Goal: Task Accomplishment & Management: Use online tool/utility

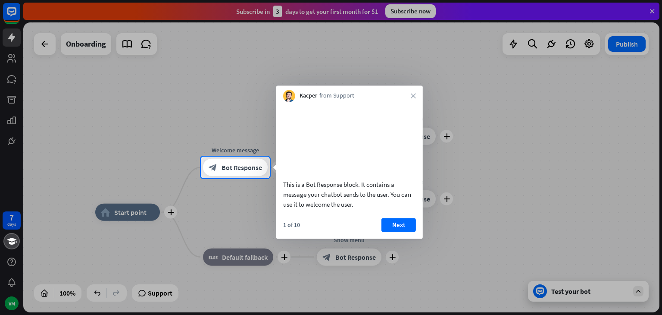
click at [349, 168] on video at bounding box center [349, 139] width 133 height 66
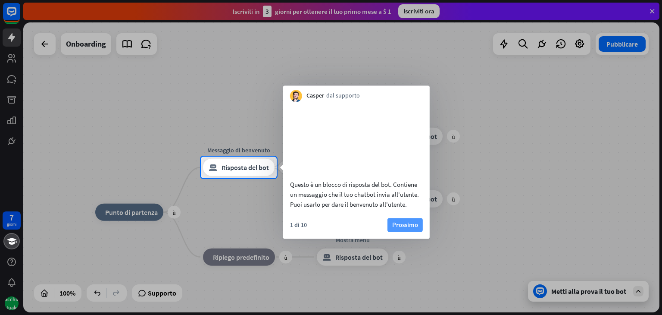
click at [408, 229] on font "Prossimo" at bounding box center [405, 224] width 26 height 8
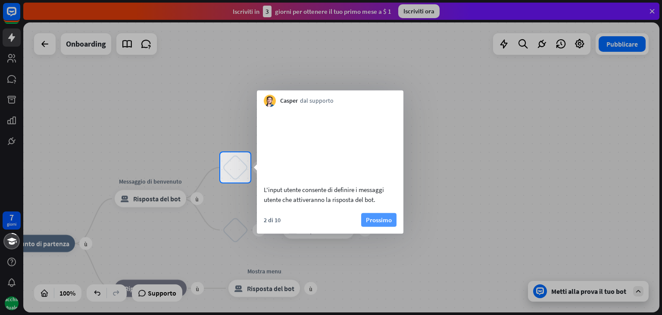
click at [376, 223] on font "Prossimo" at bounding box center [379, 219] width 26 height 8
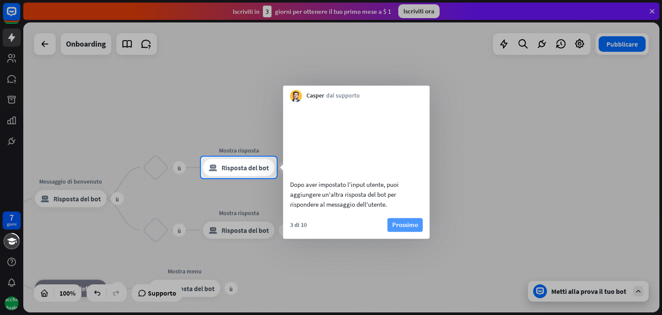
click at [395, 230] on font "Prossimo" at bounding box center [405, 225] width 26 height 12
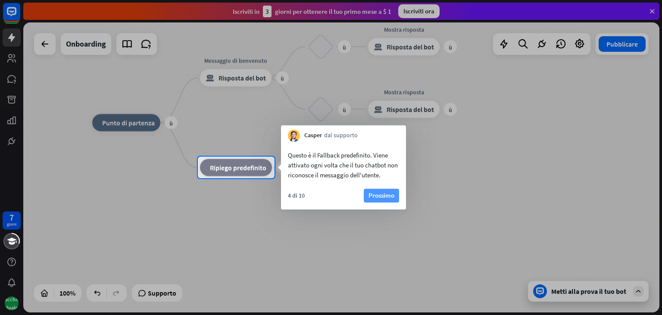
click at [379, 201] on font "Prossimo" at bounding box center [382, 195] width 26 height 12
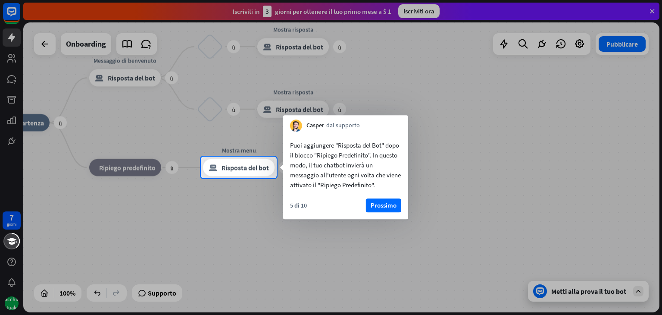
click at [379, 201] on font "Prossimo" at bounding box center [384, 205] width 26 height 12
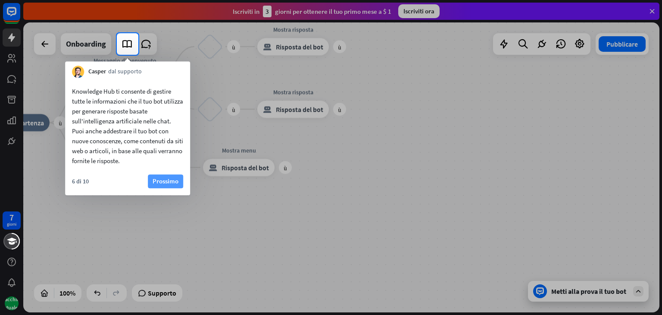
click at [155, 176] on font "Prossimo" at bounding box center [166, 181] width 26 height 12
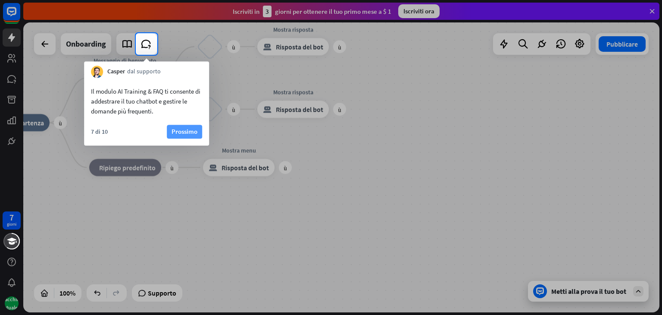
click at [174, 132] on font "Prossimo" at bounding box center [185, 131] width 26 height 8
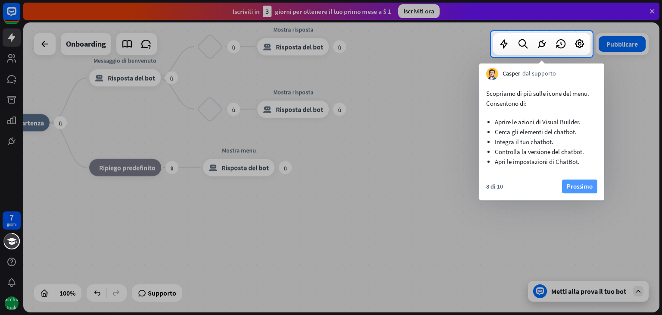
click at [569, 187] on font "Prossimo" at bounding box center [580, 186] width 26 height 8
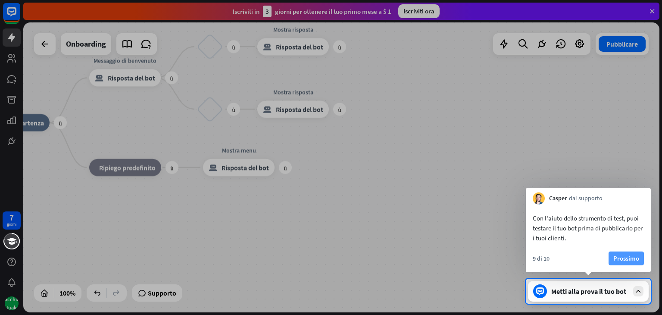
click at [619, 254] on font "Prossimo" at bounding box center [627, 258] width 26 height 8
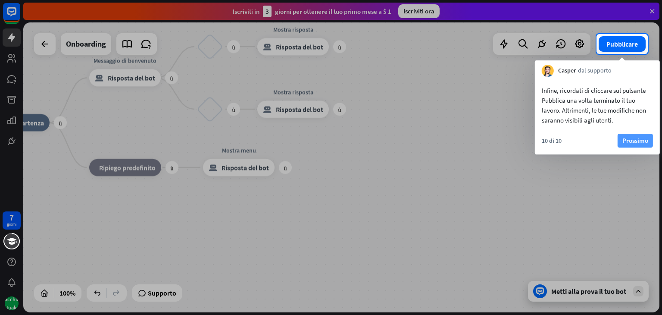
click at [639, 145] on font "Prossimo" at bounding box center [636, 141] width 26 height 12
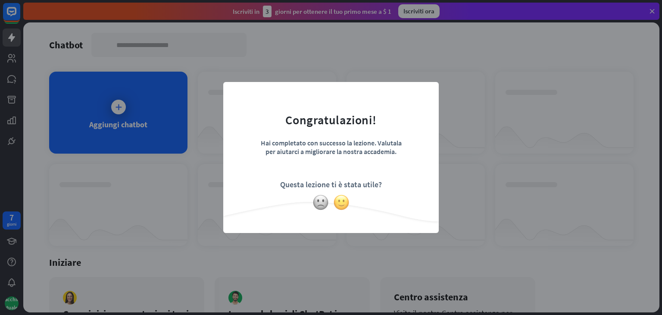
click at [337, 203] on img at bounding box center [341, 202] width 16 height 16
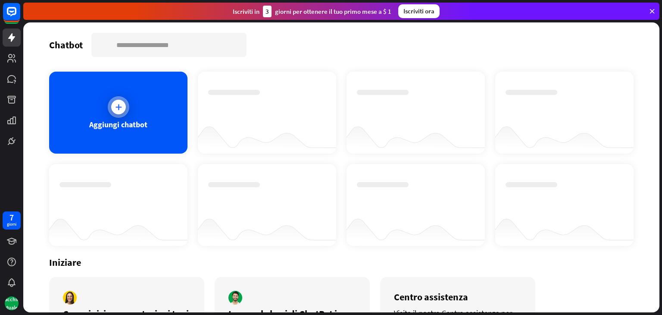
click at [123, 110] on div at bounding box center [118, 107] width 15 height 15
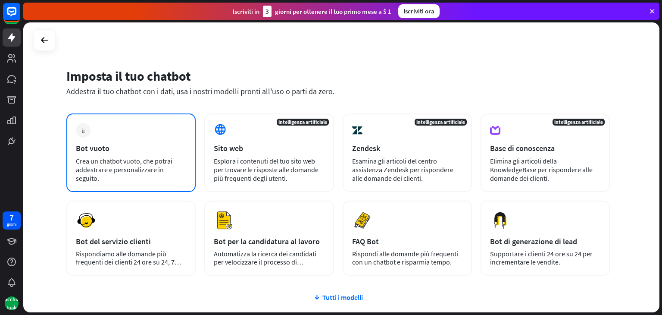
click at [131, 166] on font "Crea un chatbot vuoto, che potrai addestrare e personalizzare in seguito." at bounding box center [124, 170] width 97 height 26
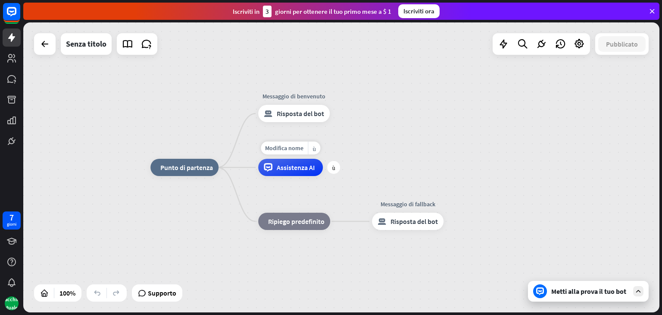
click at [258, 171] on div "Assistenza AI" at bounding box center [290, 167] width 65 height 17
click at [202, 165] on font "Punto di partenza" at bounding box center [186, 167] width 53 height 9
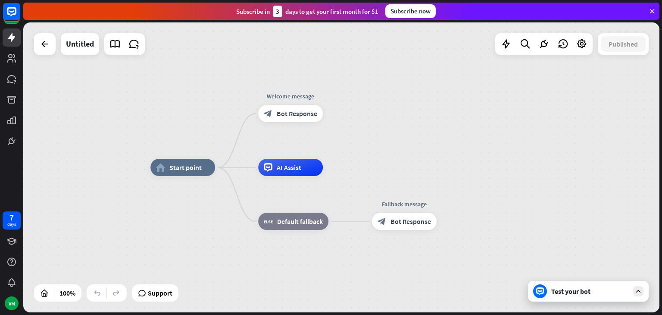
click at [203, 138] on div "home_2 Start point Welcome message block_bot_response Bot Response AI Assist bl…" at bounding box center [341, 167] width 637 height 290
click at [188, 163] on span "Start point" at bounding box center [186, 167] width 32 height 9
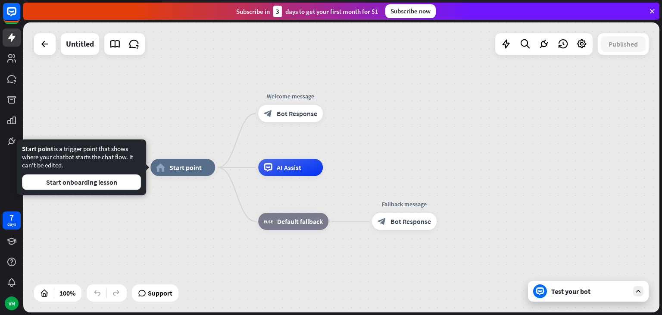
click at [111, 190] on div "Start point is a trigger point that shows where your chatbot starts the chat fl…" at bounding box center [81, 167] width 129 height 56
click at [126, 185] on button "Start onboarding lesson" at bounding box center [81, 182] width 119 height 16
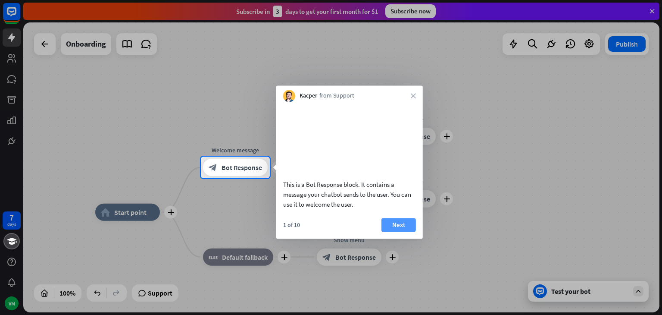
click at [394, 232] on button "Next" at bounding box center [399, 225] width 35 height 14
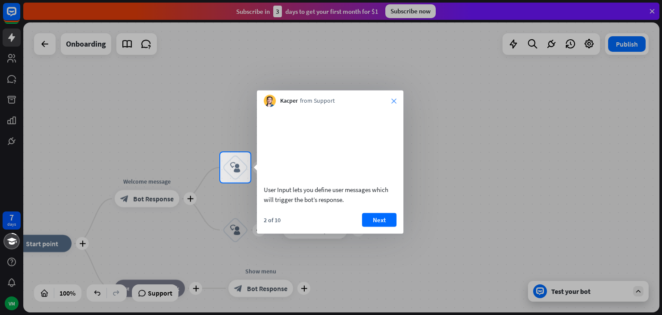
click at [392, 100] on div "Kacper from Support close" at bounding box center [330, 99] width 147 height 16
click at [392, 100] on icon "close" at bounding box center [394, 100] width 5 height 5
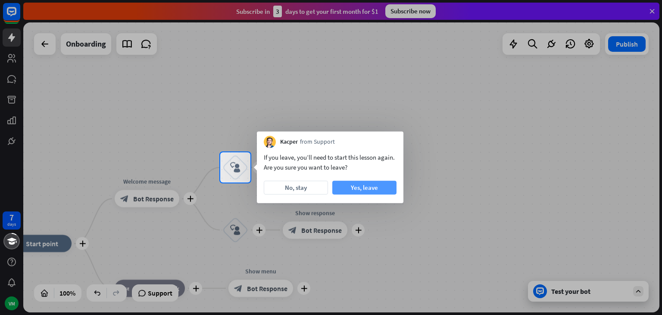
click at [350, 183] on button "Yes, leave" at bounding box center [365, 188] width 64 height 14
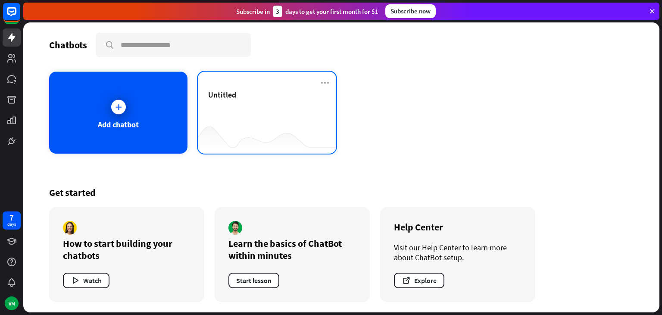
click at [264, 116] on div "Untitled" at bounding box center [267, 105] width 118 height 30
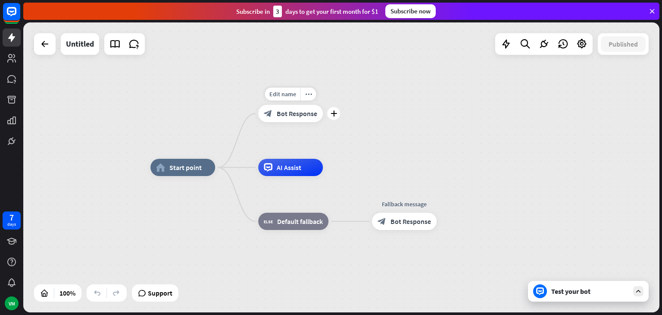
click at [293, 113] on span "Bot Response" at bounding box center [297, 113] width 41 height 9
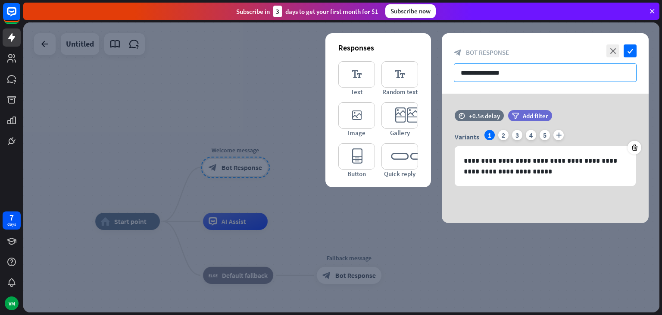
click at [546, 64] on input "**********" at bounding box center [545, 72] width 183 height 19
click at [505, 139] on div "2" at bounding box center [504, 135] width 10 height 10
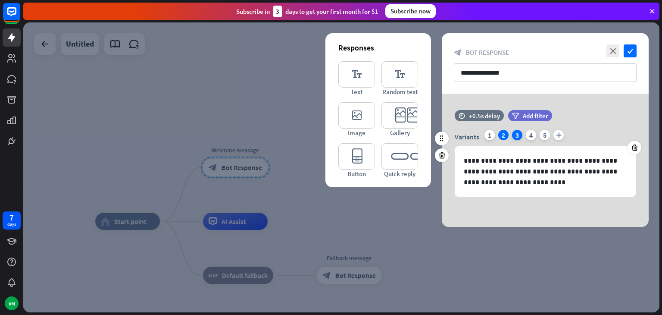
click at [520, 138] on div "3" at bounding box center [517, 135] width 10 height 10
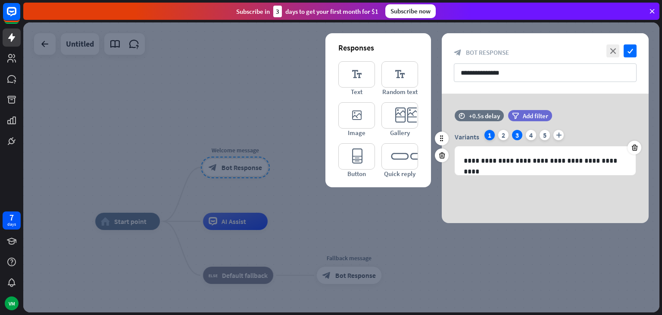
click at [490, 135] on div "1" at bounding box center [490, 135] width 10 height 10
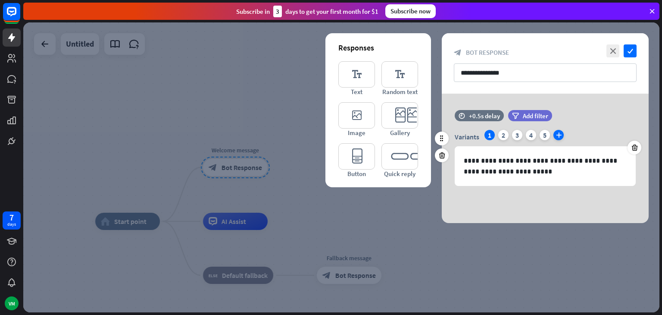
click at [558, 138] on icon "plus" at bounding box center [559, 135] width 10 height 10
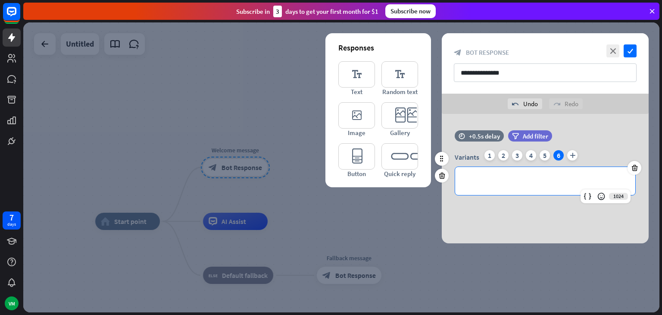
click at [495, 176] on p "**********" at bounding box center [545, 181] width 163 height 11
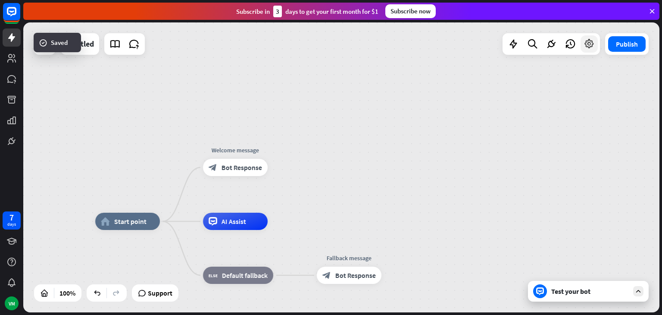
click at [588, 47] on icon at bounding box center [589, 43] width 11 height 11
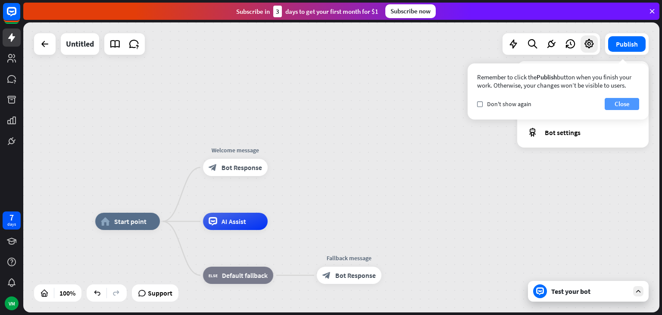
click at [618, 107] on button "Close" at bounding box center [622, 104] width 35 height 12
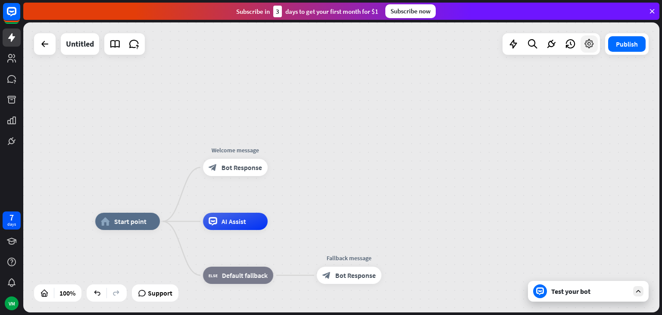
click at [587, 45] on icon at bounding box center [589, 43] width 11 height 11
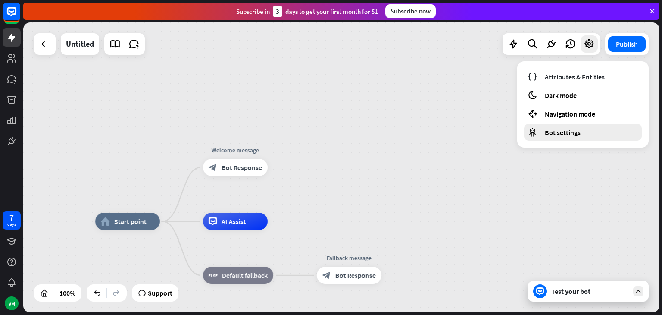
click at [575, 126] on div "Bot settings" at bounding box center [583, 132] width 118 height 17
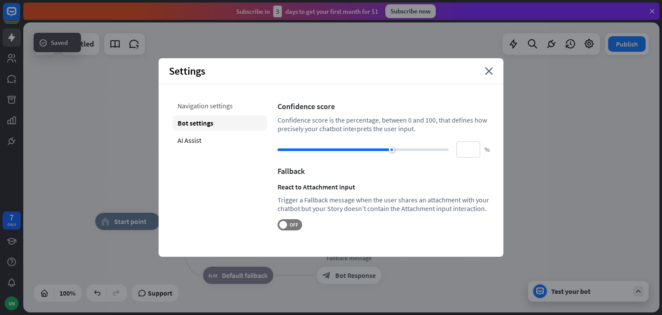
click at [243, 107] on div "Navigation settings" at bounding box center [220, 106] width 95 height 16
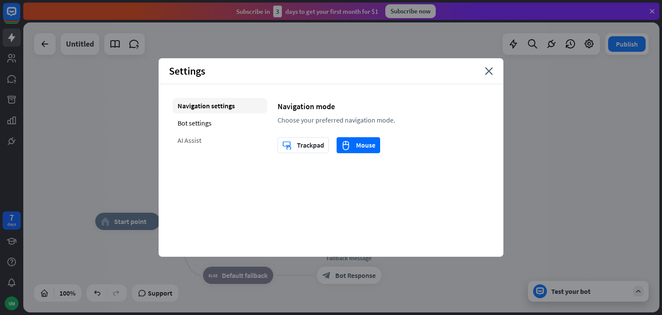
click at [210, 138] on div "AI Assist" at bounding box center [220, 140] width 95 height 16
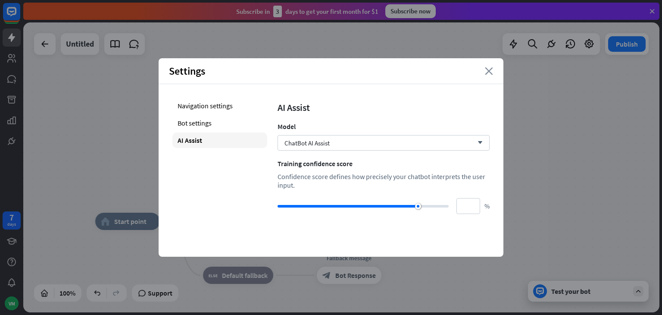
click at [486, 72] on icon "close" at bounding box center [489, 71] width 8 height 8
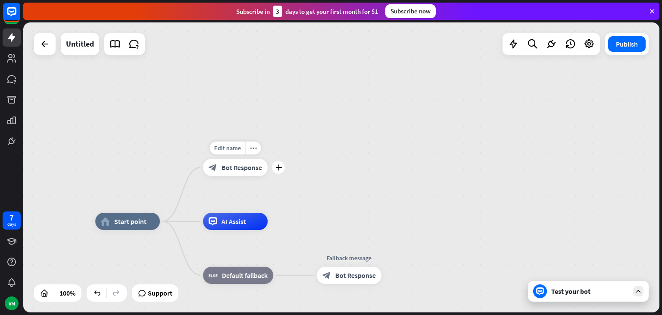
click at [242, 173] on div "block_bot_response Bot Response" at bounding box center [235, 167] width 65 height 17
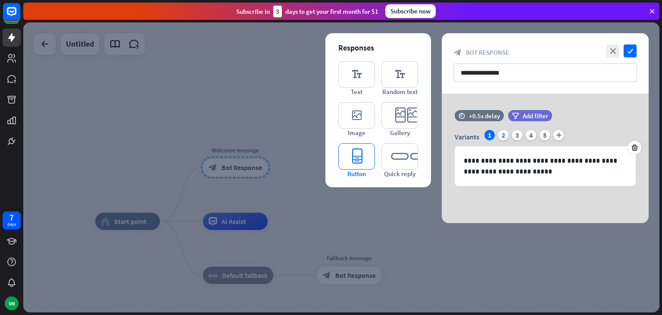
click at [361, 151] on icon "editor_button" at bounding box center [357, 156] width 37 height 26
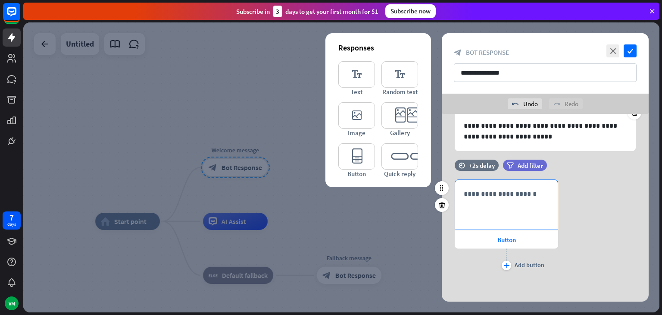
scroll to position [55, 0]
click at [510, 201] on div "**********" at bounding box center [506, 205] width 103 height 50
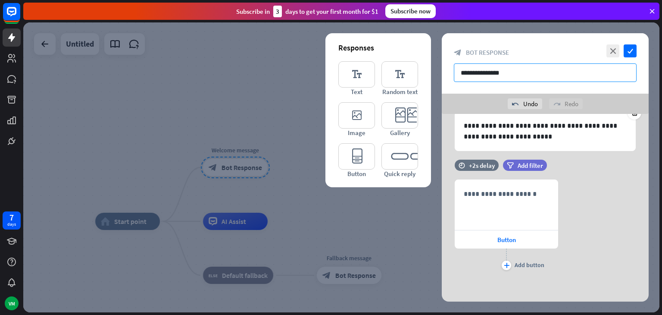
drag, startPoint x: 525, startPoint y: 73, endPoint x: 112, endPoint y: 189, distance: 429.6
click at [112, 189] on div "**********" at bounding box center [341, 167] width 637 height 290
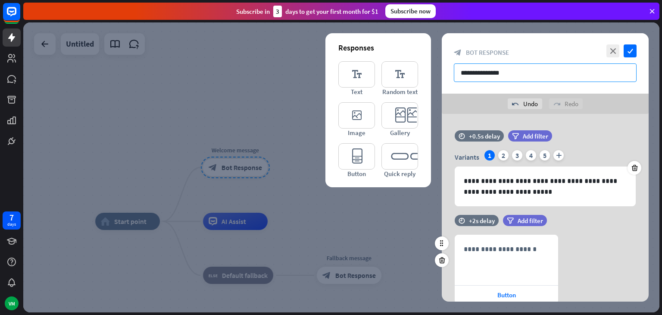
scroll to position [0, 0]
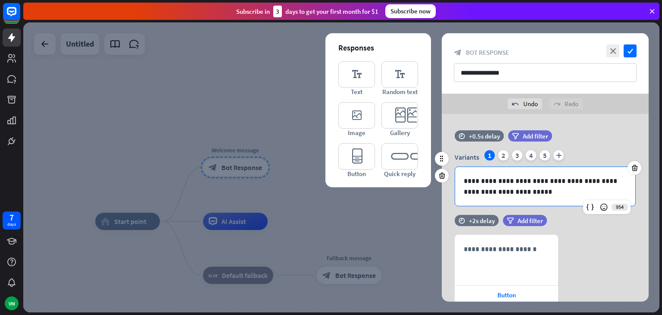
click at [516, 194] on p "**********" at bounding box center [545, 187] width 163 height 22
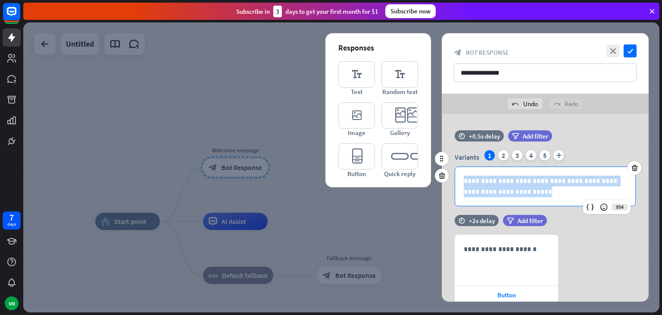
drag, startPoint x: 515, startPoint y: 194, endPoint x: 446, endPoint y: 165, distance: 74.4
click at [446, 165] on div "**********" at bounding box center [545, 172] width 207 height 85
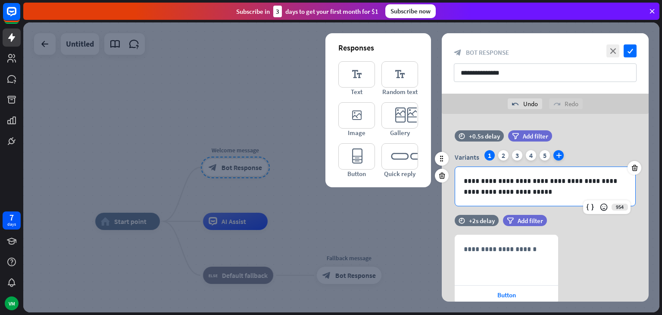
click at [561, 156] on icon "plus" at bounding box center [559, 155] width 10 height 10
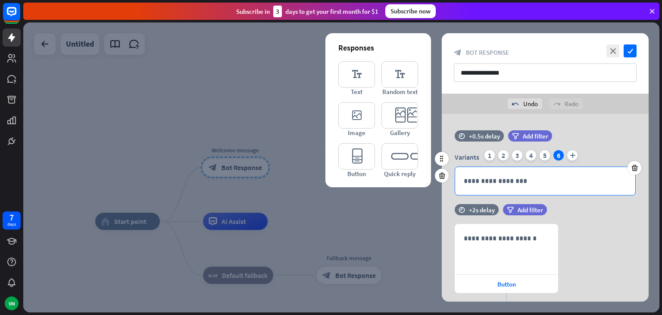
click at [525, 185] on div "**********" at bounding box center [545, 181] width 180 height 28
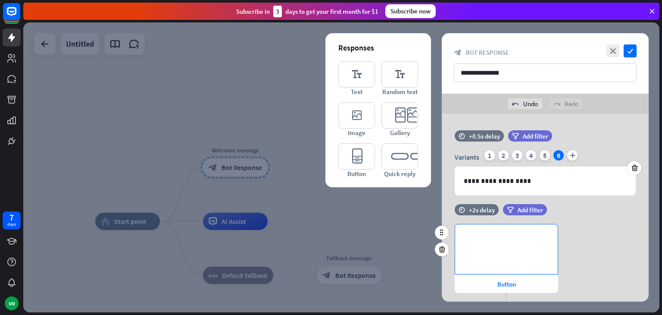
click at [527, 239] on p "**********" at bounding box center [506, 238] width 85 height 11
drag, startPoint x: 463, startPoint y: 246, endPoint x: 662, endPoint y: 223, distance: 200.7
click at [662, 223] on div "home_2 Start point Welcome message block_bot_response Bot Response AI Assist bl…" at bounding box center [342, 168] width 639 height 292
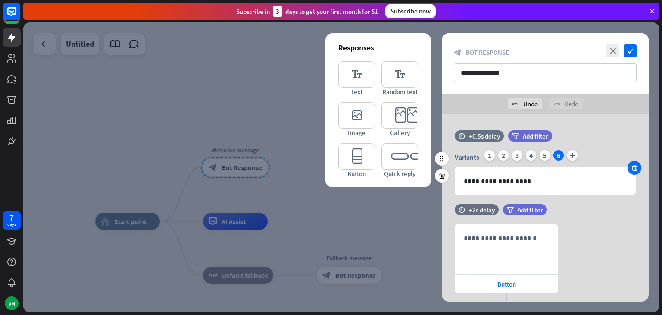
click at [639, 166] on div at bounding box center [635, 168] width 14 height 14
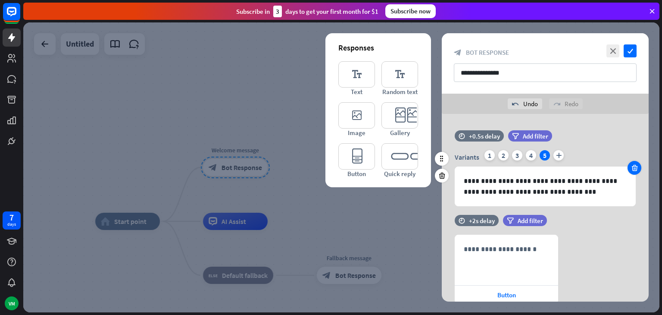
click at [634, 170] on icon at bounding box center [635, 168] width 8 height 8
click at [250, 148] on div at bounding box center [341, 167] width 637 height 290
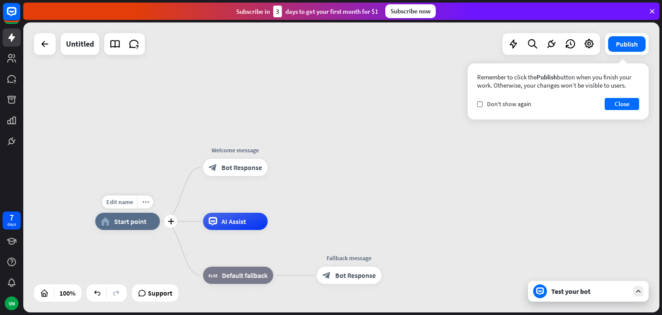
click at [142, 218] on span "Start point" at bounding box center [130, 221] width 32 height 9
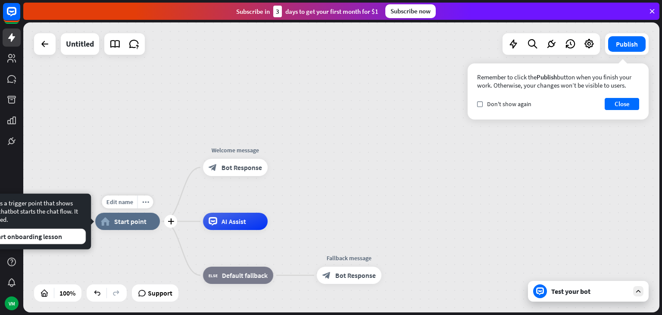
click at [142, 218] on span "Start point" at bounding box center [130, 221] width 32 height 9
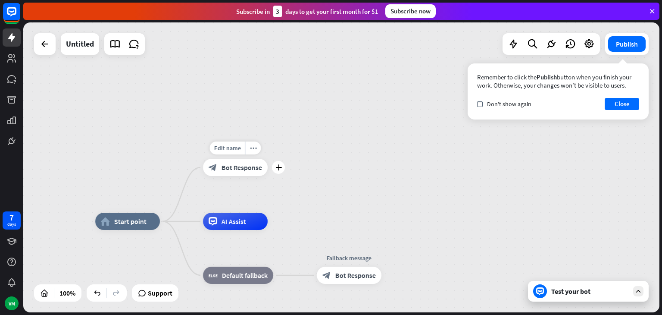
click at [241, 163] on span "Bot Response" at bounding box center [242, 167] width 41 height 9
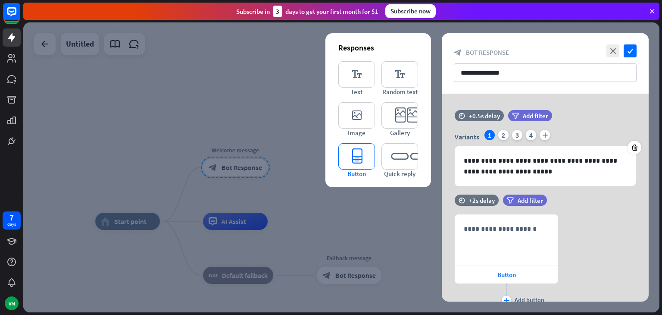
click at [369, 157] on icon "editor_button" at bounding box center [357, 156] width 37 height 26
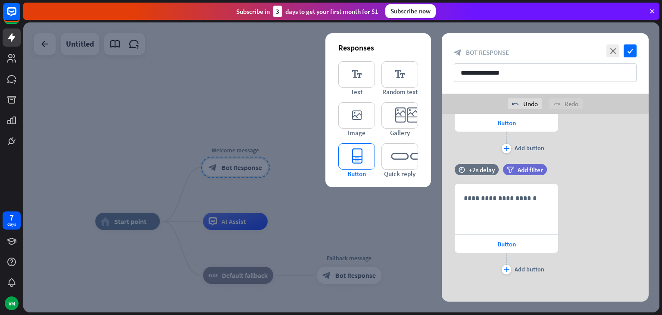
scroll to position [176, 0]
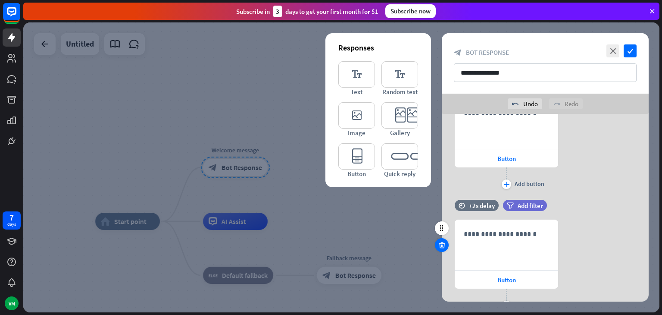
click at [442, 239] on div at bounding box center [442, 245] width 14 height 14
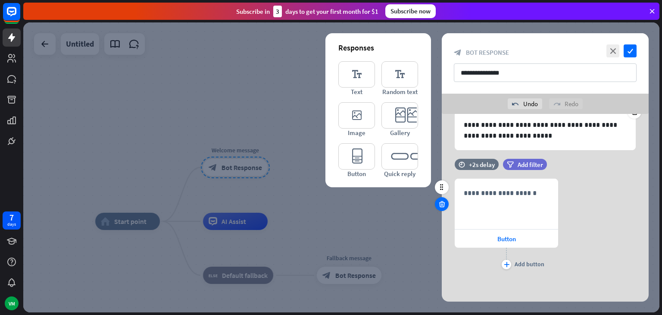
scroll to position [56, 0]
click at [442, 203] on icon at bounding box center [442, 205] width 8 height 8
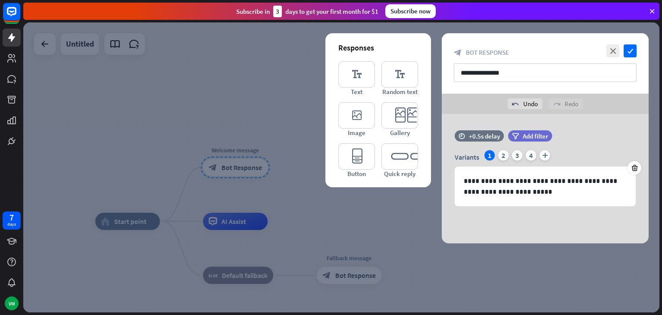
scroll to position [0, 0]
click at [441, 177] on icon at bounding box center [442, 176] width 8 height 8
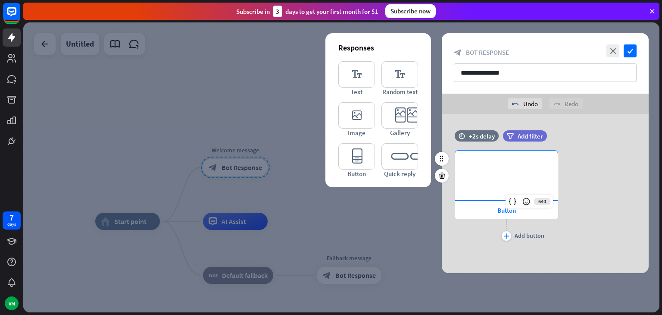
click at [500, 176] on div "**********" at bounding box center [506, 176] width 103 height 50
click at [479, 206] on div "Button" at bounding box center [507, 210] width 104 height 18
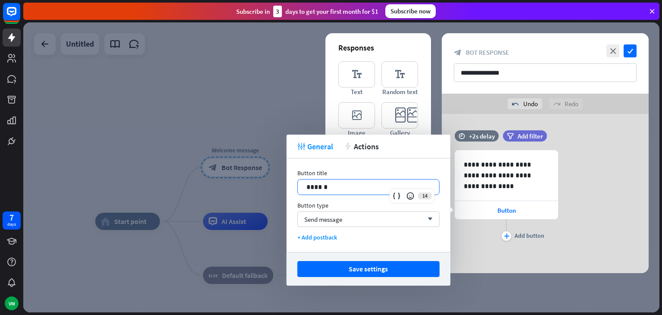
click at [395, 185] on p "******" at bounding box center [369, 187] width 124 height 11
click at [368, 221] on div "Send message arrow_down" at bounding box center [369, 219] width 142 height 16
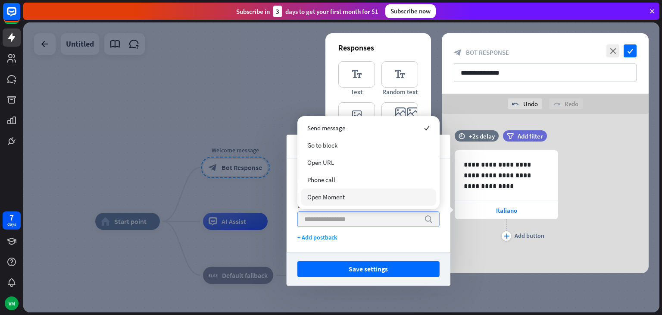
click at [338, 220] on input "search" at bounding box center [363, 219] width 116 height 15
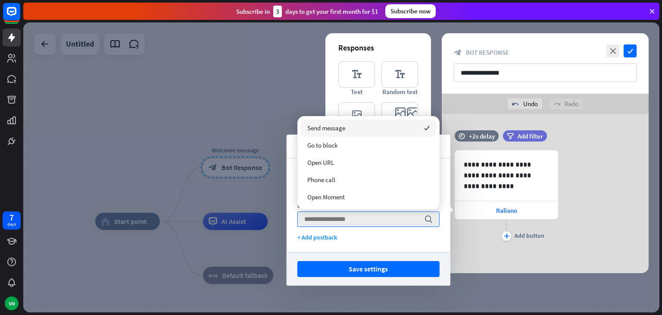
click at [367, 124] on div "Send message checked" at bounding box center [368, 127] width 135 height 17
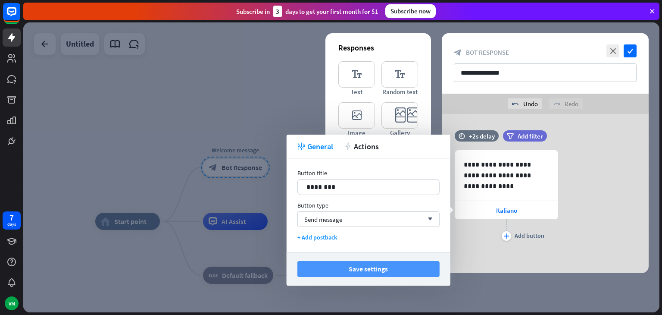
click at [354, 269] on button "Save settings" at bounding box center [369, 269] width 142 height 16
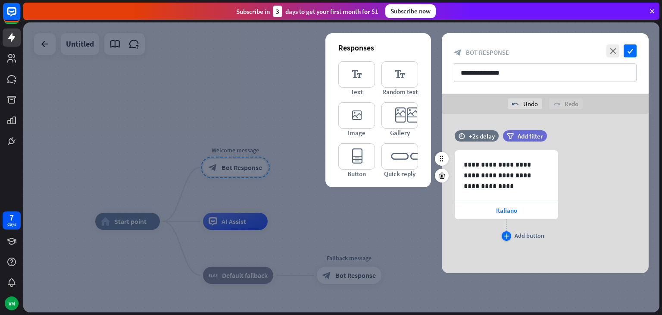
click at [507, 238] on icon "plus" at bounding box center [507, 235] width 6 height 5
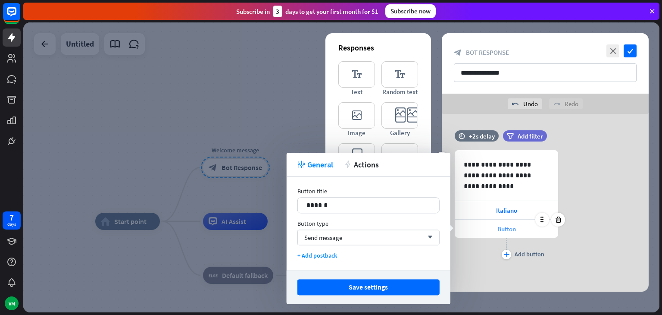
click at [516, 229] on span "Button" at bounding box center [507, 229] width 19 height 8
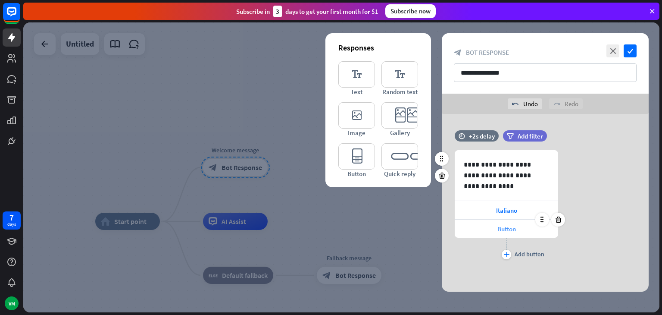
click at [489, 230] on div "Button" at bounding box center [507, 229] width 104 height 18
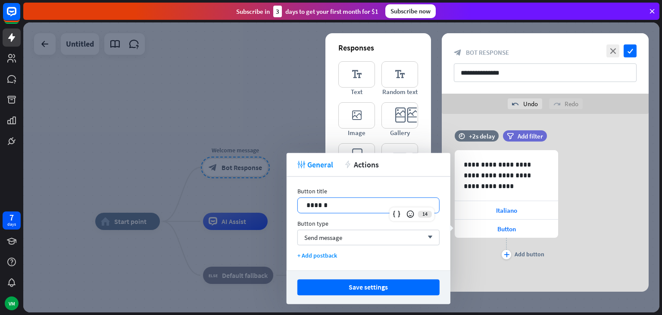
drag, startPoint x: 374, startPoint y: 206, endPoint x: 273, endPoint y: 214, distance: 101.3
click at [273, 213] on body "7 days VM close Product Help First steps Get started with ChatBot Help Center F…" at bounding box center [331, 157] width 662 height 315
drag, startPoint x: 341, startPoint y: 198, endPoint x: 256, endPoint y: 213, distance: 86.2
click at [255, 213] on body "7 days VM close Product Help First steps Get started with ChatBot Help Center F…" at bounding box center [331, 157] width 662 height 315
drag, startPoint x: 333, startPoint y: 206, endPoint x: 294, endPoint y: 207, distance: 38.9
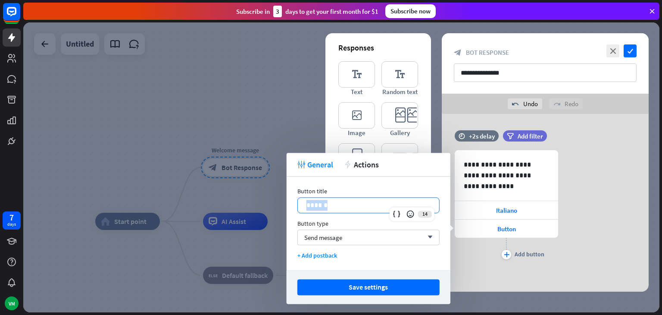
click at [294, 207] on div "Button title 14 ****** Button type Send message arrow_down + Add postback" at bounding box center [369, 223] width 164 height 94
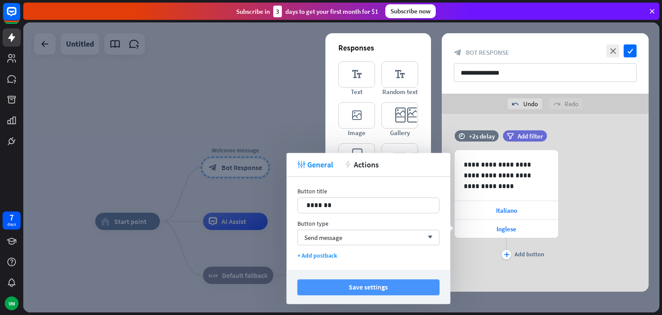
click at [362, 282] on button "Save settings" at bounding box center [369, 287] width 142 height 16
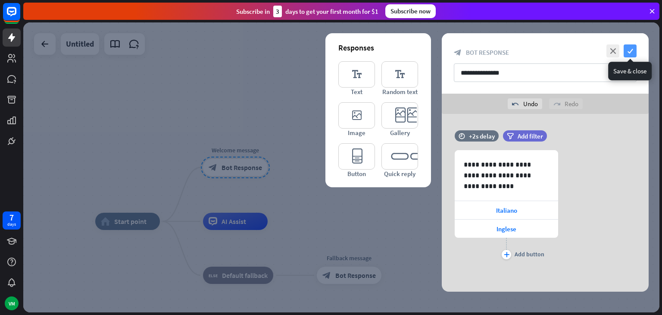
click at [628, 50] on icon "check" at bounding box center [630, 50] width 13 height 13
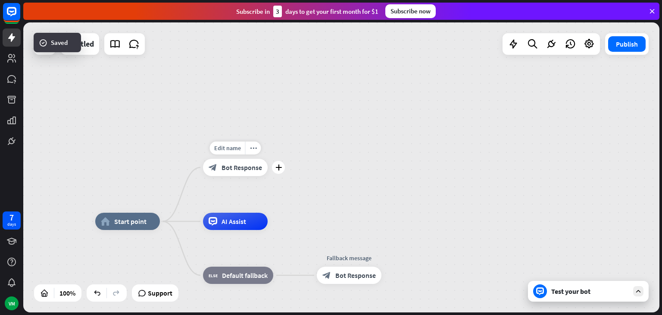
click at [257, 168] on span "Bot Response" at bounding box center [242, 167] width 41 height 9
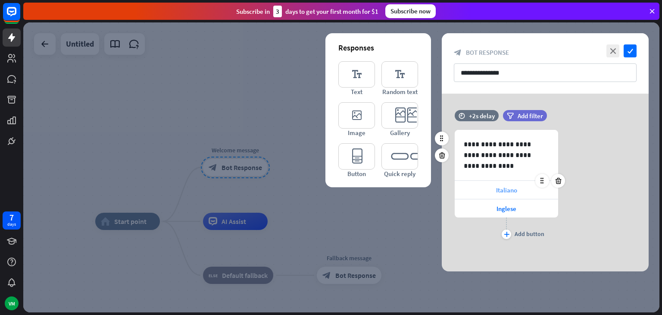
click at [519, 193] on div "Italiano" at bounding box center [507, 190] width 104 height 18
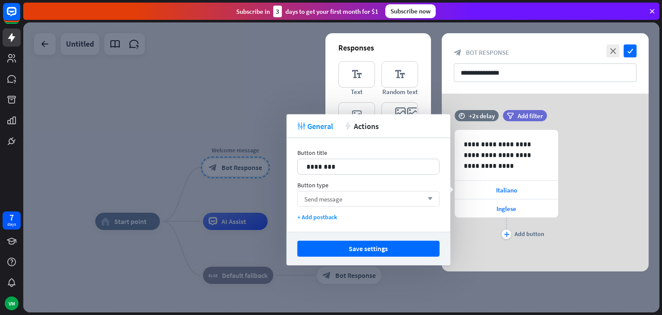
click at [349, 199] on div "Send message arrow_down" at bounding box center [369, 199] width 142 height 16
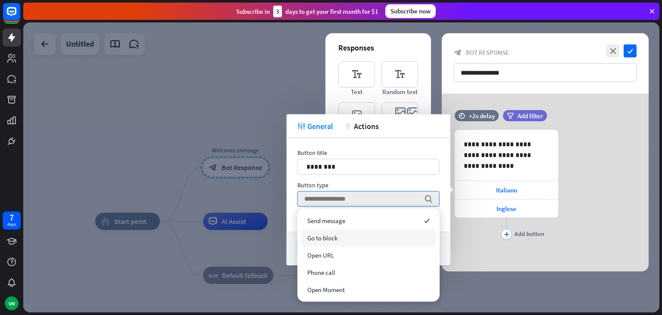
click at [364, 241] on div "Go to block" at bounding box center [368, 237] width 135 height 17
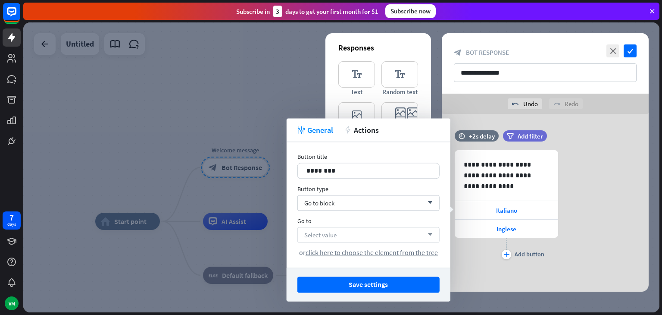
click at [408, 237] on div "Select value arrow_down" at bounding box center [369, 235] width 142 height 16
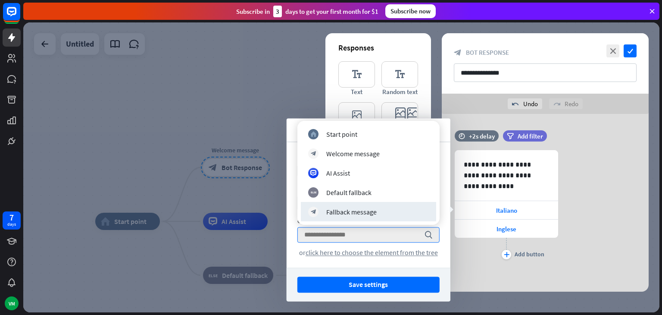
click at [262, 199] on div at bounding box center [341, 167] width 637 height 290
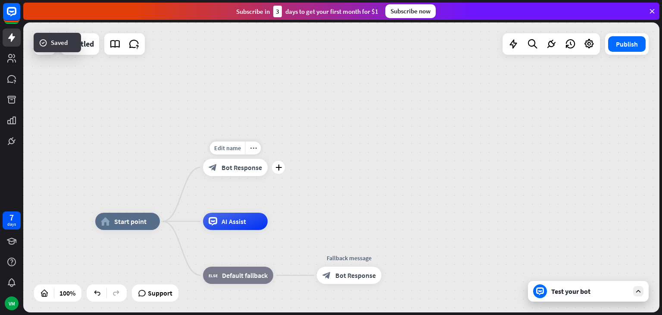
click at [279, 172] on div "plus" at bounding box center [278, 167] width 13 height 13
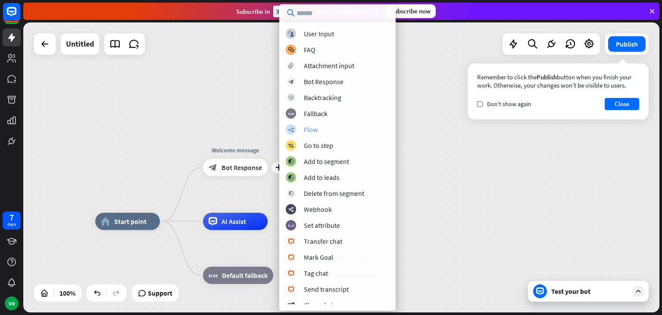
click at [317, 125] on div "Flow" at bounding box center [311, 129] width 14 height 9
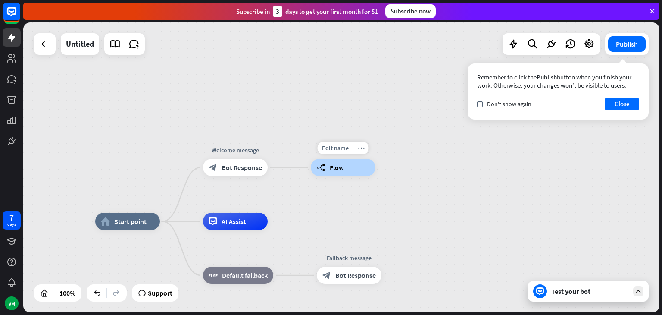
click at [330, 170] on span "Flow" at bounding box center [337, 167] width 14 height 9
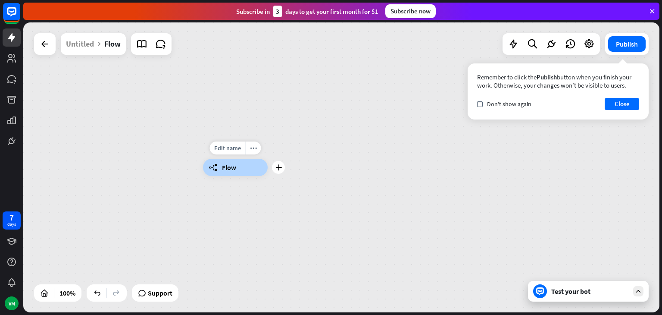
click at [245, 175] on div "builder_tree Flow" at bounding box center [235, 167] width 65 height 17
click at [103, 292] on div at bounding box center [107, 292] width 40 height 17
click at [103, 292] on div at bounding box center [97, 293] width 14 height 14
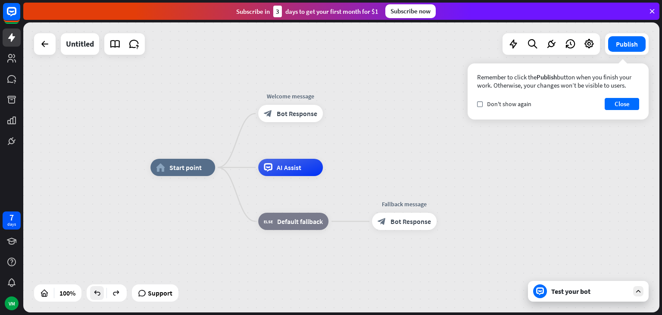
click at [97, 293] on icon at bounding box center [97, 293] width 9 height 9
click at [116, 294] on icon at bounding box center [116, 293] width 9 height 9
click at [298, 111] on span "Bot Response" at bounding box center [297, 113] width 41 height 9
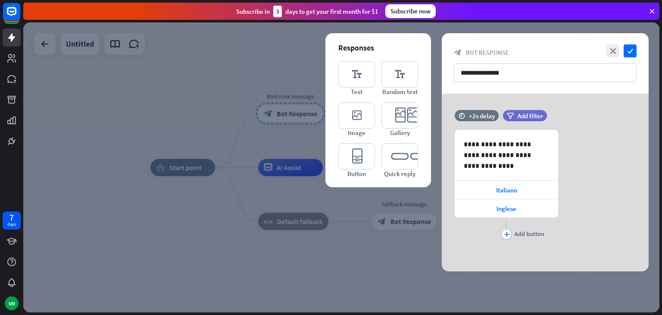
click at [298, 111] on div at bounding box center [341, 167] width 637 height 290
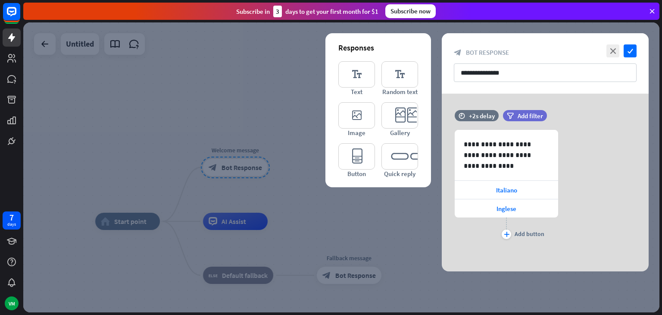
click at [401, 201] on div at bounding box center [341, 167] width 637 height 290
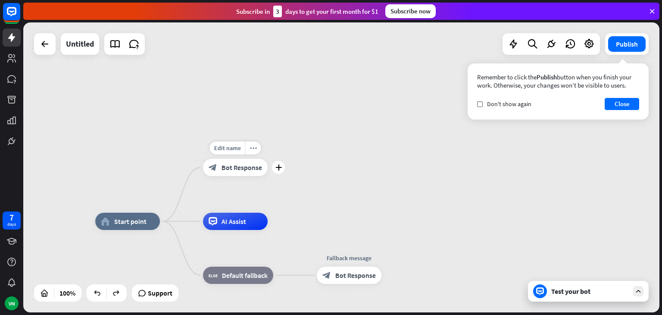
click at [242, 169] on span "Bot Response" at bounding box center [242, 167] width 41 height 9
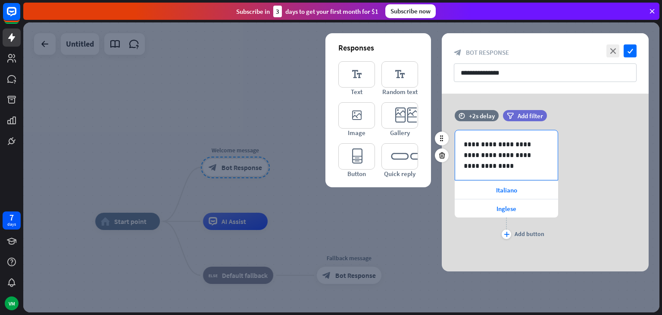
click at [496, 145] on p "**********" at bounding box center [506, 150] width 85 height 22
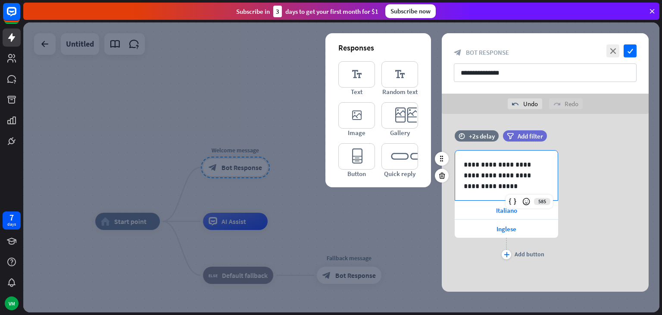
click at [499, 160] on p "**********" at bounding box center [506, 170] width 85 height 22
click at [501, 164] on p "**********" at bounding box center [506, 170] width 85 height 22
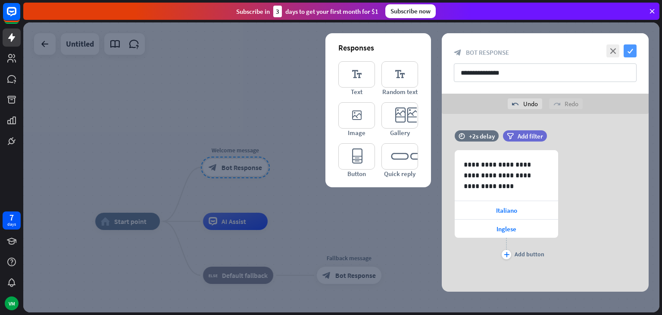
click at [631, 51] on icon "check" at bounding box center [630, 50] width 13 height 13
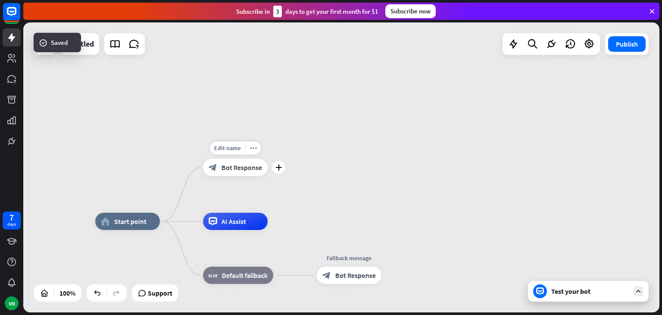
click at [248, 173] on div "block_bot_response Bot Response" at bounding box center [235, 167] width 65 height 17
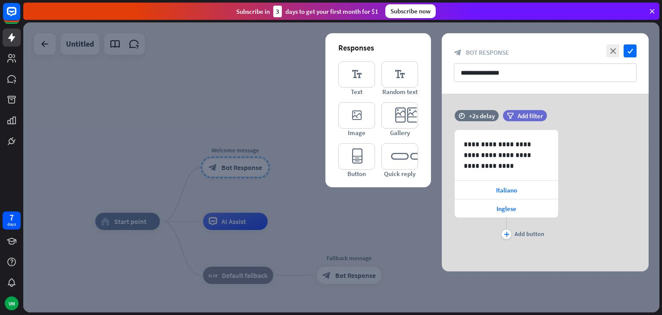
click at [270, 107] on div at bounding box center [341, 167] width 637 height 290
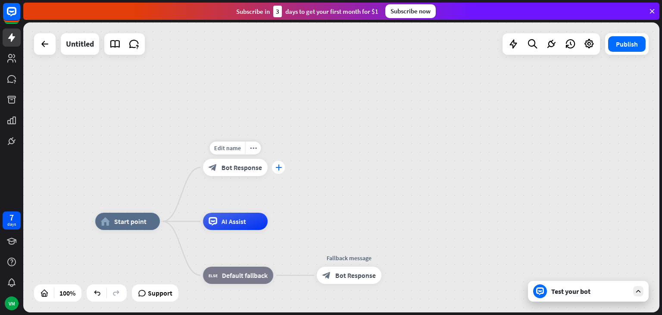
click at [279, 170] on icon "plus" at bounding box center [279, 167] width 6 height 6
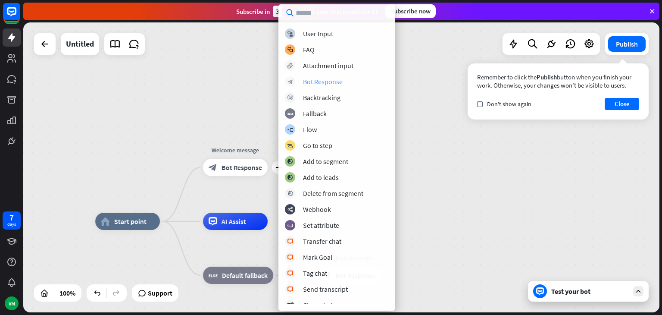
click at [323, 78] on div "Bot Response" at bounding box center [323, 81] width 40 height 9
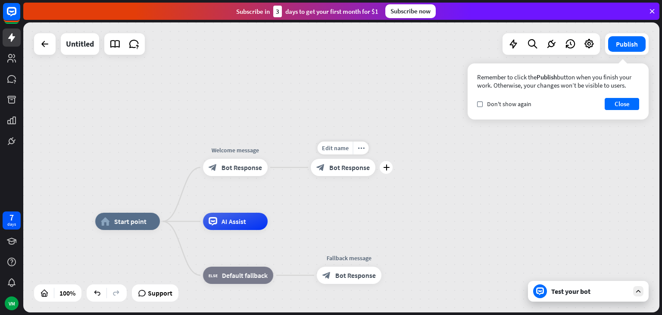
click at [355, 173] on div "block_bot_response Bot Response" at bounding box center [343, 167] width 65 height 17
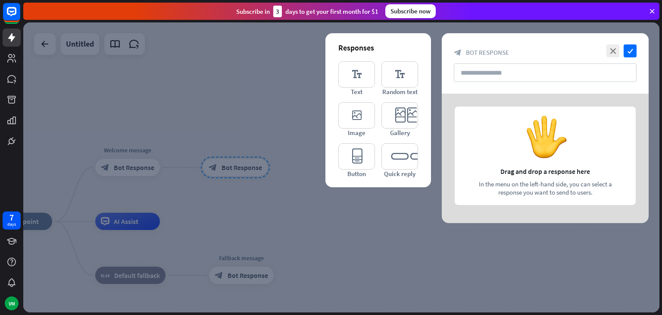
click at [263, 100] on div at bounding box center [341, 167] width 637 height 290
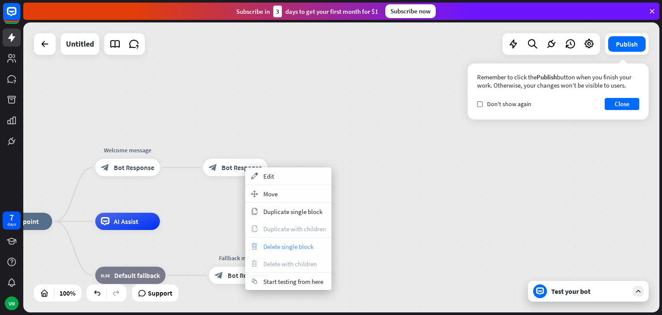
click at [283, 244] on span "Delete single block" at bounding box center [289, 246] width 50 height 8
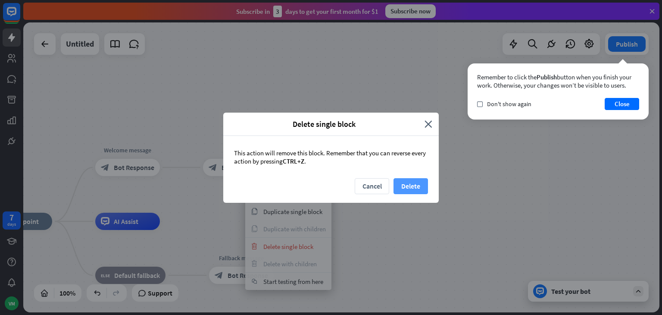
click at [406, 183] on button "Delete" at bounding box center [411, 186] width 35 height 16
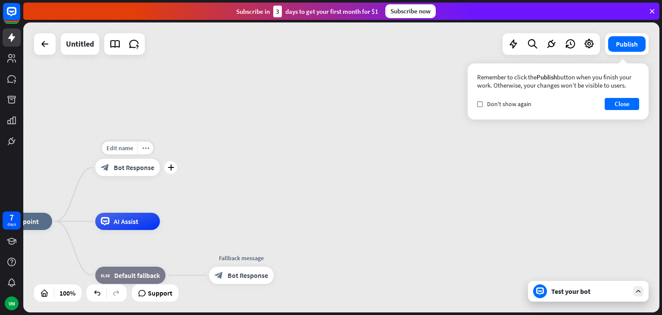
click at [177, 168] on div "home_2 Start point Edit name more_horiz plus Welcome message block_bot_response…" at bounding box center [341, 167] width 637 height 290
click at [166, 168] on icon "plus" at bounding box center [169, 167] width 6 height 6
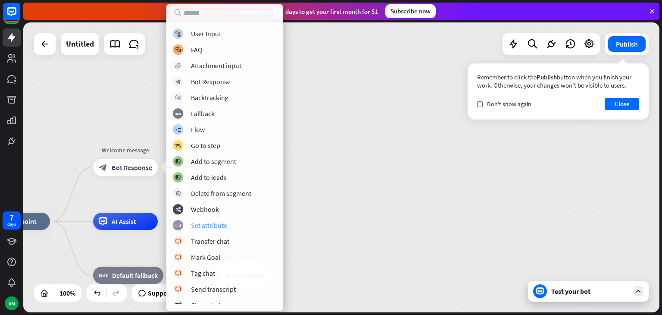
click at [220, 222] on div "Set attribute" at bounding box center [209, 225] width 36 height 9
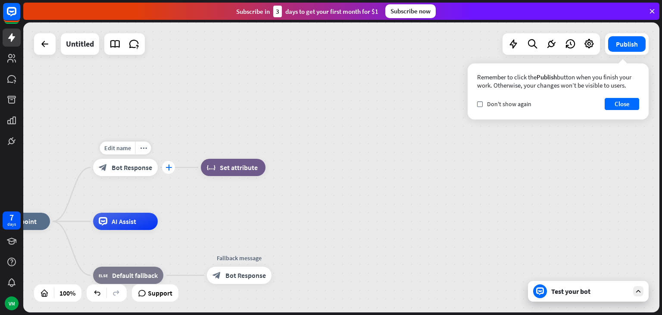
click at [166, 171] on div "plus" at bounding box center [168, 167] width 13 height 13
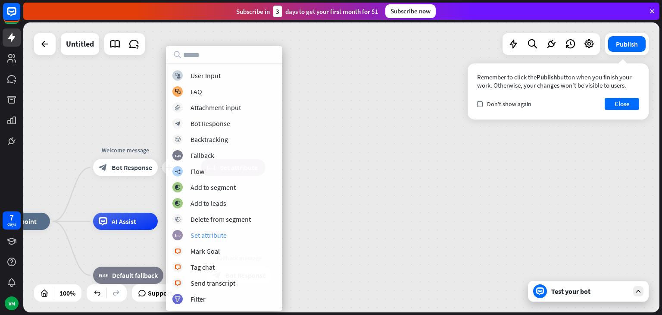
click at [204, 239] on div "block_set_attribute Set attribute" at bounding box center [225, 235] width 104 height 10
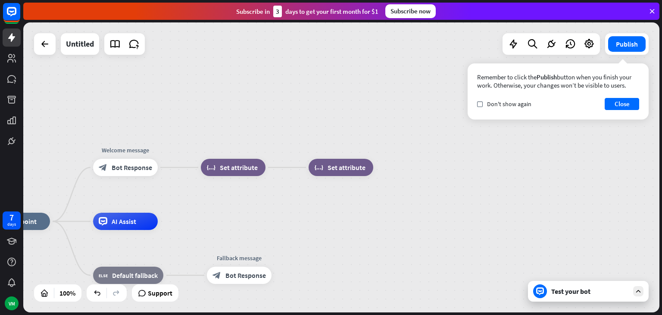
drag, startPoint x: 324, startPoint y: 169, endPoint x: 271, endPoint y: 114, distance: 76.6
click at [271, 114] on div "home_2 Start point Welcome message block_bot_response Bot Response block_set_at…" at bounding box center [341, 167] width 637 height 290
click at [252, 149] on icon "more_horiz" at bounding box center [251, 148] width 7 height 6
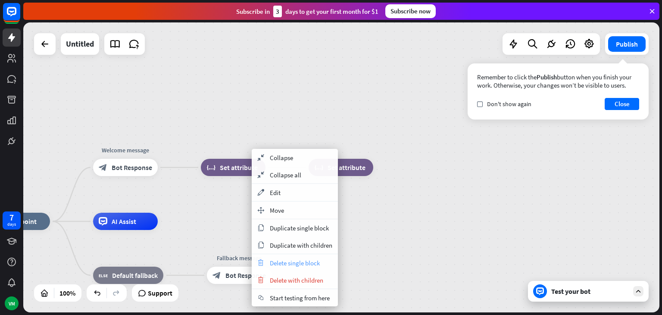
click at [290, 265] on span "Delete single block" at bounding box center [295, 263] width 50 height 8
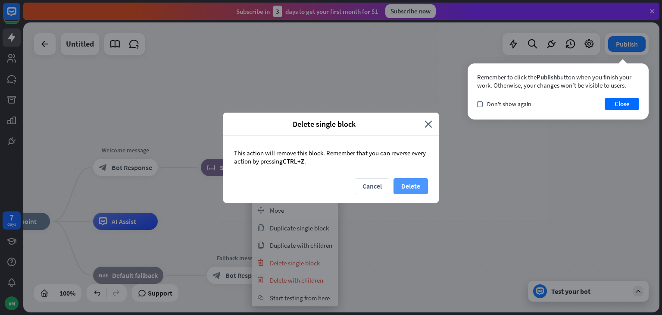
click at [413, 180] on button "Delete" at bounding box center [411, 186] width 35 height 16
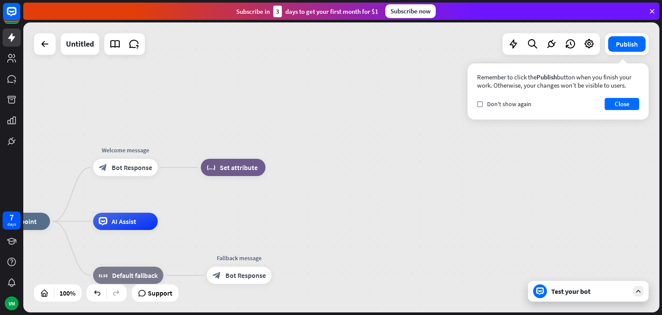
drag, startPoint x: 240, startPoint y: 165, endPoint x: 214, endPoint y: 136, distance: 38.8
click at [214, 136] on div "home_2 Start point Welcome message block_bot_response Bot Response block_set_at…" at bounding box center [341, 167] width 637 height 290
drag, startPoint x: 230, startPoint y: 164, endPoint x: 207, endPoint y: 196, distance: 40.1
click at [207, 196] on div "home_2 Start point Welcome message block_bot_response Bot Response Edit name mo…" at bounding box center [341, 167] width 637 height 290
click at [250, 145] on icon "more_horiz" at bounding box center [251, 148] width 7 height 6
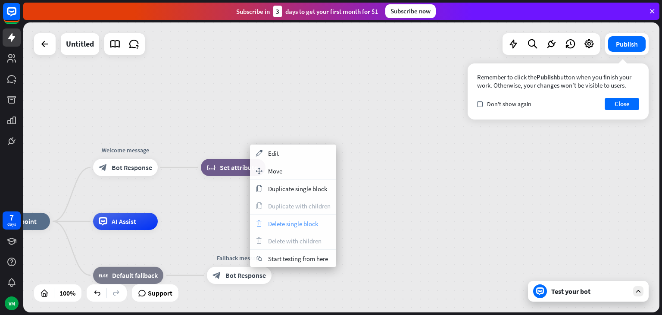
click at [282, 223] on span "Delete single block" at bounding box center [293, 224] width 50 height 8
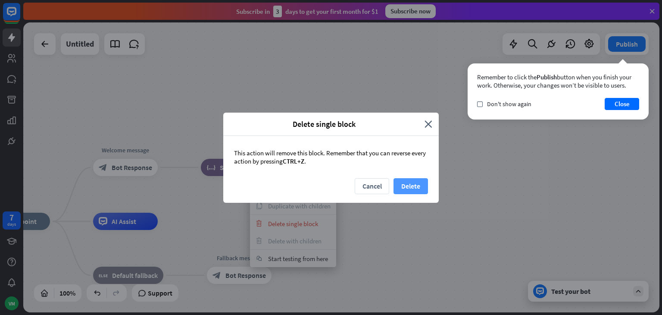
click at [405, 192] on button "Delete" at bounding box center [411, 186] width 35 height 16
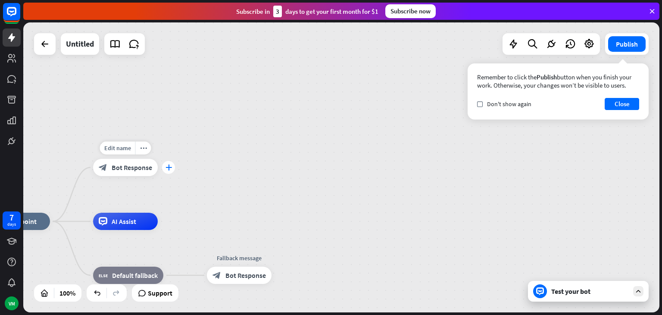
click at [164, 165] on div "plus" at bounding box center [168, 167] width 13 height 13
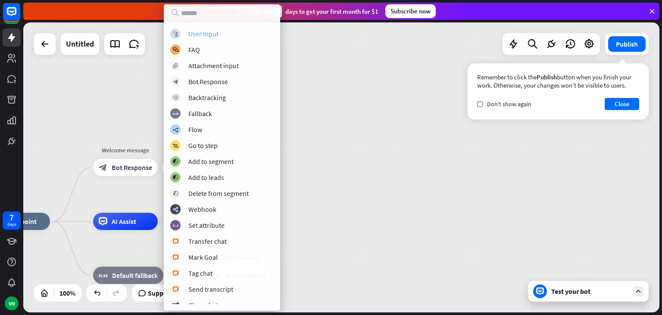
click at [205, 37] on div "User Input" at bounding box center [203, 33] width 30 height 9
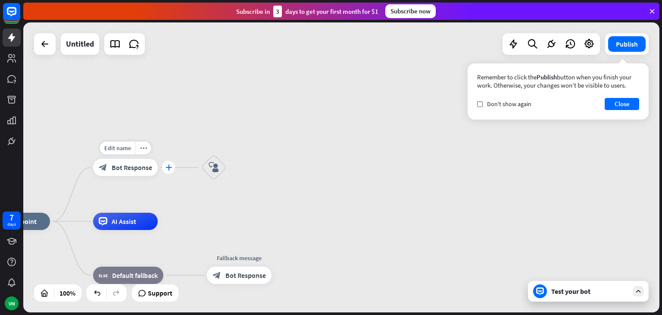
click at [168, 170] on icon "plus" at bounding box center [169, 167] width 6 height 6
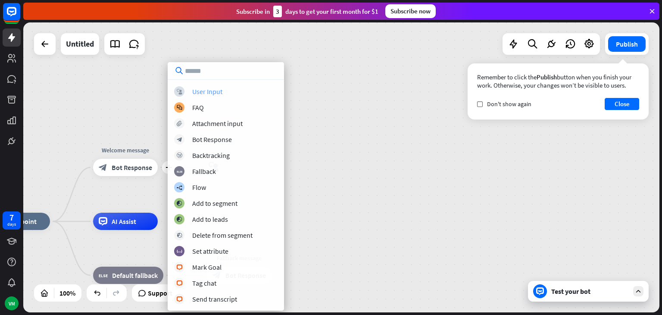
click at [207, 94] on div "User Input" at bounding box center [207, 91] width 30 height 9
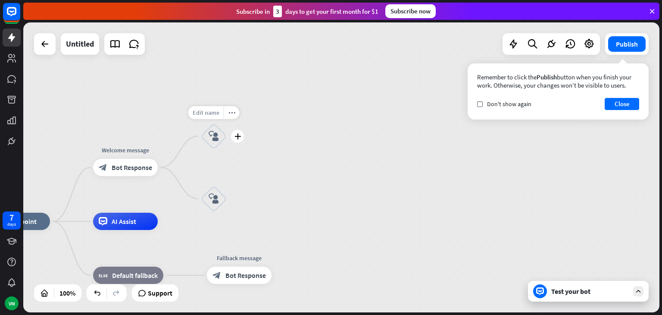
click at [211, 112] on span "Edit name" at bounding box center [206, 113] width 27 height 8
type input "*******"
click at [211, 175] on span "Edit name" at bounding box center [206, 175] width 27 height 8
type input "*******"
click at [216, 144] on div "block_user_input" at bounding box center [214, 136] width 26 height 26
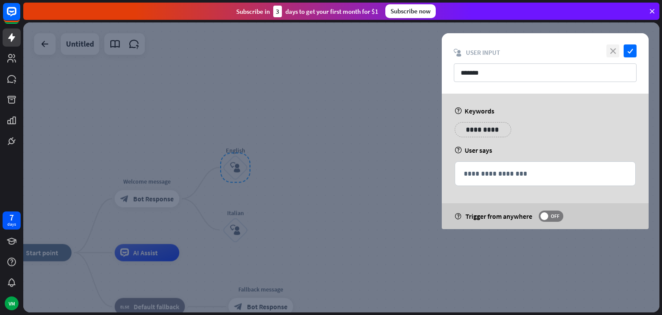
click at [612, 55] on icon "close" at bounding box center [613, 50] width 13 height 13
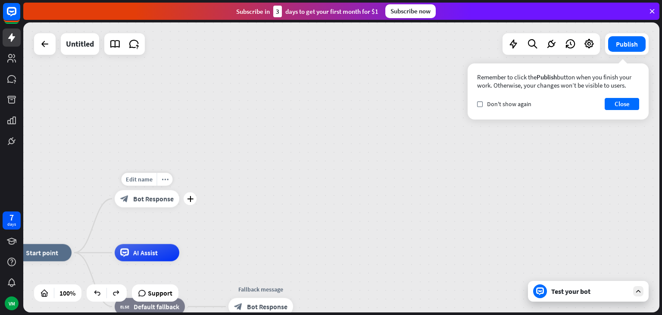
click at [157, 204] on div "block_bot_response Bot Response" at bounding box center [147, 198] width 65 height 17
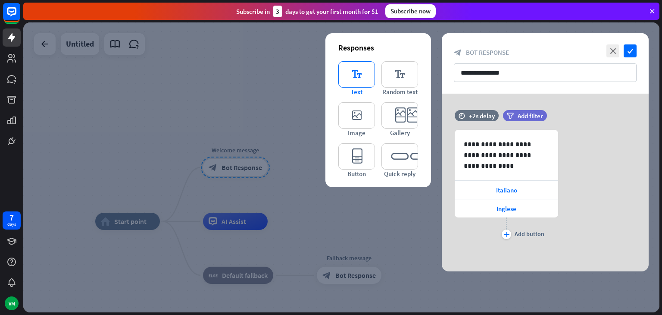
click at [361, 85] on icon "editor_text" at bounding box center [357, 74] width 37 height 26
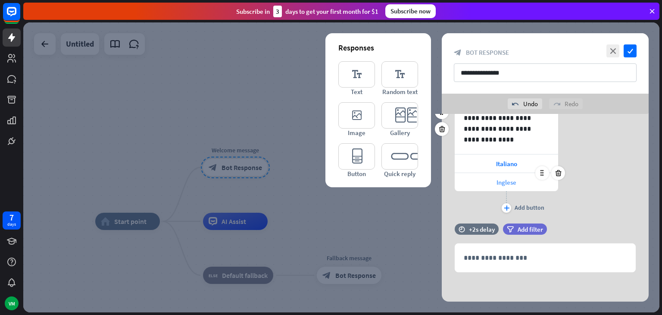
scroll to position [47, 0]
click at [442, 129] on icon at bounding box center [442, 129] width 8 height 8
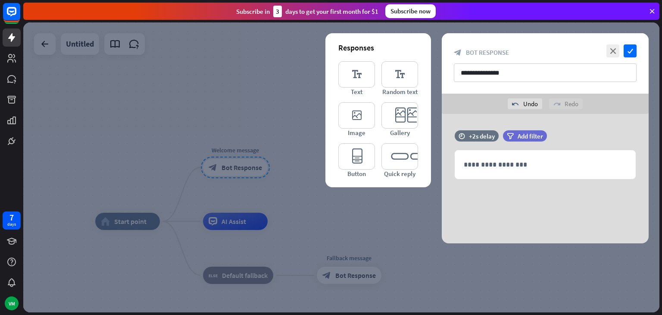
scroll to position [0, 0]
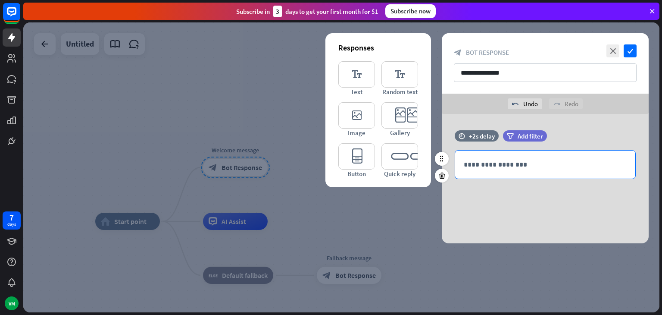
click at [494, 163] on p "**********" at bounding box center [545, 164] width 163 height 11
click at [568, 163] on p "**********" at bounding box center [545, 164] width 163 height 11
click at [569, 164] on p "**********" at bounding box center [545, 164] width 163 height 11
click at [600, 177] on icon at bounding box center [604, 180] width 9 height 9
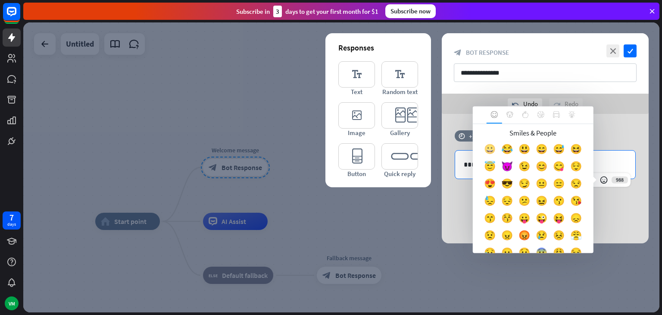
click at [495, 150] on div "😀" at bounding box center [490, 151] width 17 height 17
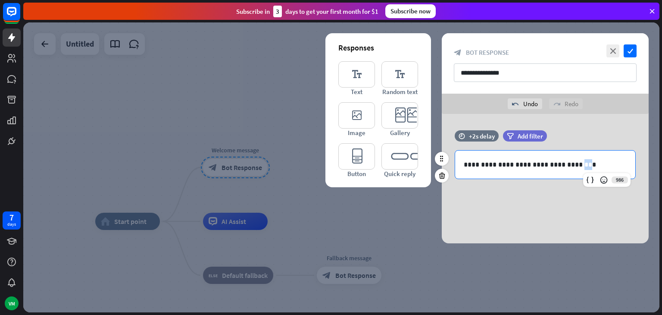
drag, startPoint x: 576, startPoint y: 164, endPoint x: 571, endPoint y: 164, distance: 5.2
click at [571, 164] on p "**********" at bounding box center [545, 164] width 163 height 11
click at [496, 164] on p "**********" at bounding box center [545, 164] width 163 height 11
click at [498, 164] on p "**********" at bounding box center [545, 164] width 163 height 11
click at [575, 166] on p "**********" at bounding box center [545, 164] width 163 height 11
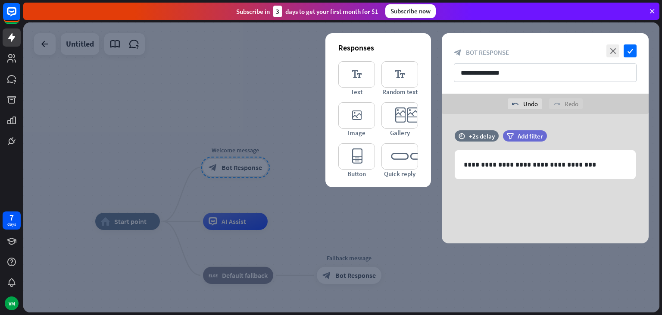
click at [570, 217] on div "**********" at bounding box center [545, 178] width 207 height 129
click at [634, 49] on icon "check" at bounding box center [630, 50] width 13 height 13
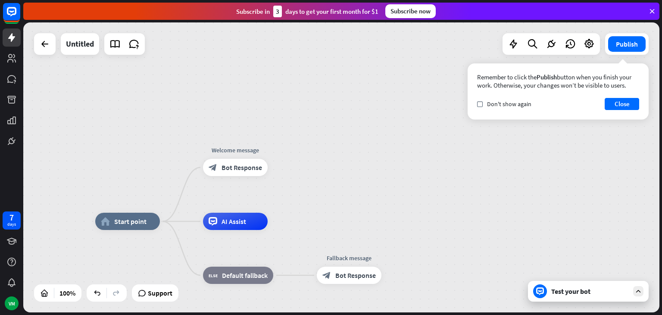
click at [590, 287] on div "Test your bot" at bounding box center [591, 291] width 78 height 9
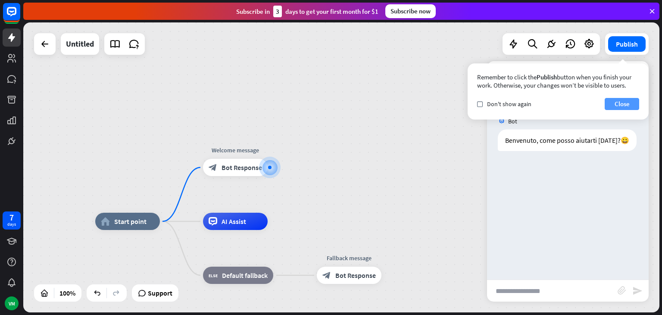
click at [626, 107] on button "Close" at bounding box center [622, 104] width 35 height 12
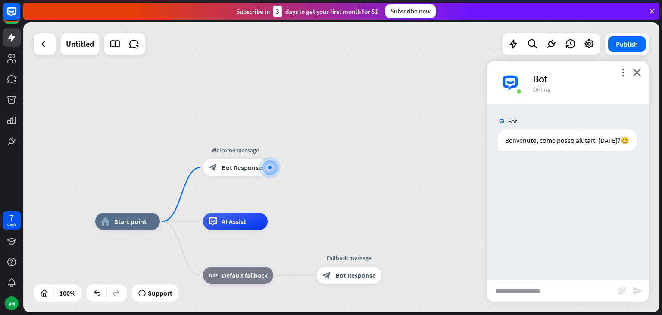
click at [539, 282] on input "text" at bounding box center [552, 291] width 131 height 22
type input "****"
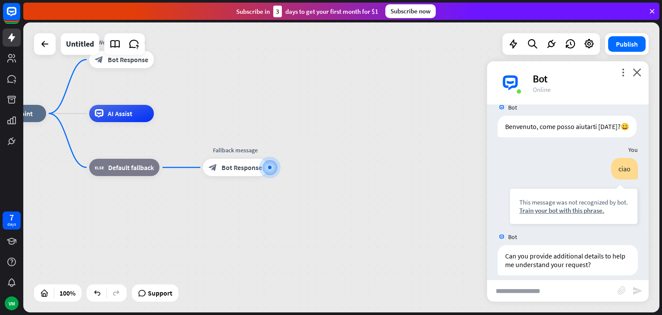
scroll to position [22, 0]
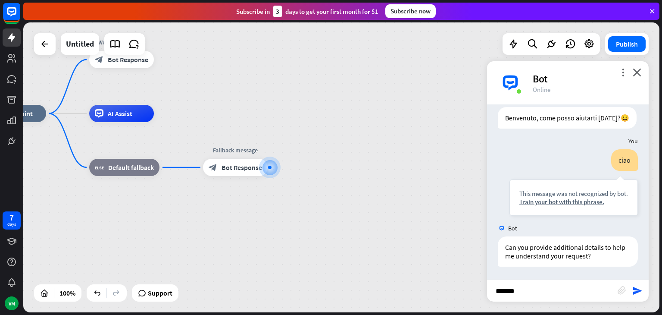
type input "********"
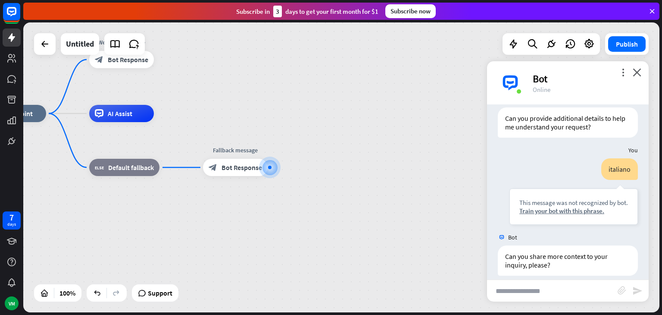
scroll to position [160, 0]
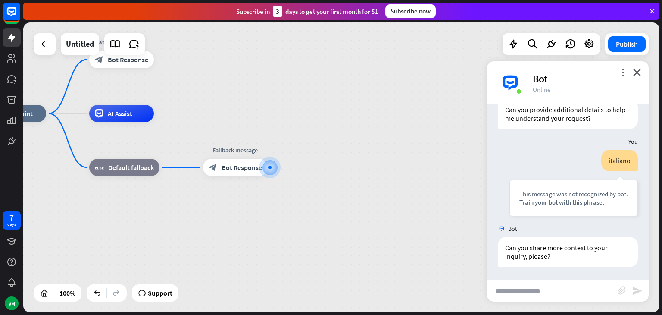
click at [455, 267] on div "home_2 Start point Welcome message block_bot_response Bot Response AI Assist bl…" at bounding box center [299, 258] width 637 height 290
click at [639, 72] on icon "close" at bounding box center [637, 72] width 9 height 8
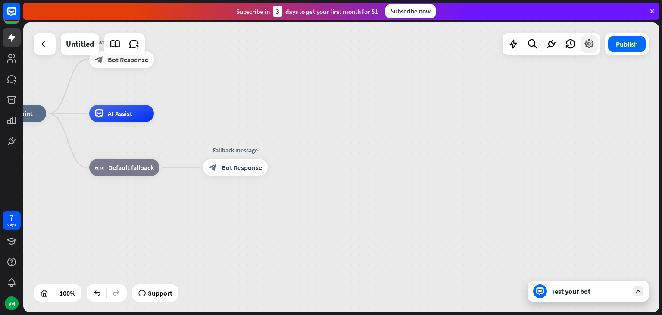
click at [590, 49] on icon at bounding box center [589, 43] width 11 height 11
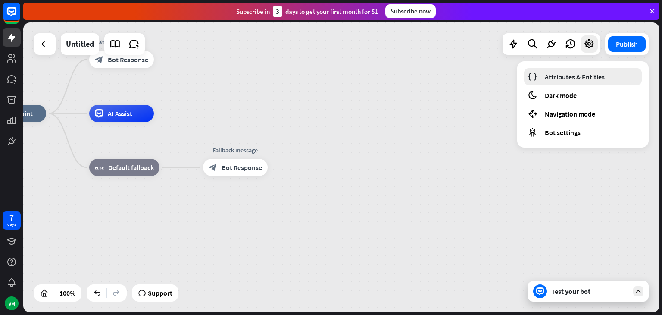
click at [587, 71] on link "Attributes & Entities" at bounding box center [583, 76] width 118 height 17
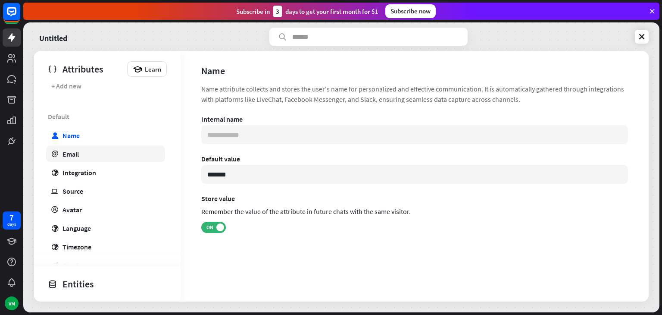
scroll to position [28, 0]
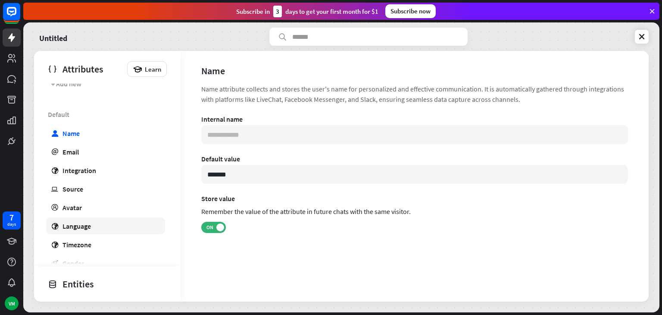
click at [91, 219] on link "globe Language" at bounding box center [105, 225] width 119 height 17
type input "**********"
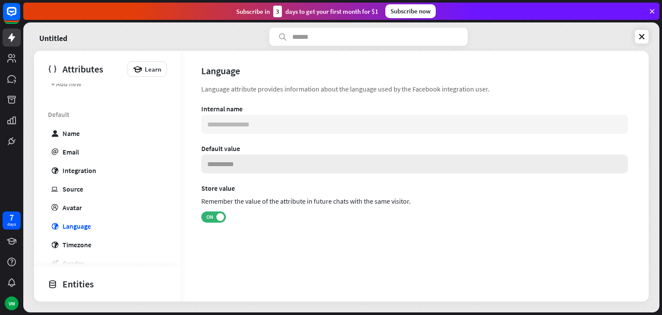
click at [261, 173] on div "**********" at bounding box center [414, 174] width 427 height 141
click at [261, 173] on input at bounding box center [414, 163] width 427 height 19
type input "*******"
click at [257, 222] on section "Store value Remember the value of the attribute in future chats with the same v…" at bounding box center [414, 203] width 427 height 39
click at [110, 244] on link "globe Timezone" at bounding box center [105, 244] width 119 height 17
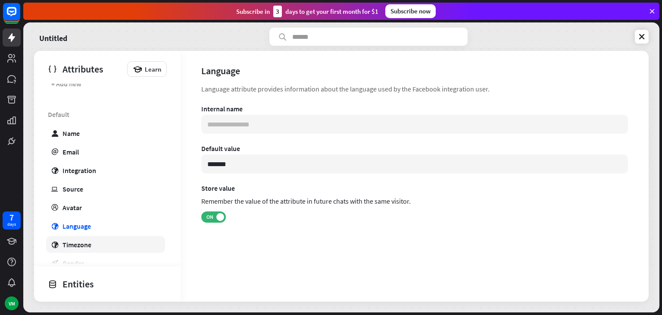
type input "**********"
click at [245, 166] on input at bounding box center [414, 163] width 427 height 19
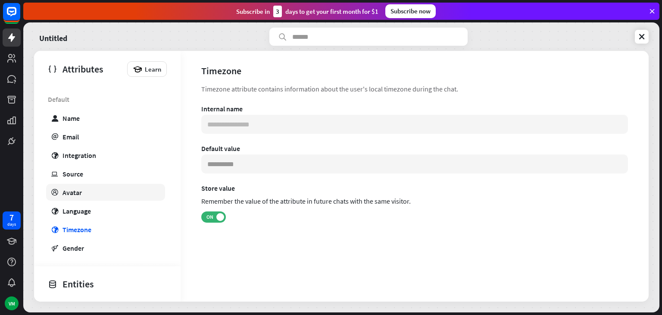
scroll to position [43, 0]
click at [247, 171] on input at bounding box center [414, 163] width 427 height 19
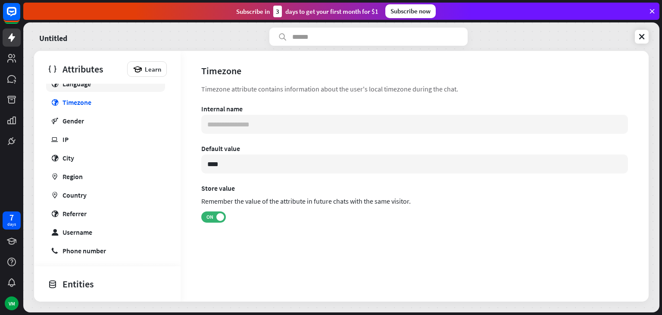
scroll to position [170, 0]
type input "****"
click at [123, 168] on link "marker Region" at bounding box center [105, 175] width 119 height 17
type input "**********"
click at [104, 191] on link "marker Country" at bounding box center [105, 194] width 119 height 17
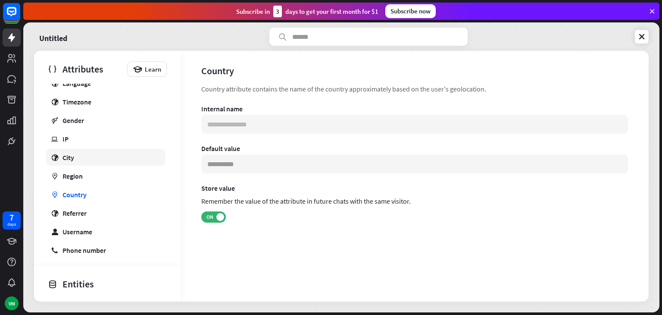
click at [129, 158] on link "globe City" at bounding box center [105, 157] width 119 height 17
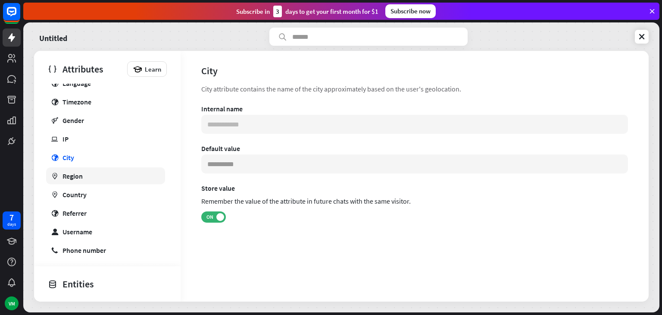
click at [118, 174] on link "marker Region" at bounding box center [105, 175] width 119 height 17
click at [112, 187] on link "marker Country" at bounding box center [105, 194] width 119 height 17
type input "**********"
click at [211, 166] on input at bounding box center [414, 163] width 427 height 19
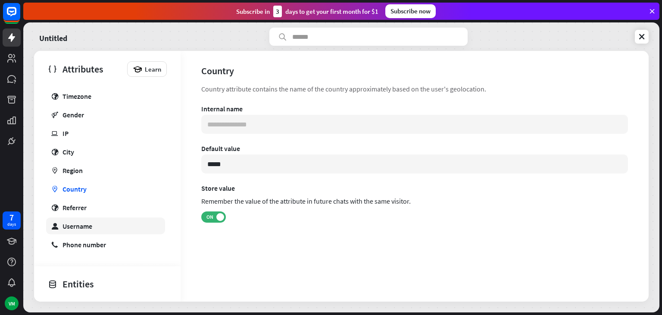
scroll to position [176, 0]
type input "*****"
click at [141, 228] on link "user Username" at bounding box center [105, 225] width 119 height 17
type input "**********"
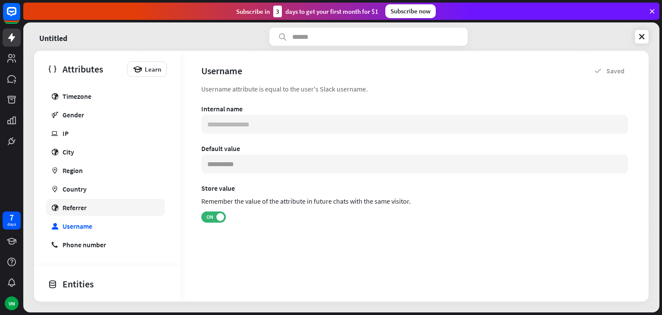
click at [128, 210] on link "globe Referrer" at bounding box center [105, 207] width 119 height 17
click at [117, 248] on link "phone Phone number" at bounding box center [105, 244] width 119 height 17
type input "**********"
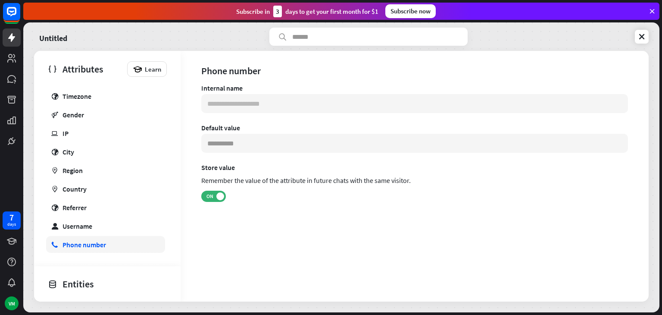
scroll to position [176, 0]
click at [86, 280] on div "Entities" at bounding box center [105, 283] width 115 height 15
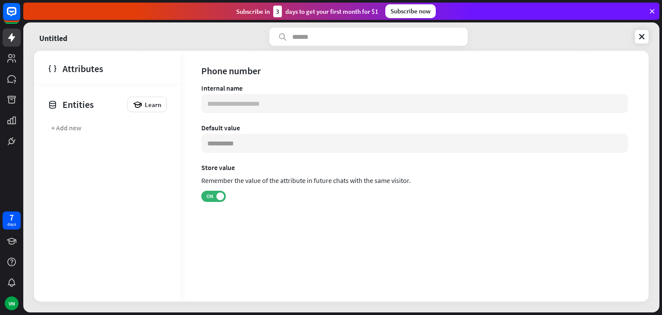
scroll to position [0, 0]
click at [88, 64] on div "Attributes" at bounding box center [105, 68] width 115 height 15
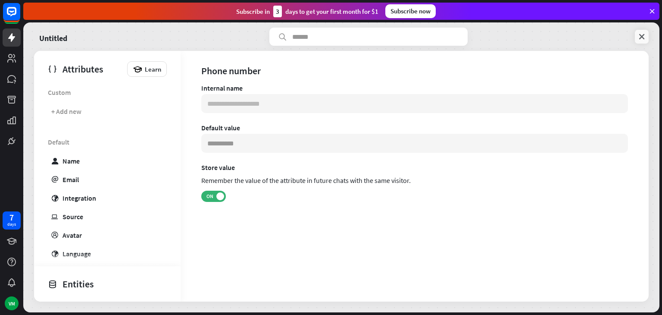
click at [640, 35] on icon at bounding box center [642, 36] width 9 height 9
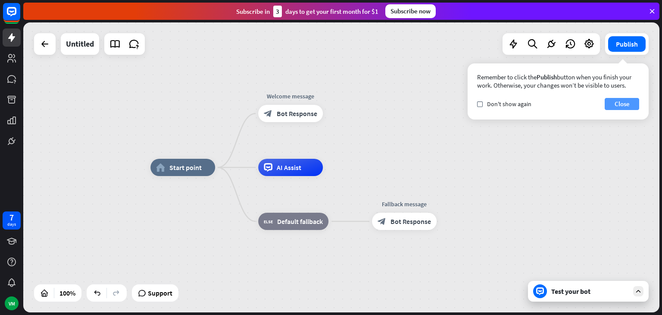
click at [625, 107] on button "Close" at bounding box center [622, 104] width 35 height 12
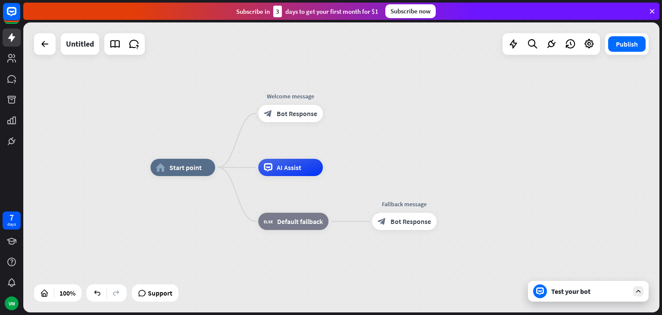
click at [590, 295] on div "Test your bot" at bounding box center [588, 291] width 121 height 21
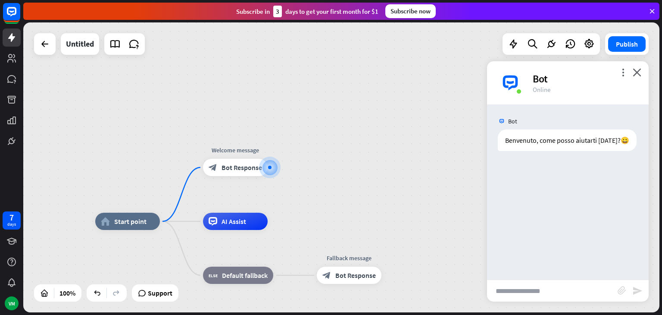
click at [572, 288] on input "text" at bounding box center [552, 291] width 131 height 22
type input "****"
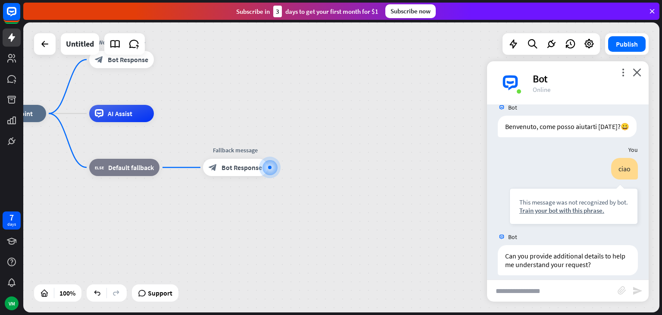
scroll to position [22, 0]
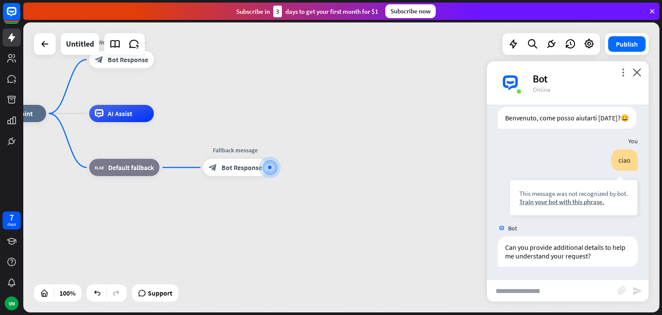
click at [311, 237] on div "home_2 Start point Welcome message block_bot_response Bot Response AI Assist bl…" at bounding box center [299, 258] width 637 height 290
click at [13, 76] on icon at bounding box center [11, 79] width 9 height 8
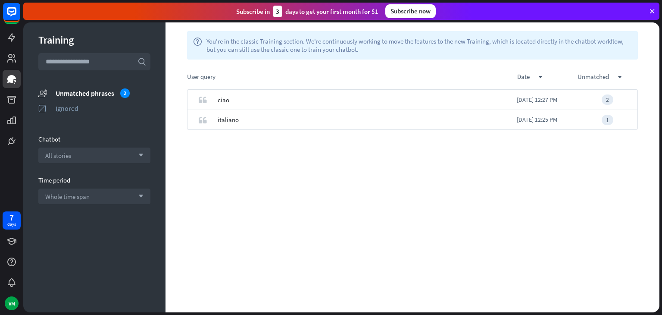
click at [79, 166] on div "Training search unmatched_phrases Unmatched phrases 2 ignored Ignored Chatbot A…" at bounding box center [94, 167] width 142 height 290
click at [105, 162] on div "All stories arrow_down" at bounding box center [94, 156] width 112 height 16
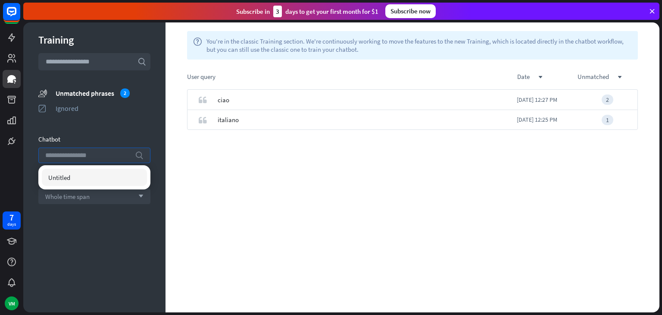
click at [105, 162] on input "search" at bounding box center [87, 155] width 85 height 15
click at [207, 171] on div "quote ciao [DATE] 12:27 PM 2 quote italiano [DATE] 12:25 PM 1" at bounding box center [413, 200] width 494 height 223
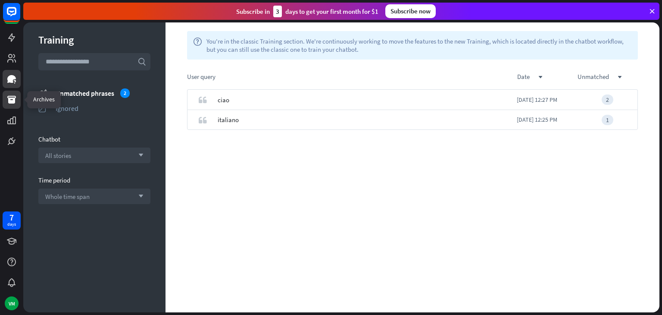
click at [11, 99] on icon at bounding box center [11, 100] width 9 height 8
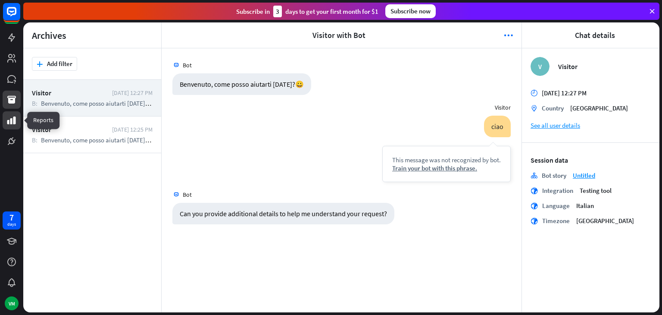
click at [11, 127] on link at bounding box center [12, 120] width 18 height 18
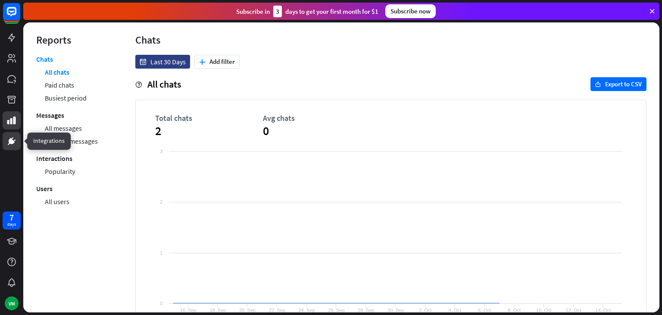
click at [12, 135] on link at bounding box center [12, 141] width 18 height 18
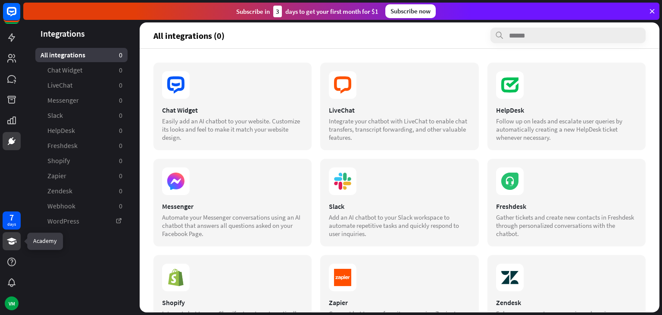
click at [16, 243] on icon at bounding box center [11, 241] width 10 height 10
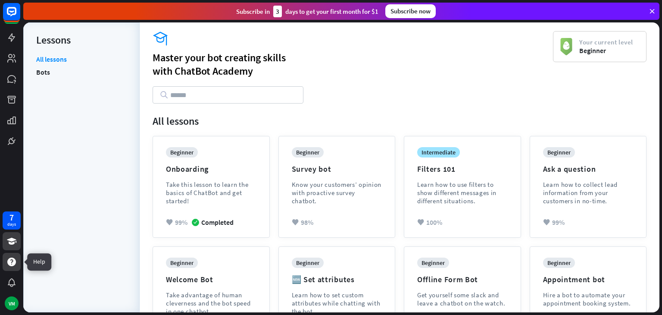
click at [10, 264] on icon at bounding box center [11, 261] width 9 height 9
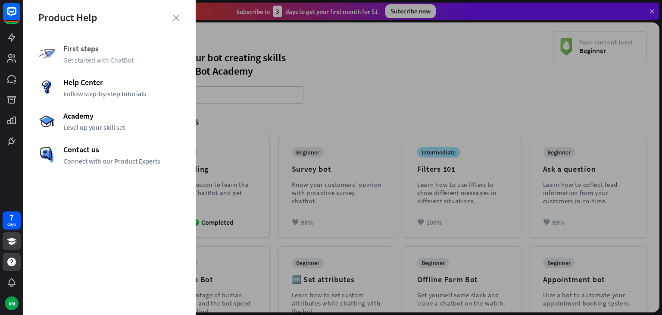
click at [112, 57] on span "Get started with ChatBot" at bounding box center [121, 60] width 117 height 9
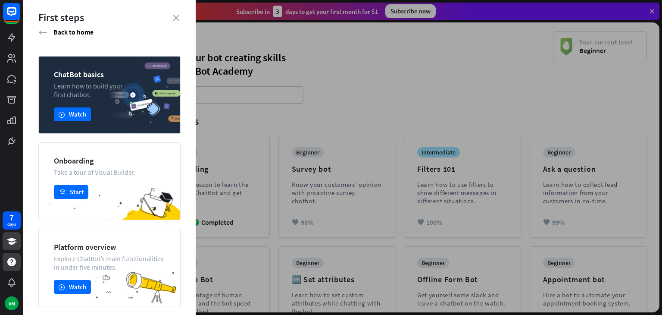
click at [254, 89] on div at bounding box center [342, 157] width 639 height 315
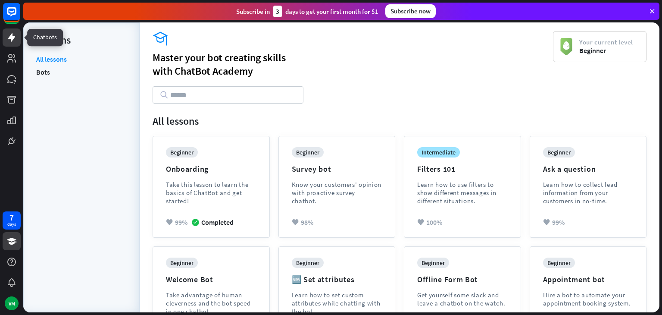
click at [12, 35] on icon at bounding box center [11, 37] width 7 height 9
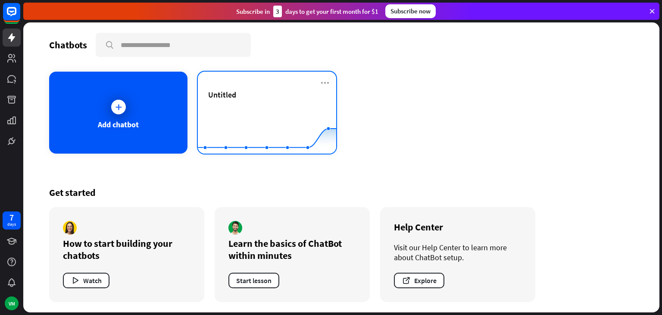
click at [242, 105] on rect at bounding box center [267, 132] width 138 height 54
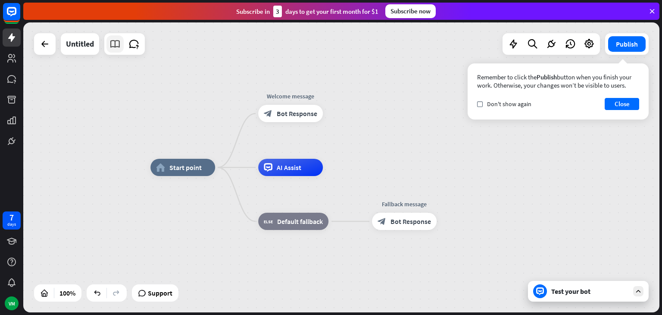
click at [120, 43] on icon at bounding box center [115, 43] width 11 height 11
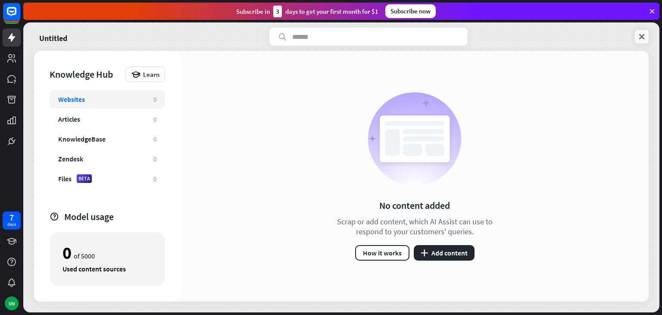
click at [640, 34] on icon at bounding box center [642, 36] width 9 height 9
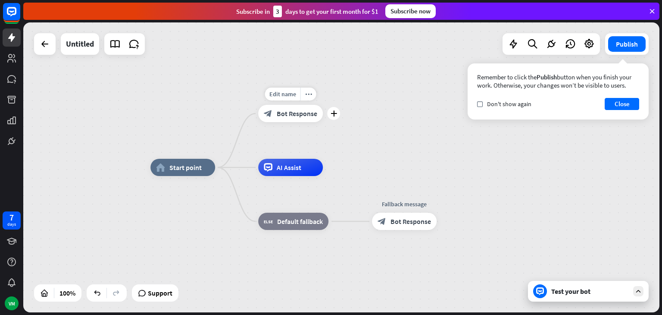
click at [290, 116] on span "Bot Response" at bounding box center [297, 113] width 41 height 9
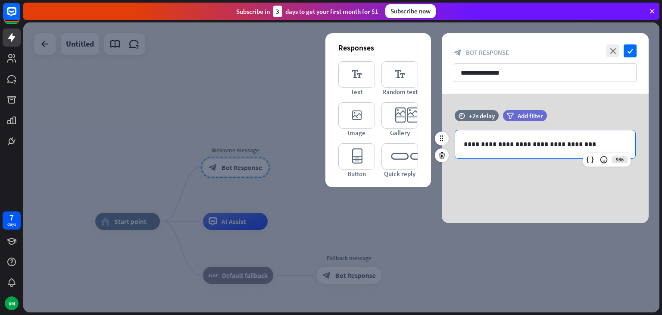
click at [582, 144] on p "**********" at bounding box center [545, 144] width 163 height 11
drag, startPoint x: 593, startPoint y: 145, endPoint x: 433, endPoint y: 143, distance: 160.9
click at [433, 143] on div "**********" at bounding box center [545, 158] width 229 height 129
click at [500, 175] on div "**********" at bounding box center [545, 158] width 207 height 129
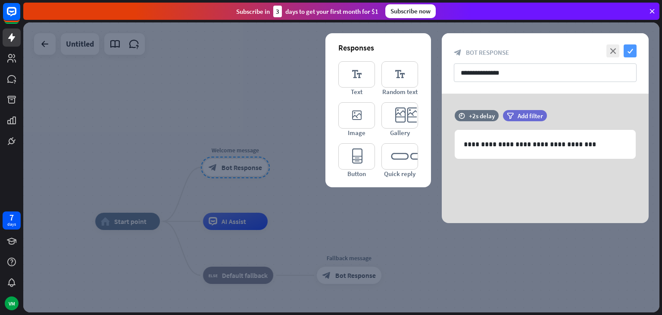
click at [627, 56] on icon "check" at bounding box center [630, 50] width 13 height 13
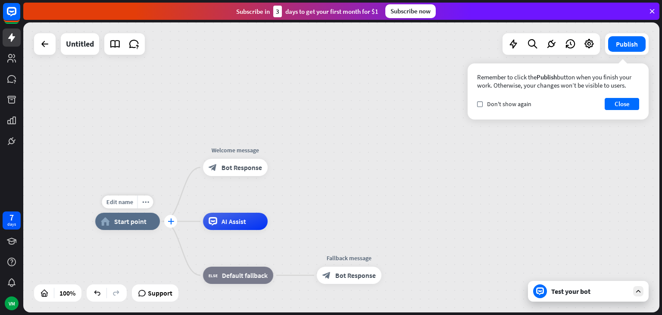
click at [173, 217] on div "plus" at bounding box center [170, 221] width 13 height 13
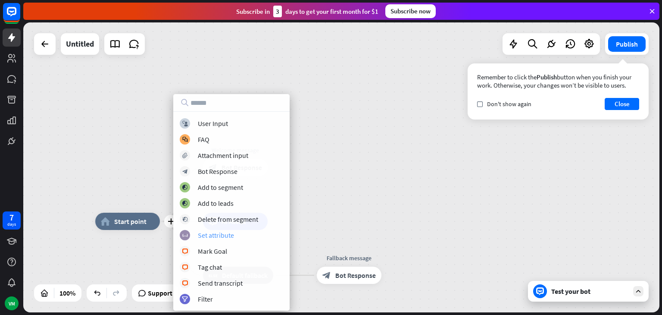
click at [217, 235] on div "Set attribute" at bounding box center [216, 235] width 36 height 9
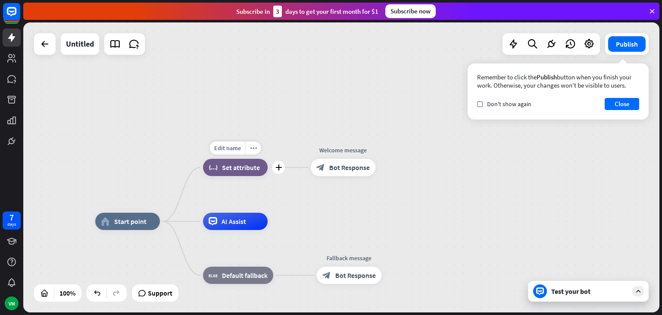
click at [239, 161] on div "block_set_attribute Set attribute" at bounding box center [235, 167] width 65 height 17
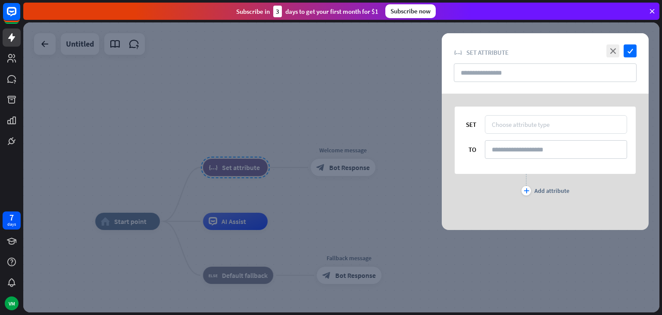
click at [524, 119] on div "Choose attribute type" at bounding box center [556, 124] width 142 height 19
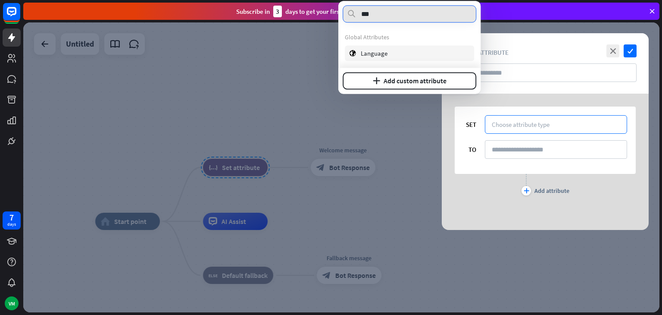
type input "***"
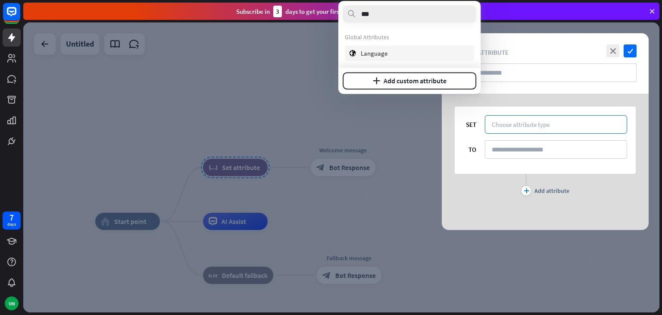
click at [424, 53] on div "globe Language" at bounding box center [409, 53] width 129 height 16
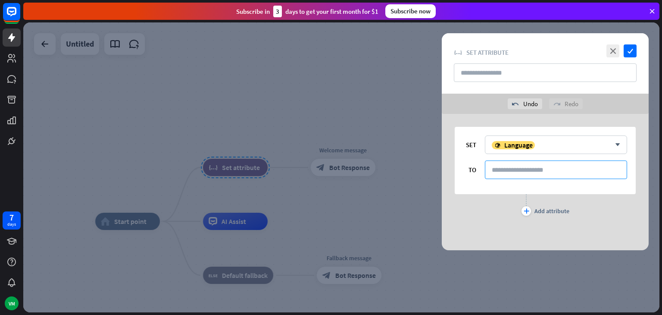
click at [550, 173] on input at bounding box center [556, 169] width 142 height 19
type input "*******"
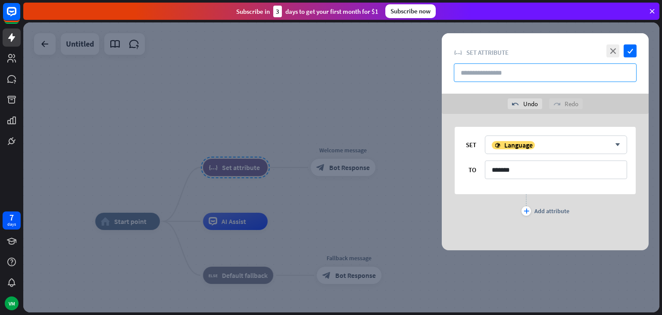
click at [568, 79] on input "text" at bounding box center [545, 72] width 183 height 19
type input "**********"
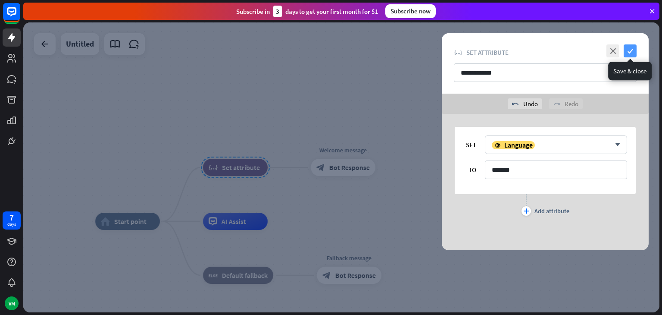
click at [632, 44] on icon "check" at bounding box center [630, 50] width 13 height 13
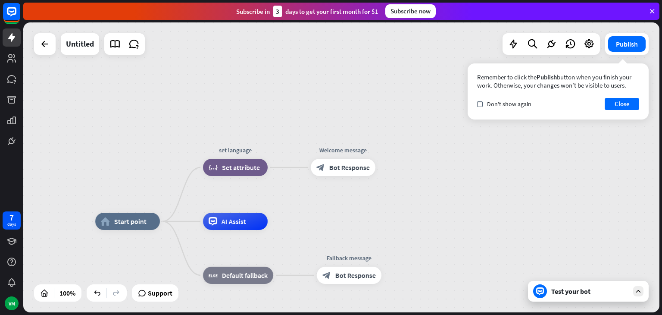
click at [627, 296] on div "Test your bot" at bounding box center [588, 291] width 121 height 21
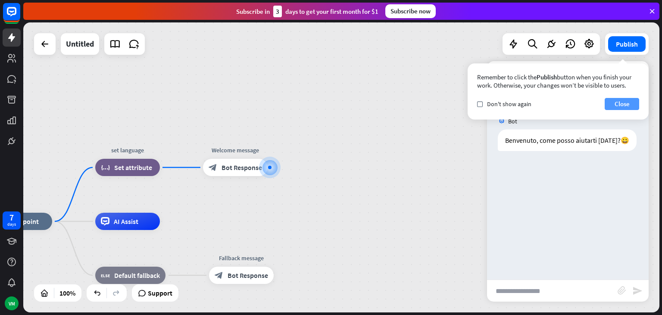
click at [619, 107] on button "Close" at bounding box center [622, 104] width 35 height 12
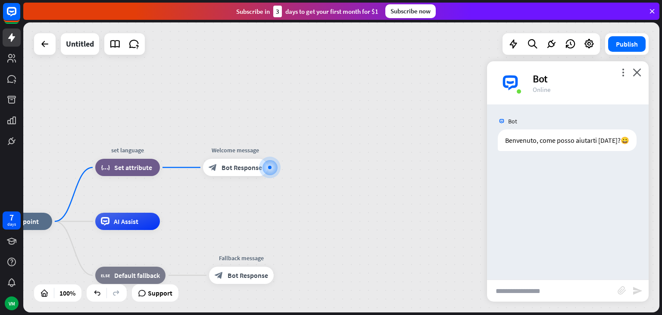
click at [529, 298] on input "text" at bounding box center [552, 291] width 131 height 22
type input "****"
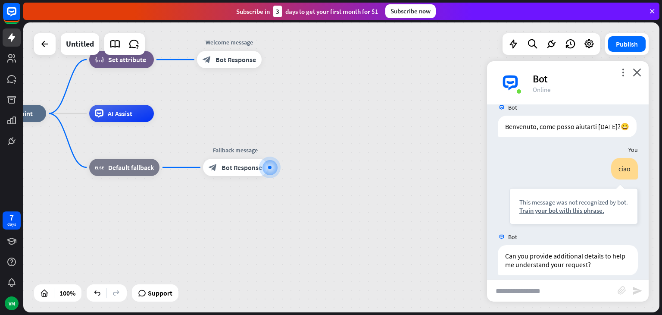
scroll to position [22, 0]
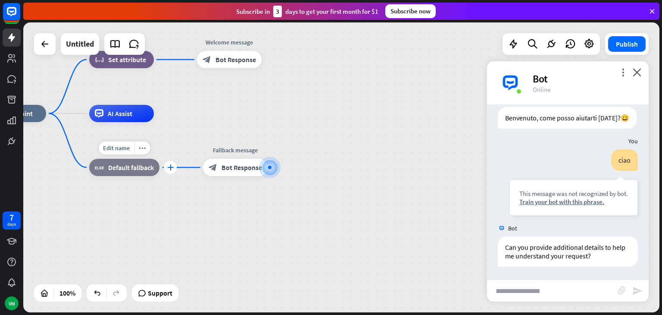
click at [166, 169] on div "plus" at bounding box center [170, 167] width 13 height 13
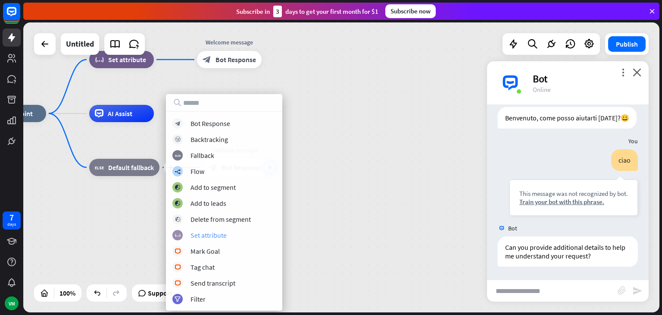
click at [220, 240] on div "block_set_attribute Set attribute" at bounding box center [225, 235] width 104 height 10
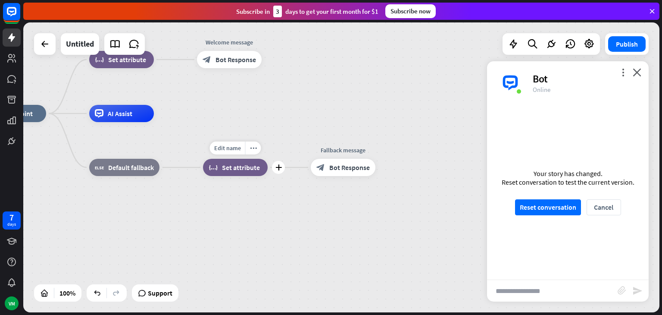
click at [246, 171] on span "Set attribute" at bounding box center [241, 167] width 38 height 9
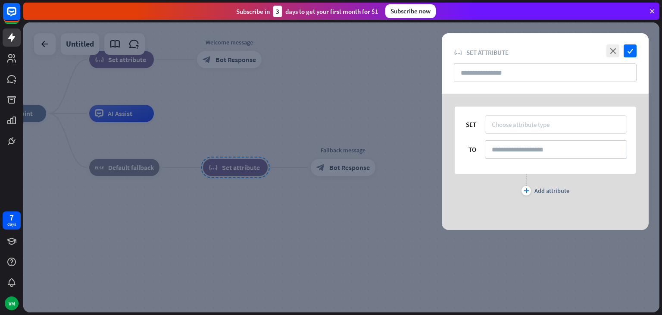
click at [531, 121] on div "Choose attribute type" at bounding box center [521, 124] width 58 height 8
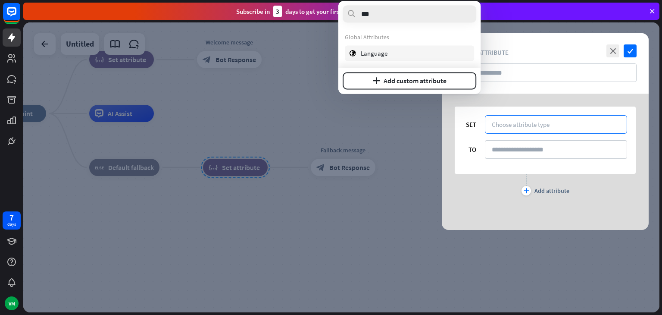
type input "***"
click at [424, 48] on div "globe Language" at bounding box center [409, 53] width 129 height 16
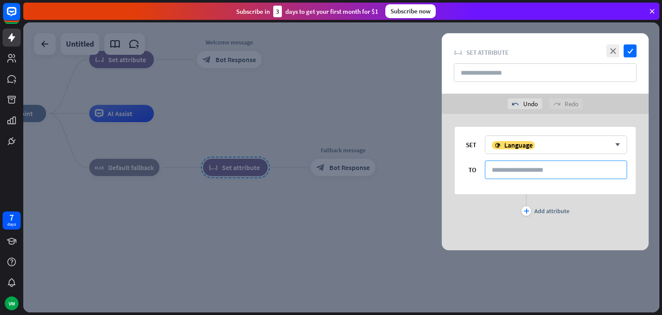
click at [530, 170] on input at bounding box center [556, 169] width 142 height 19
type input "*******"
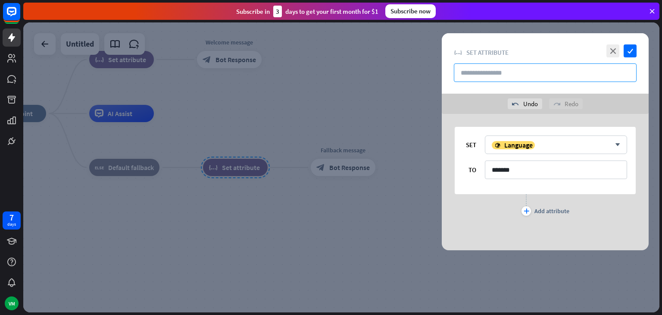
click at [599, 68] on input "text" at bounding box center [545, 72] width 183 height 19
type input "****"
click at [633, 52] on icon "check" at bounding box center [630, 50] width 13 height 13
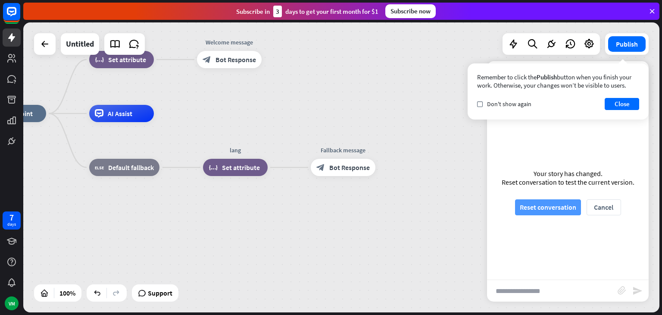
drag, startPoint x: 578, startPoint y: 198, endPoint x: 564, endPoint y: 207, distance: 15.9
click at [564, 207] on div "Your story has changed. Reset conversation to test the current version. Reset c…" at bounding box center [568, 191] width 162 height 175
click at [564, 207] on button "Reset conversation" at bounding box center [548, 207] width 66 height 16
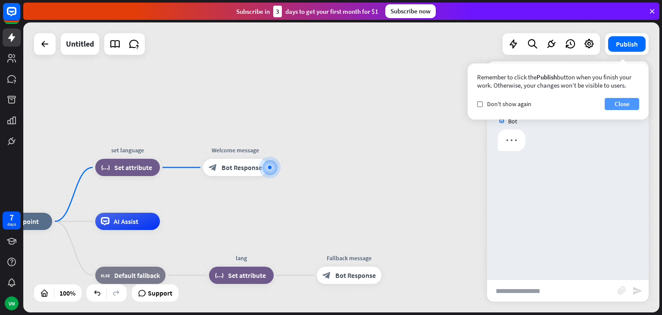
click at [621, 104] on button "Close" at bounding box center [622, 104] width 35 height 12
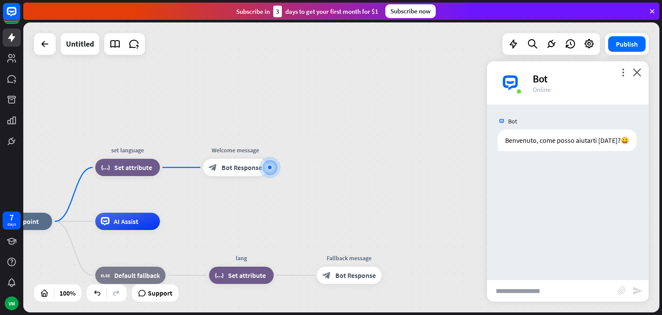
click at [538, 285] on input "text" at bounding box center [552, 291] width 131 height 22
type input "****"
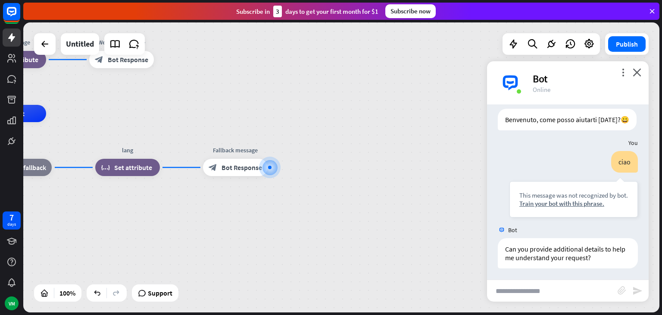
scroll to position [22, 0]
click at [129, 171] on span "Set attribute" at bounding box center [133, 167] width 38 height 9
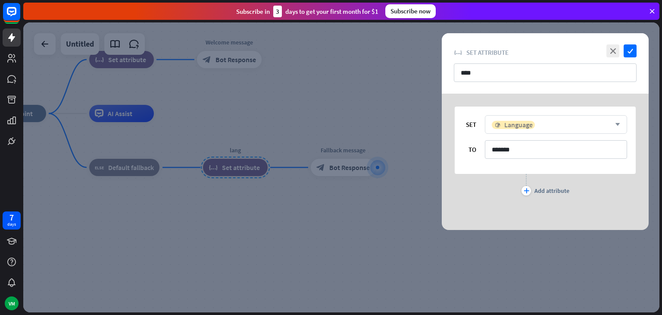
click at [528, 126] on span "Language" at bounding box center [519, 124] width 28 height 9
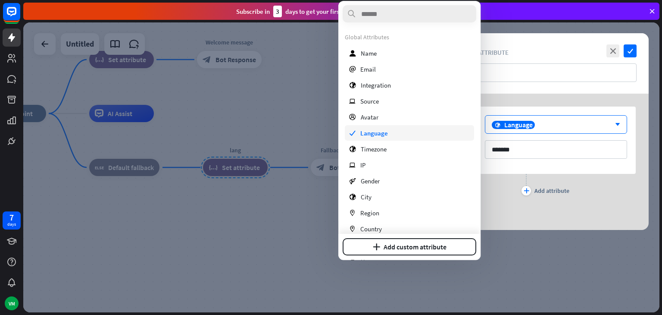
click at [416, 131] on div "check Language" at bounding box center [409, 133] width 129 height 16
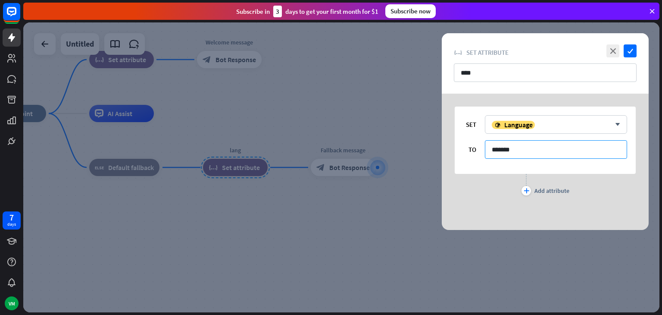
click at [533, 150] on input "*******" at bounding box center [556, 149] width 142 height 19
click at [411, 97] on div at bounding box center [341, 167] width 637 height 290
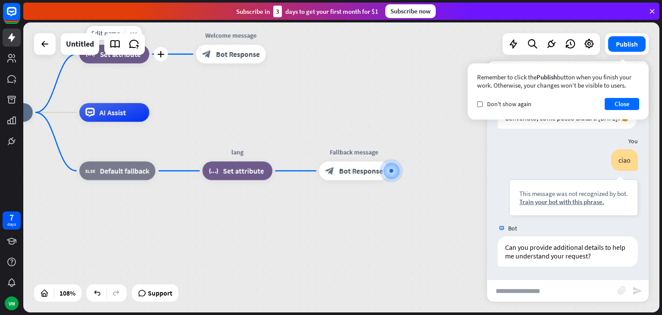
click at [121, 62] on div "block_set_attribute Set attribute" at bounding box center [114, 54] width 70 height 19
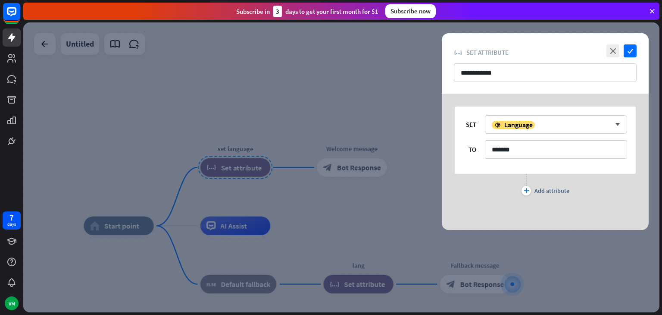
click at [275, 126] on div at bounding box center [341, 167] width 637 height 290
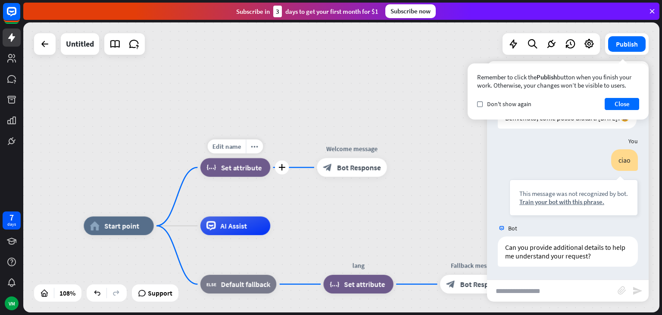
click at [242, 173] on div "block_set_attribute Set attribute" at bounding box center [236, 167] width 70 height 19
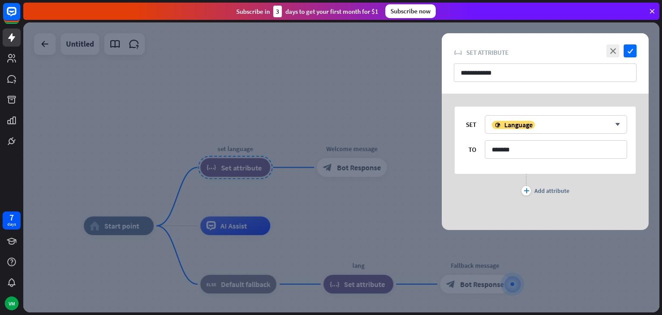
click at [242, 173] on div at bounding box center [341, 167] width 637 height 290
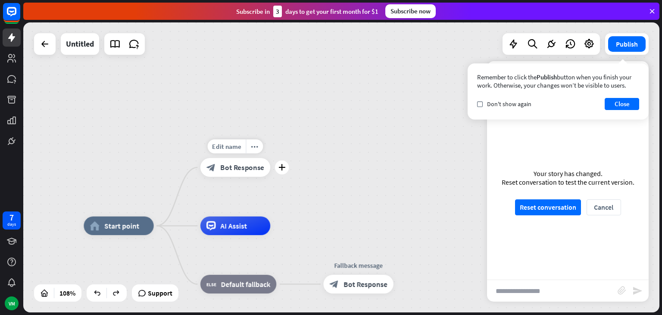
click at [255, 168] on span "Bot Response" at bounding box center [242, 167] width 44 height 9
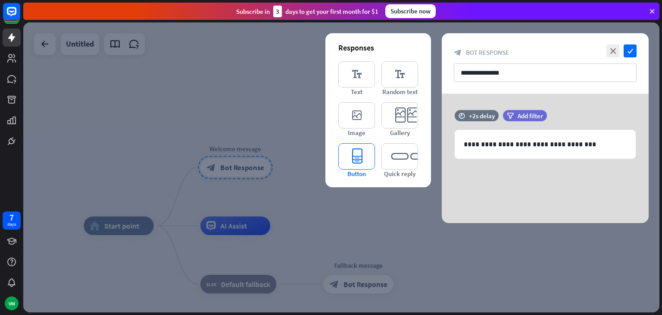
click at [362, 152] on icon "editor_button" at bounding box center [357, 156] width 37 height 26
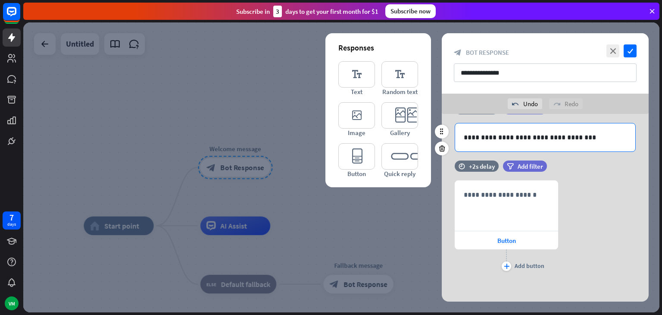
scroll to position [28, 0]
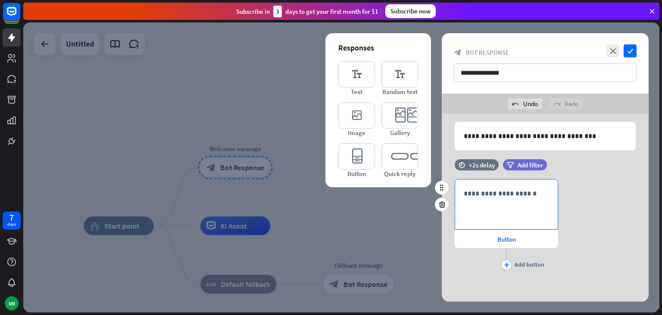
click at [487, 192] on p "**********" at bounding box center [506, 193] width 85 height 11
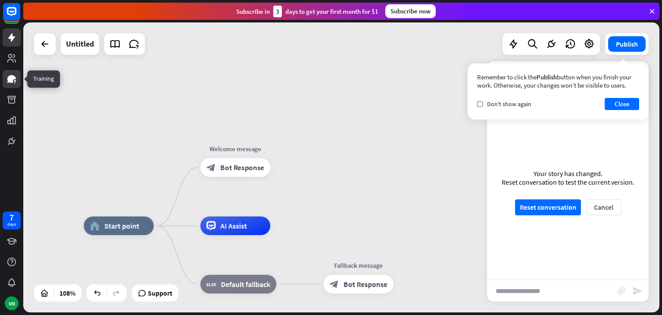
click at [9, 71] on link at bounding box center [12, 79] width 18 height 18
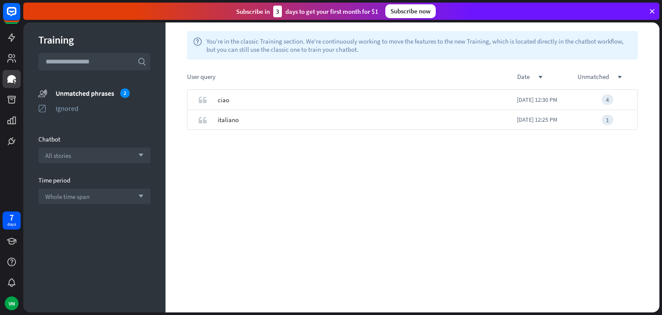
click at [94, 60] on input "text" at bounding box center [94, 61] width 112 height 17
drag, startPoint x: 254, startPoint y: 142, endPoint x: 239, endPoint y: 96, distance: 48.8
click at [239, 96] on div "check ciao (Go to chat) check ignore close quote italiano [DATE] 12:25 PM 1" at bounding box center [413, 200] width 494 height 223
click at [587, 103] on div "check" at bounding box center [590, 100] width 6 height 8
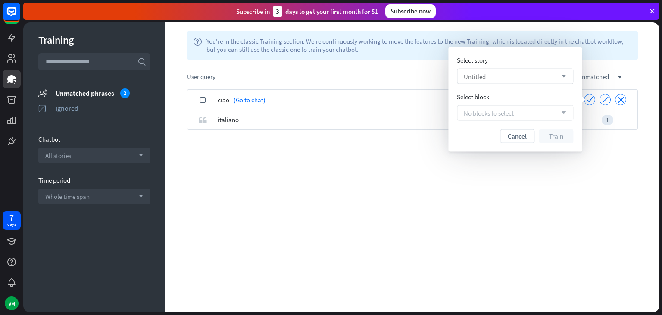
click at [528, 76] on div "Untitled arrow_down" at bounding box center [515, 77] width 116 height 16
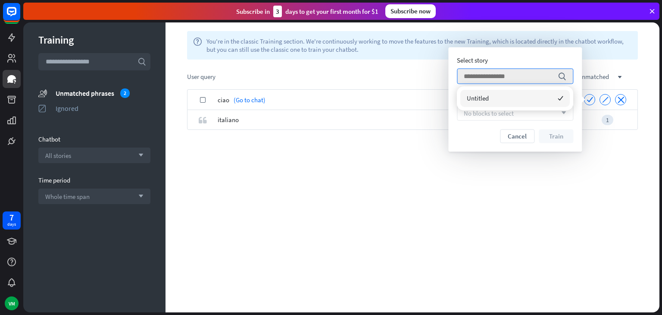
click at [475, 111] on span "No blocks to select" at bounding box center [489, 113] width 50 height 8
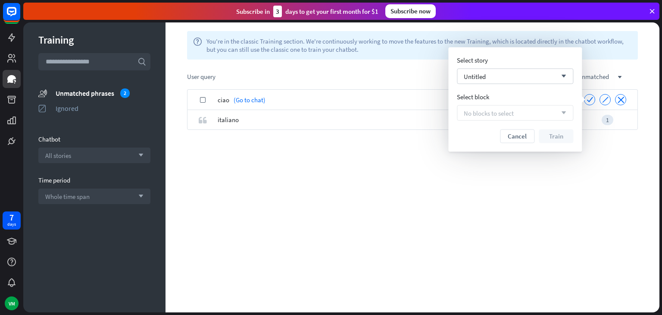
click at [471, 117] on div "No blocks to select arrow_down" at bounding box center [515, 113] width 116 height 16
click at [522, 140] on button "Cancel" at bounding box center [517, 136] width 35 height 14
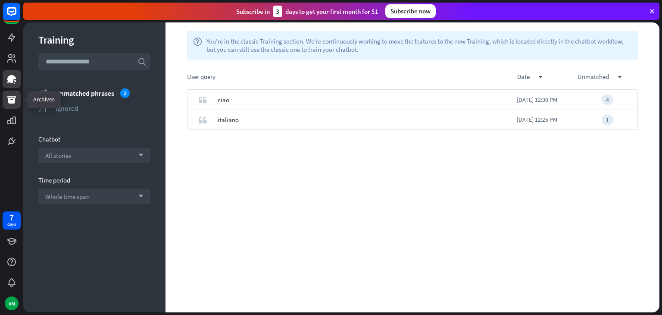
click at [11, 97] on icon at bounding box center [11, 99] width 10 height 10
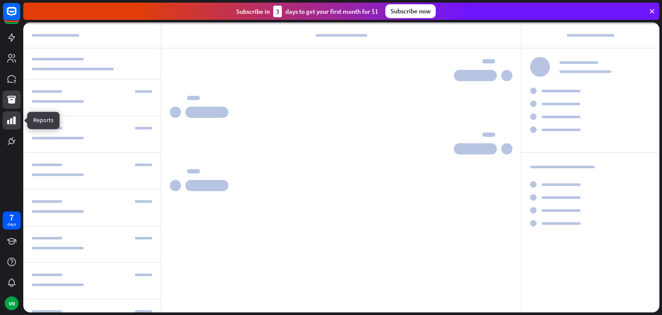
click at [9, 113] on link at bounding box center [12, 120] width 18 height 18
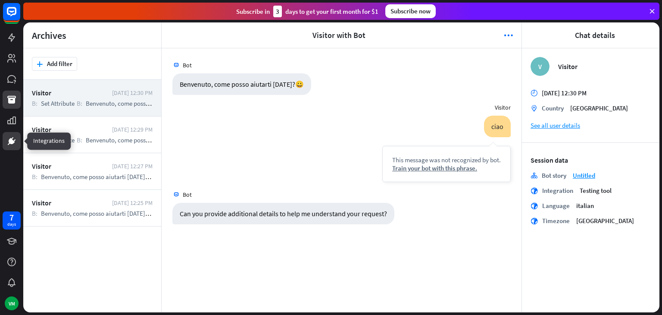
click at [10, 133] on link at bounding box center [12, 141] width 18 height 18
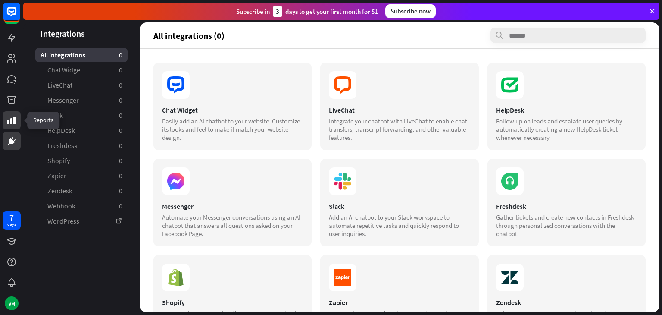
click at [15, 116] on icon at bounding box center [11, 120] width 9 height 8
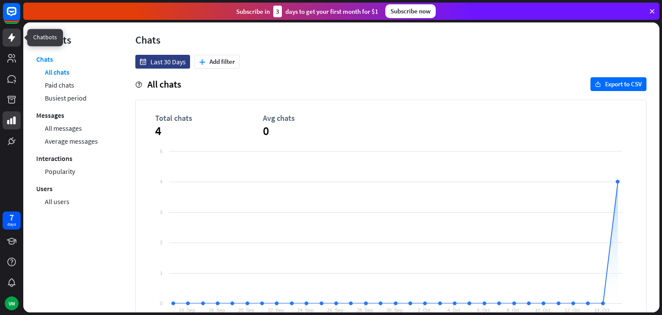
click at [14, 35] on icon at bounding box center [11, 37] width 10 height 10
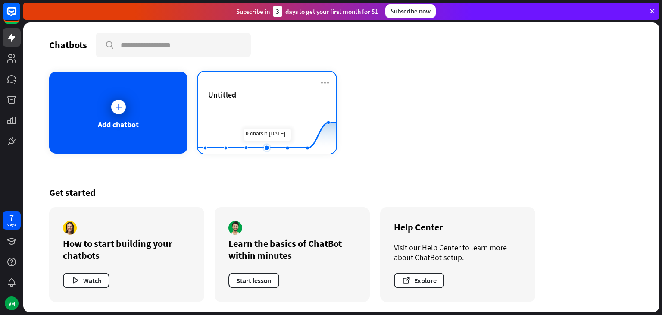
click at [259, 115] on rect at bounding box center [267, 132] width 138 height 54
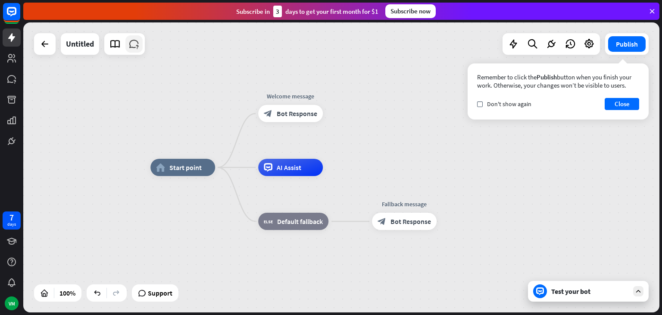
click at [136, 49] on icon at bounding box center [134, 43] width 11 height 11
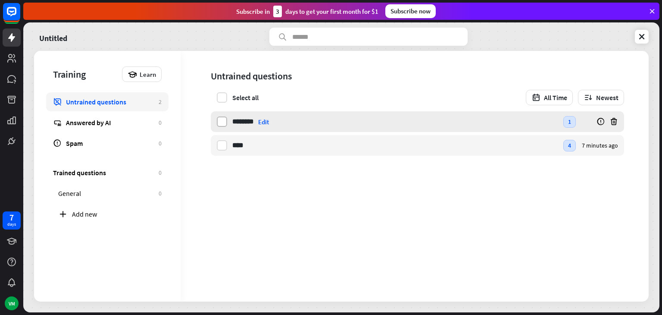
click at [226, 119] on label at bounding box center [222, 121] width 10 height 10
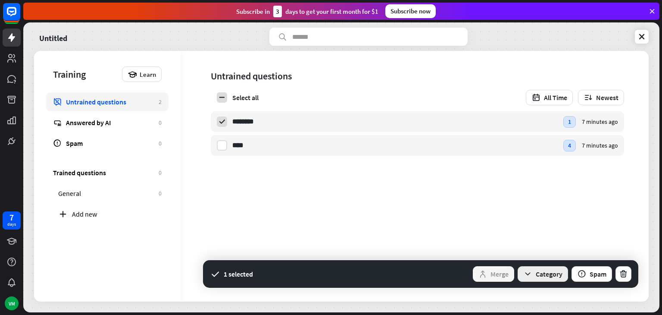
click at [536, 271] on button "Category" at bounding box center [543, 274] width 50 height 16
click at [217, 121] on label at bounding box center [222, 121] width 10 height 10
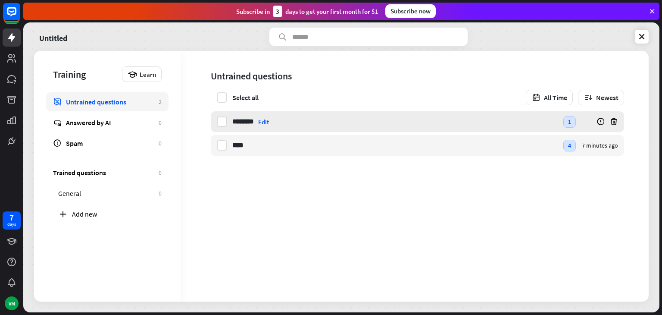
click at [257, 118] on div "******** italiano Edit" at bounding box center [395, 121] width 326 height 21
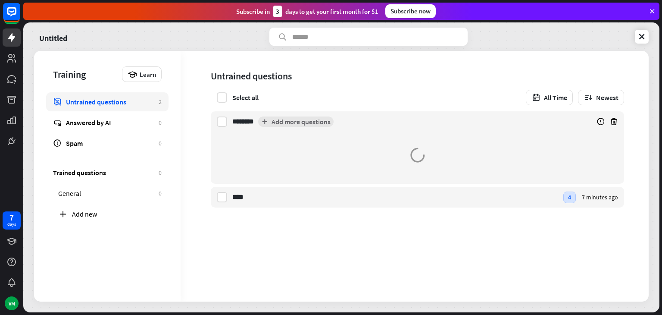
click at [257, 118] on div "******** italiano Add more questions" at bounding box center [401, 121] width 339 height 21
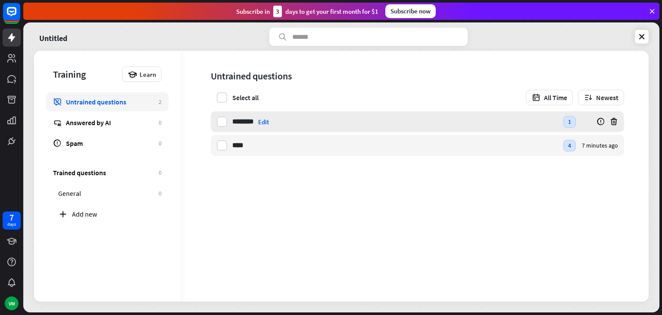
click at [257, 118] on div "******** italiano Edit" at bounding box center [395, 121] width 326 height 21
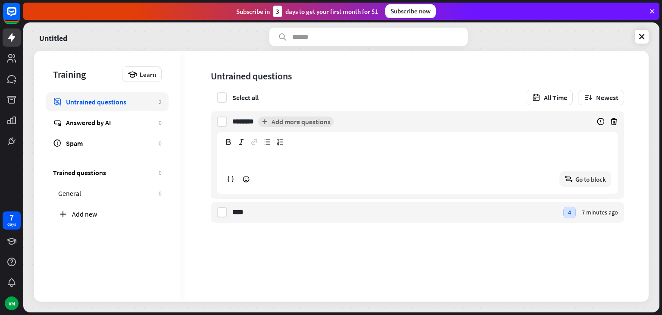
click at [194, 176] on span "**********" at bounding box center [412, 174] width 462 height 127
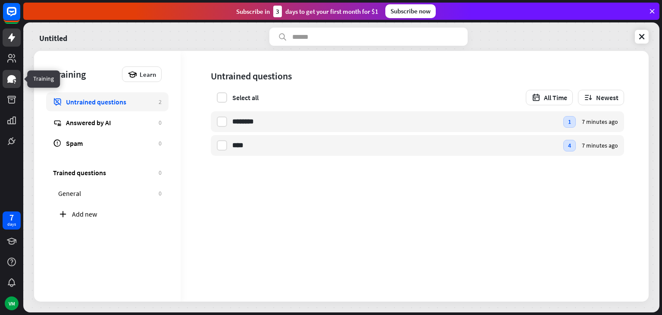
click at [13, 78] on icon at bounding box center [11, 79] width 9 height 8
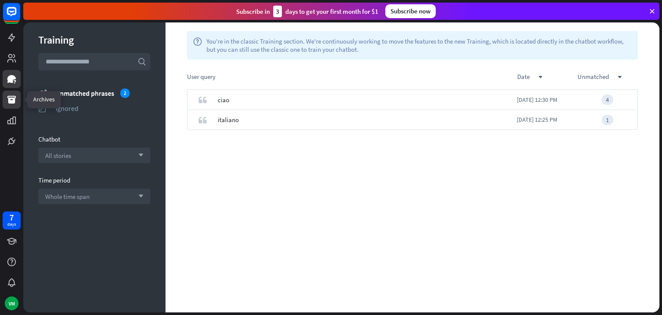
click at [10, 98] on icon at bounding box center [11, 100] width 9 height 8
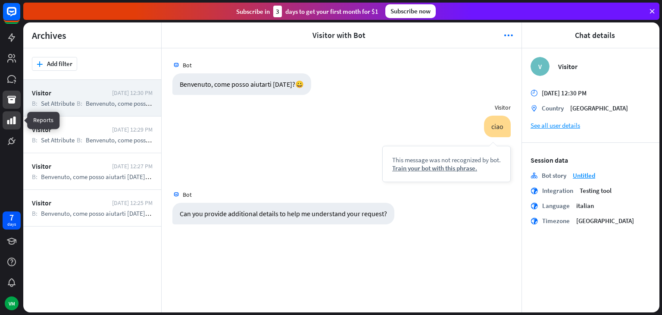
click at [12, 116] on icon at bounding box center [11, 120] width 10 height 10
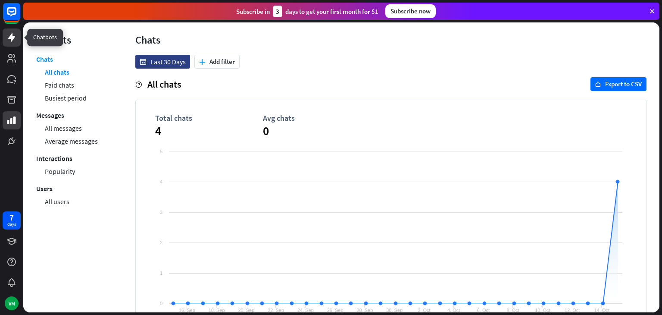
click at [8, 41] on icon at bounding box center [11, 37] width 10 height 10
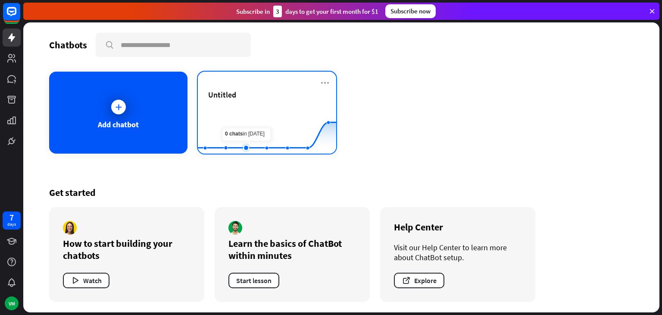
click at [244, 116] on rect at bounding box center [267, 132] width 138 height 54
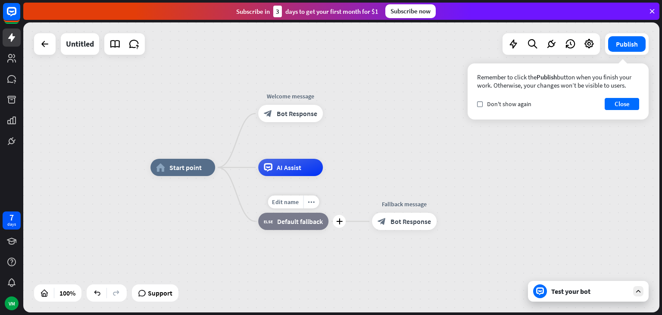
click at [290, 220] on span "Default fallback" at bounding box center [300, 221] width 46 height 9
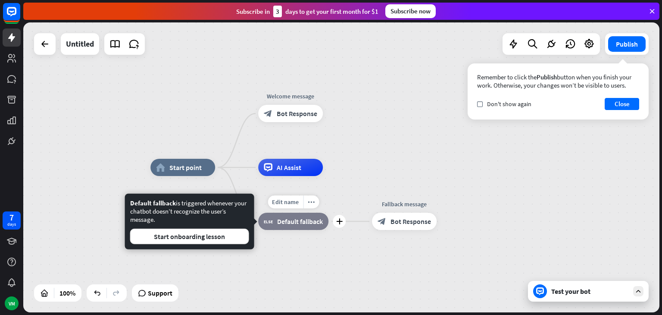
click at [290, 220] on span "Default fallback" at bounding box center [300, 221] width 46 height 9
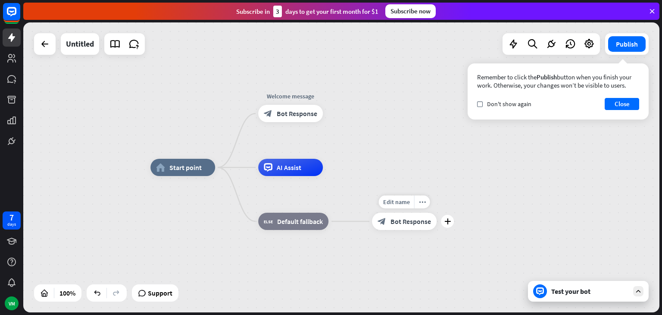
click at [409, 223] on span "Bot Response" at bounding box center [411, 221] width 41 height 9
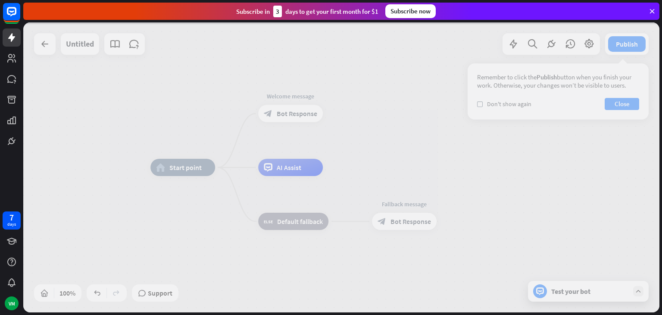
click at [409, 223] on div at bounding box center [341, 167] width 637 height 290
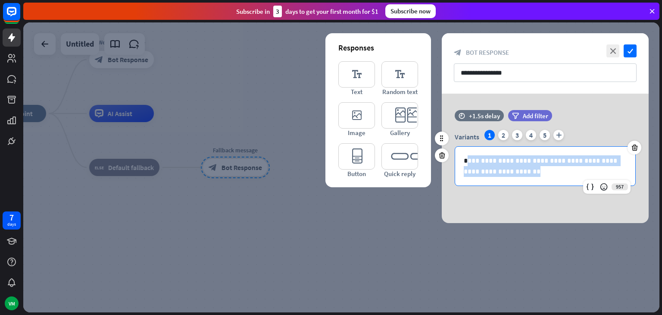
drag, startPoint x: 521, startPoint y: 167, endPoint x: 464, endPoint y: 149, distance: 59.7
click at [464, 149] on div "**********" at bounding box center [545, 166] width 180 height 39
click at [459, 148] on div "**********" at bounding box center [545, 166] width 180 height 39
click at [459, 147] on div "**********" at bounding box center [545, 166] width 180 height 39
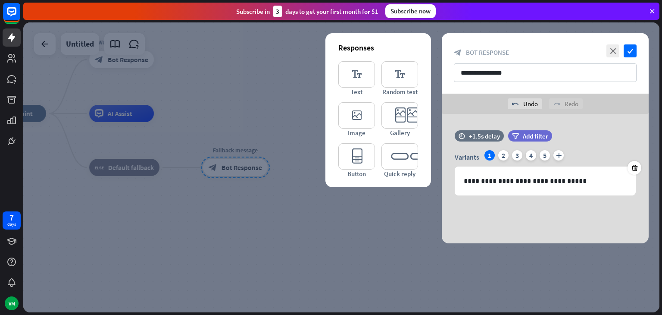
click at [397, 231] on div at bounding box center [341, 167] width 637 height 290
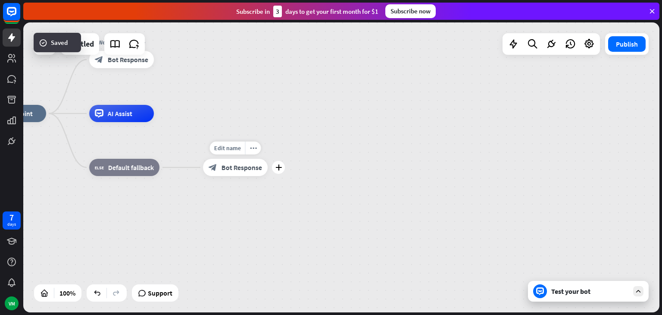
click at [254, 171] on span "Bot Response" at bounding box center [242, 167] width 41 height 9
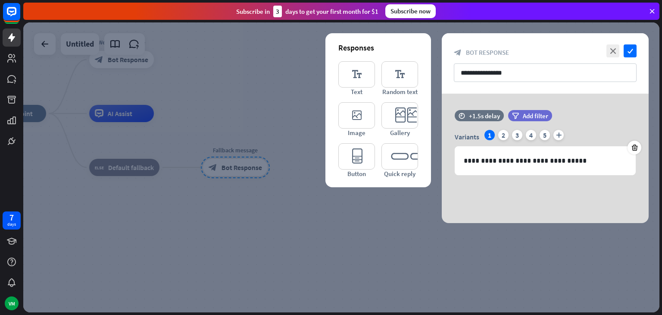
click at [319, 229] on div at bounding box center [341, 167] width 637 height 290
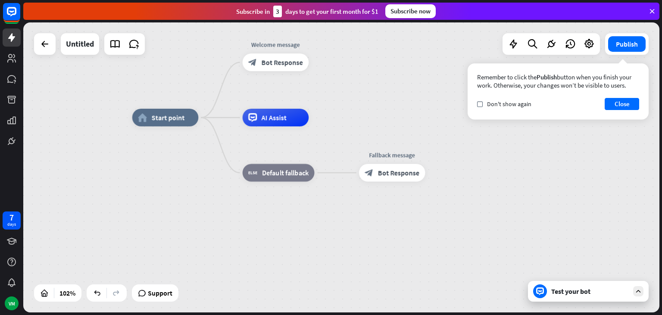
drag, startPoint x: 77, startPoint y: 213, endPoint x: 242, endPoint y: 232, distance: 165.5
click at [242, 232] on div "home_2 Start point Welcome message block_bot_response Bot Response AI Assist bl…" at bounding box center [458, 265] width 652 height 297
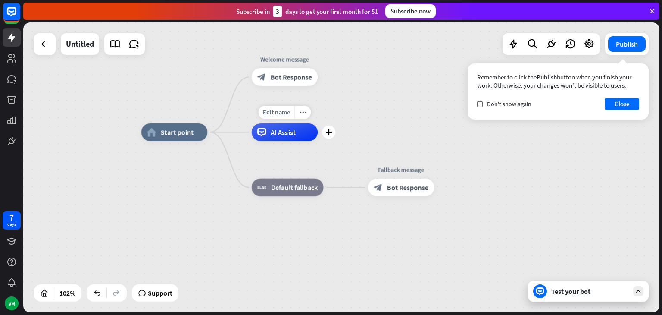
click at [298, 131] on div "AI Assist" at bounding box center [285, 132] width 66 height 18
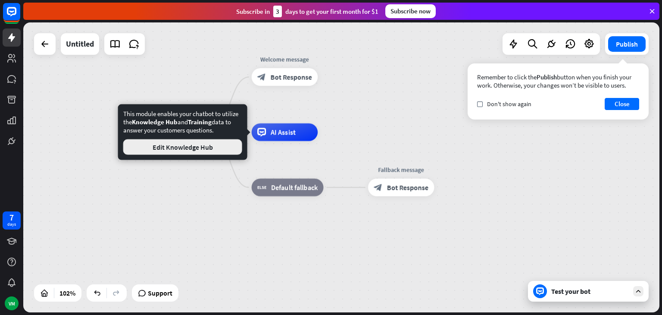
click at [231, 148] on button "Edit Knowledge Hub" at bounding box center [182, 147] width 119 height 16
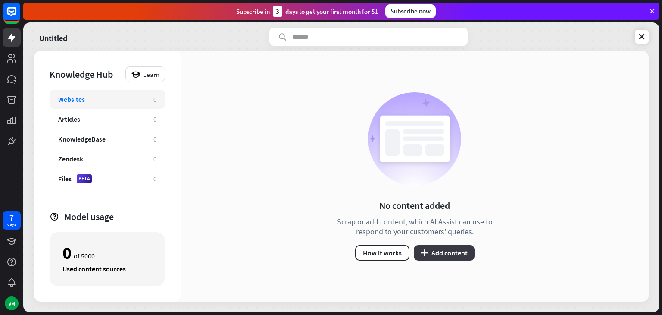
click at [451, 252] on button "plus Add content" at bounding box center [444, 253] width 61 height 16
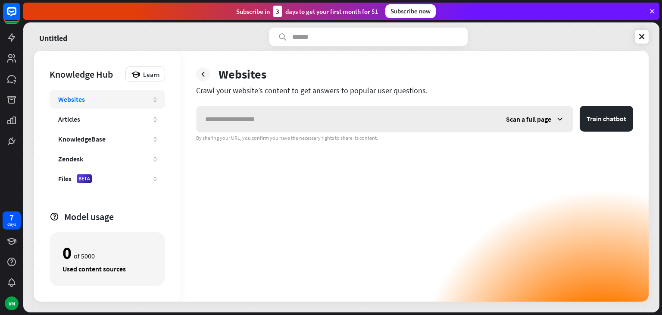
click at [510, 124] on div "Scan a full page" at bounding box center [535, 119] width 75 height 26
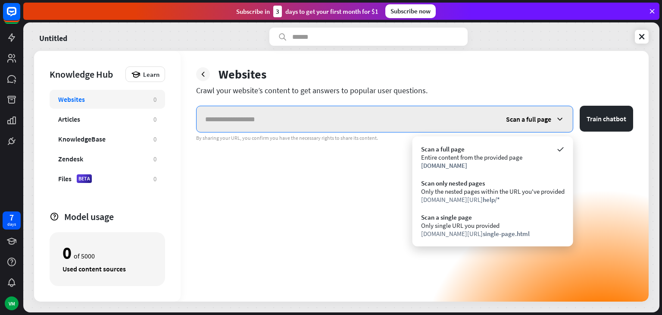
click at [435, 119] on input "text" at bounding box center [347, 119] width 301 height 26
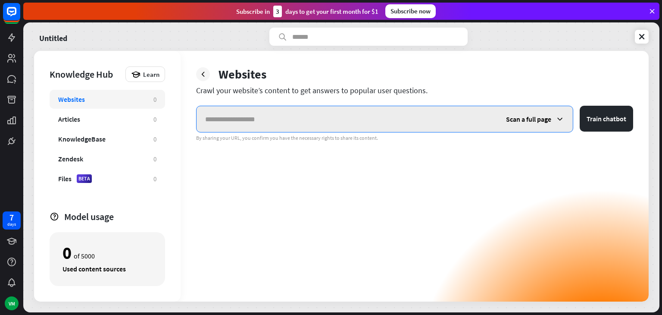
click at [227, 112] on input "text" at bounding box center [347, 119] width 301 height 26
paste input "**********"
type input "**********"
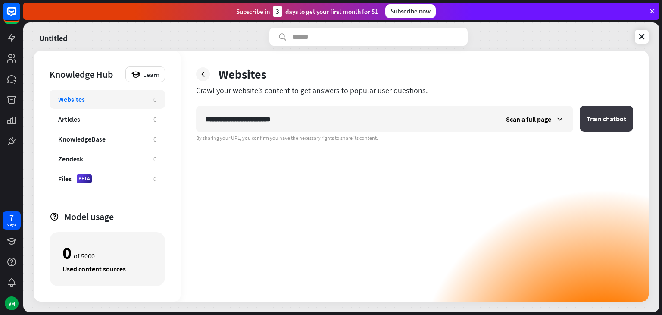
click at [595, 122] on button "Train chatbot" at bounding box center [606, 119] width 53 height 26
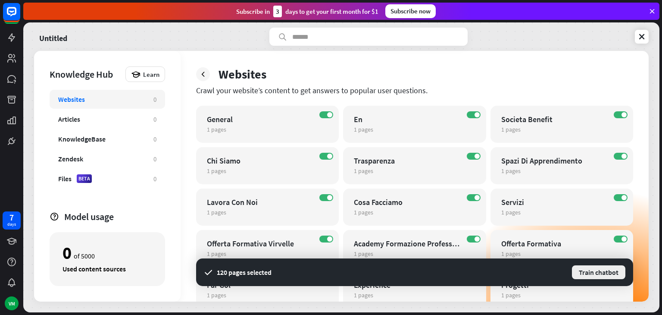
click at [599, 274] on button "Train chatbot" at bounding box center [598, 272] width 55 height 16
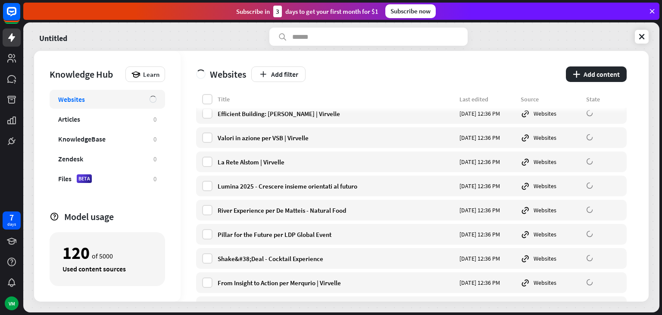
scroll to position [1435, 0]
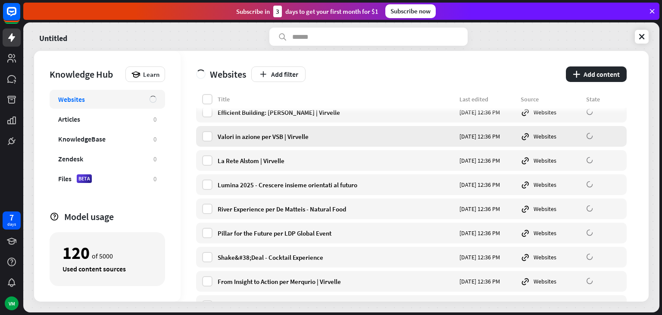
click at [545, 132] on div "Websites" at bounding box center [551, 136] width 60 height 9
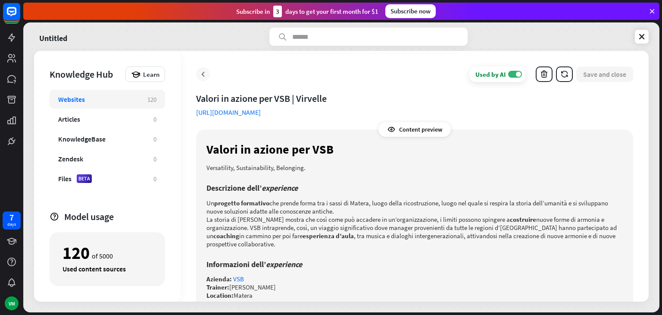
click at [205, 80] on div at bounding box center [203, 74] width 14 height 14
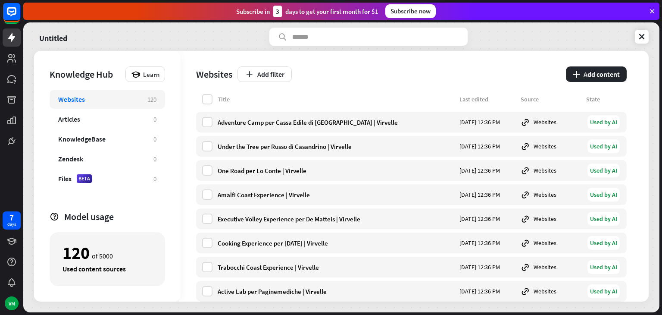
scroll to position [591, 0]
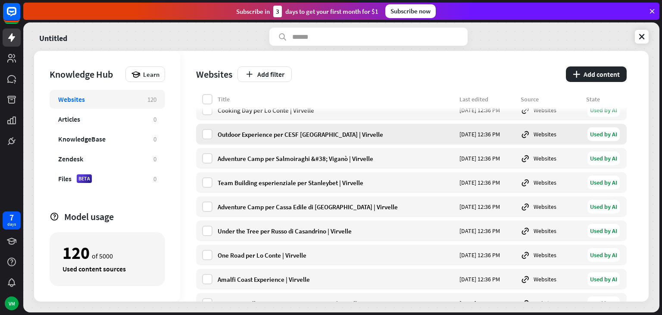
click at [537, 135] on div "Websites" at bounding box center [551, 133] width 60 height 9
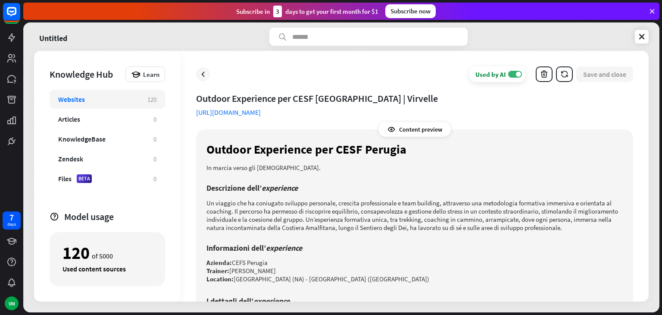
click at [196, 73] on div "Used by AI ON Save and close" at bounding box center [414, 74] width 437 height 16
click at [204, 71] on icon at bounding box center [203, 74] width 9 height 9
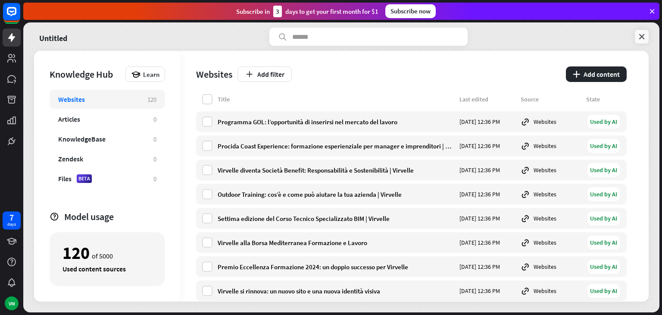
click at [642, 37] on icon at bounding box center [642, 36] width 9 height 9
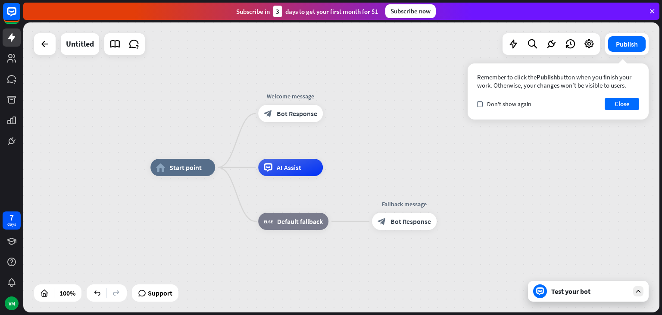
click at [603, 297] on div "Test your bot" at bounding box center [588, 291] width 121 height 21
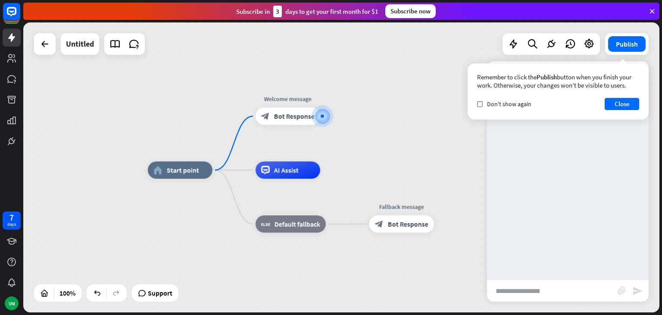
click at [556, 281] on input "text" at bounding box center [552, 291] width 131 height 22
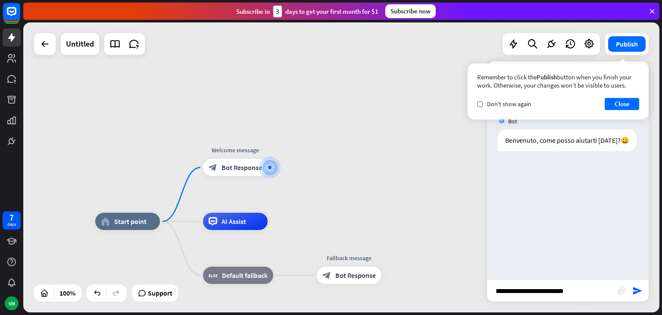
type input "**********"
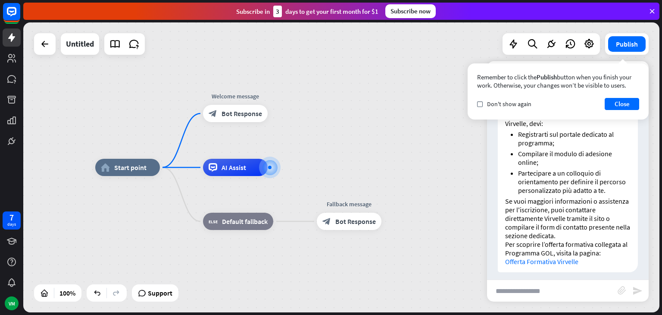
scroll to position [159, 0]
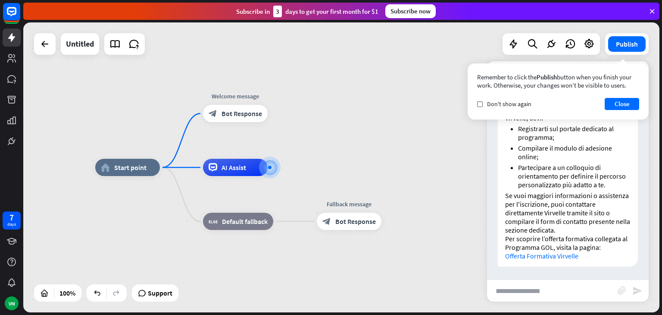
click at [549, 253] on link "Offerta Formativa Virvelle" at bounding box center [541, 255] width 73 height 9
click at [330, 174] on div "home_2 Start point Welcome message block_bot_response Bot Response AI Assist bl…" at bounding box center [413, 312] width 637 height 290
click at [624, 106] on button "Close" at bounding box center [622, 104] width 35 height 12
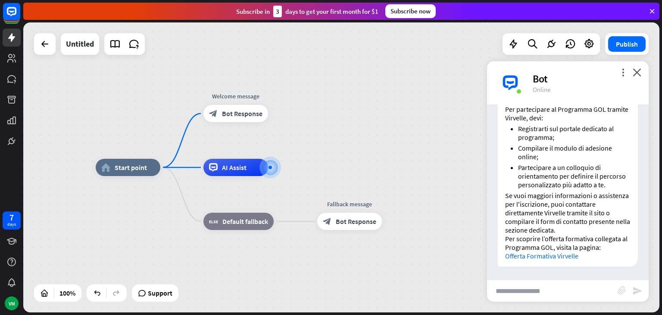
scroll to position [0, 0]
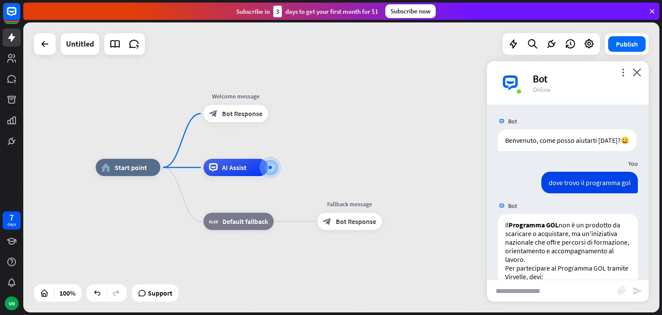
click at [320, 154] on div "home_2 Start point Welcome message block_bot_response Bot Response AI Assist bl…" at bounding box center [341, 167] width 637 height 290
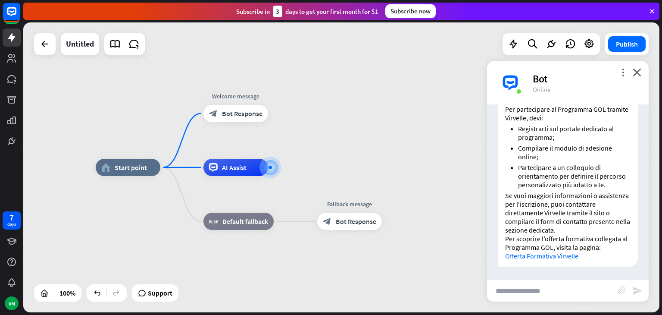
click at [575, 290] on input "text" at bounding box center [552, 291] width 131 height 22
type input "**********"
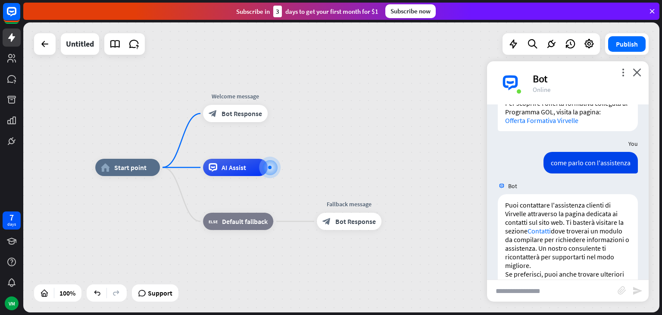
scroll to position [330, 0]
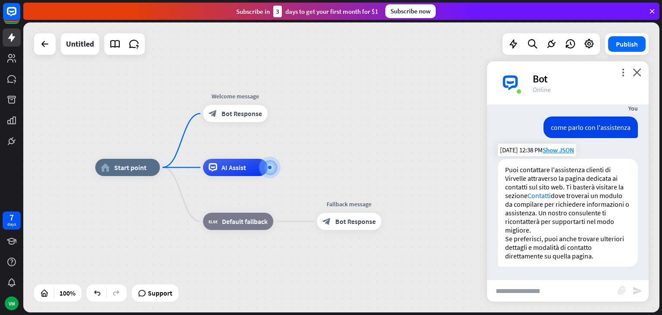
click at [543, 196] on link "Contatti" at bounding box center [539, 195] width 23 height 9
click at [539, 78] on div "Bot" at bounding box center [586, 78] width 106 height 13
click at [82, 76] on div "home_2 Start point Welcome message block_bot_response Bot Response AI Assist bl…" at bounding box center [341, 167] width 637 height 290
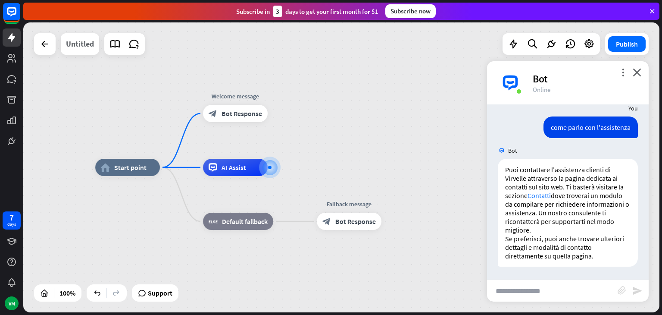
click at [84, 44] on div "Untitled" at bounding box center [80, 44] width 28 height 22
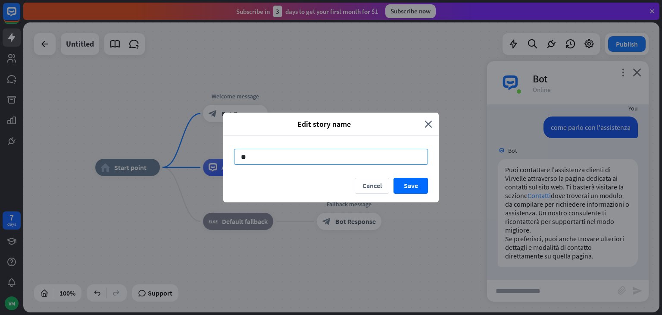
type input "*"
type input "**********"
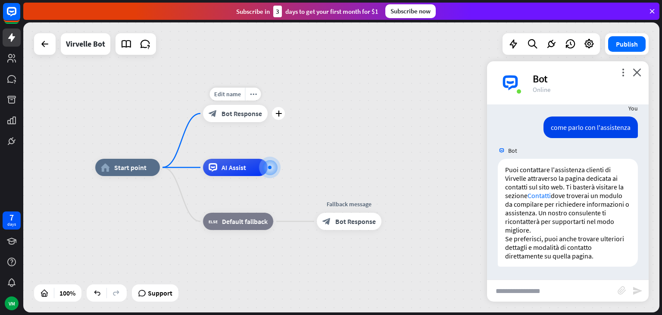
click at [228, 113] on span "Bot Response" at bounding box center [242, 113] width 41 height 9
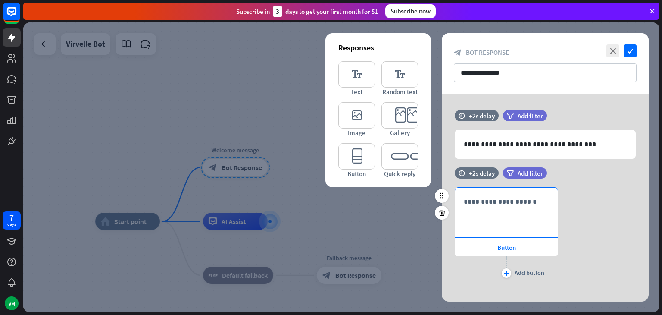
click at [483, 205] on p "**********" at bounding box center [506, 201] width 85 height 11
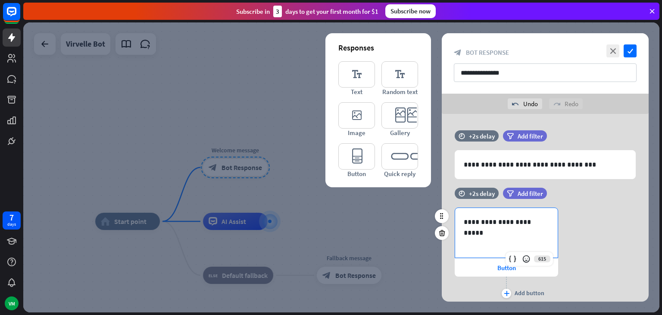
click at [483, 219] on p "**********" at bounding box center [506, 222] width 85 height 11
drag, startPoint x: 543, startPoint y: 220, endPoint x: 395, endPoint y: 222, distance: 148.4
click at [395, 222] on div "**********" at bounding box center [341, 167] width 637 height 290
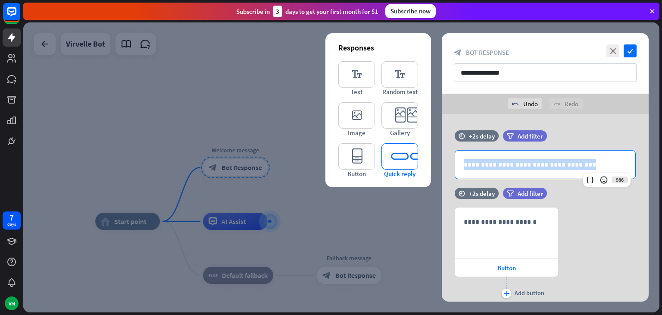
drag, startPoint x: 597, startPoint y: 163, endPoint x: 413, endPoint y: 163, distance: 183.3
click at [442, 163] on div "**********" at bounding box center [545, 222] width 207 height 217
copy p "**********"
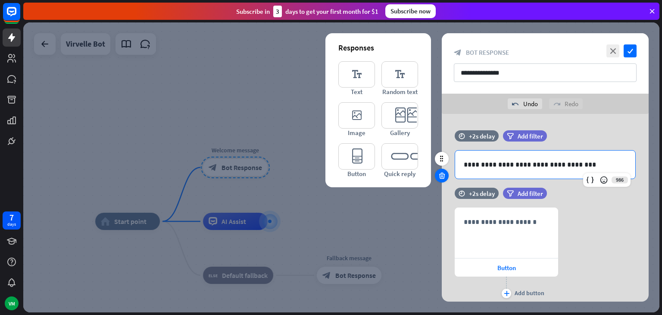
click at [438, 176] on icon at bounding box center [442, 176] width 8 height 8
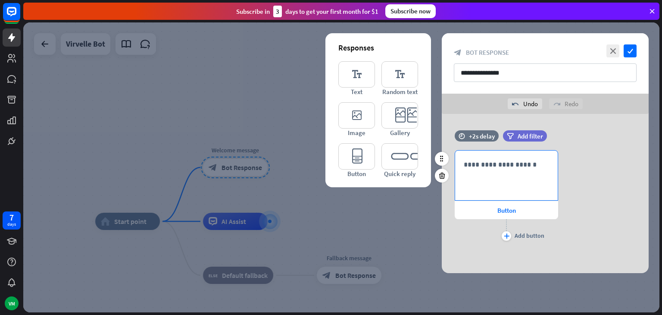
click at [511, 156] on div "**********" at bounding box center [506, 176] width 103 height 50
click at [494, 207] on div "Button" at bounding box center [507, 210] width 104 height 18
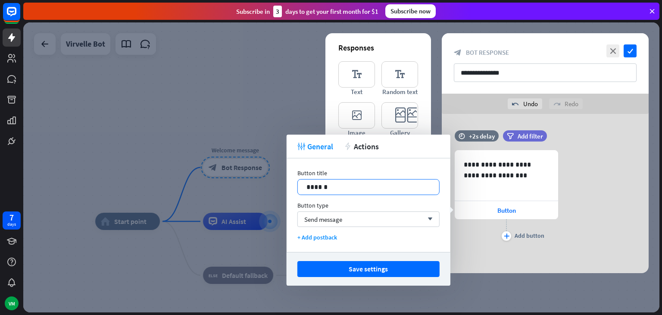
click at [383, 185] on p "******" at bounding box center [369, 187] width 124 height 11
click at [374, 218] on div "Send message arrow_down" at bounding box center [369, 219] width 142 height 16
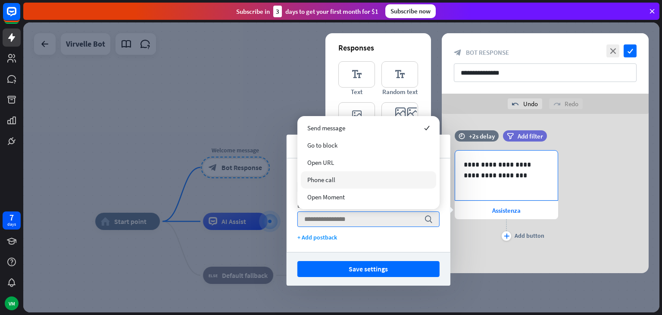
click at [484, 198] on div "**********" at bounding box center [506, 176] width 103 height 50
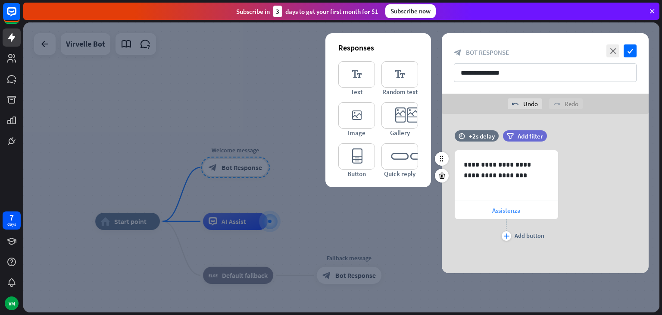
click at [484, 212] on div "Assistenza" at bounding box center [507, 210] width 104 height 18
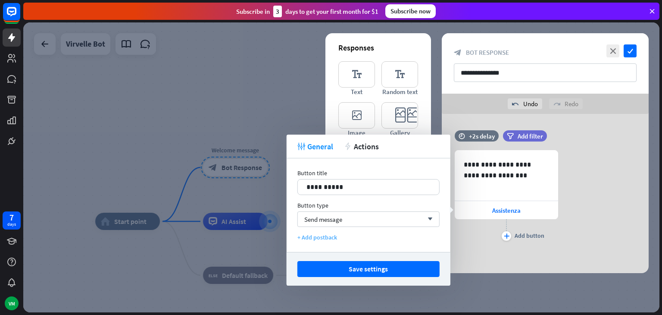
click at [329, 237] on div "+ Add postback" at bounding box center [369, 237] width 142 height 8
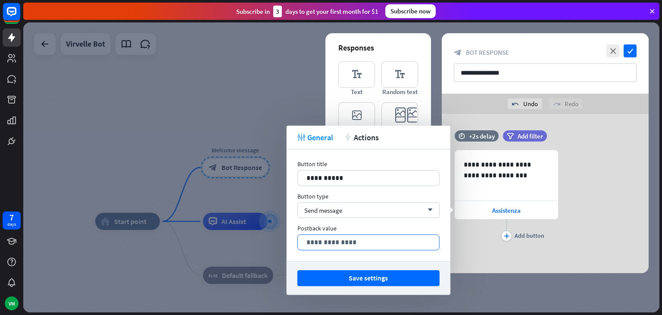
click at [371, 237] on div "**********" at bounding box center [368, 242] width 141 height 15
click at [421, 209] on div "Send message arrow_down" at bounding box center [369, 210] width 142 height 16
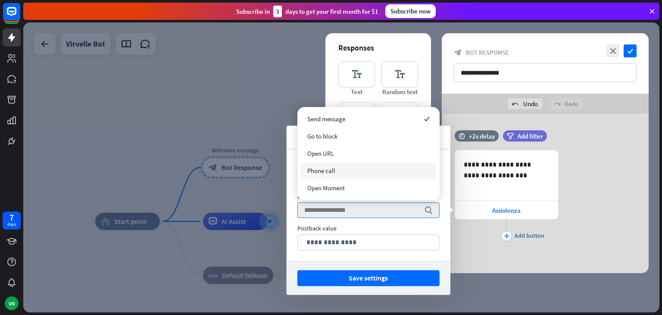
click at [331, 168] on span "Phone call" at bounding box center [322, 170] width 28 height 8
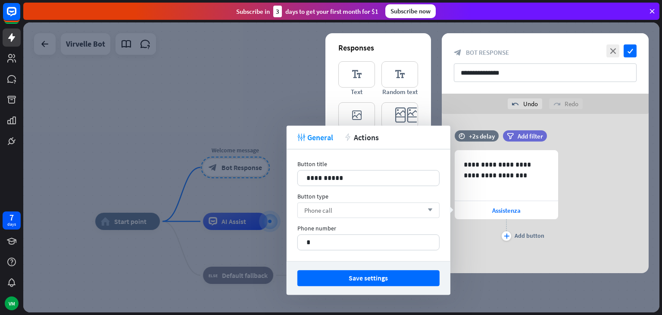
click at [381, 210] on div "Phone call arrow_down" at bounding box center [369, 210] width 142 height 16
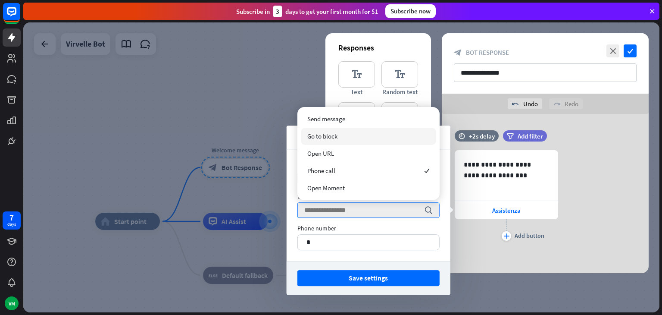
click at [354, 142] on div "Go to block" at bounding box center [368, 136] width 135 height 17
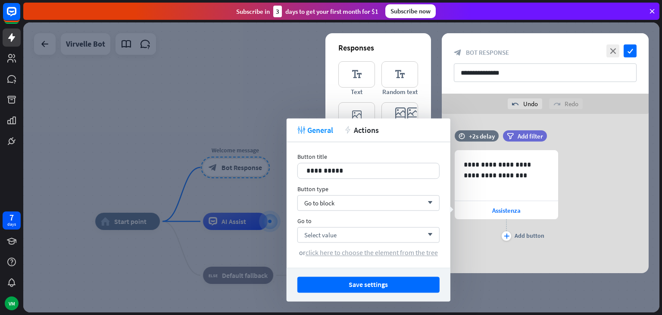
click at [381, 252] on span "click here to choose the element from the tree" at bounding box center [372, 252] width 132 height 9
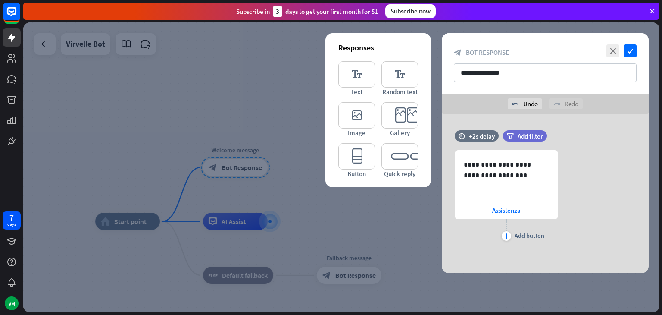
click at [331, 230] on div at bounding box center [341, 167] width 637 height 290
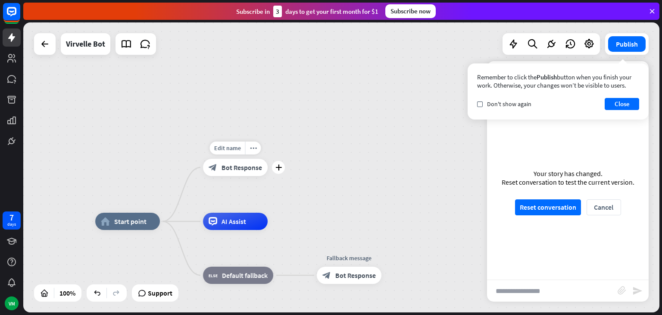
click at [240, 166] on span "Bot Response" at bounding box center [242, 167] width 41 height 9
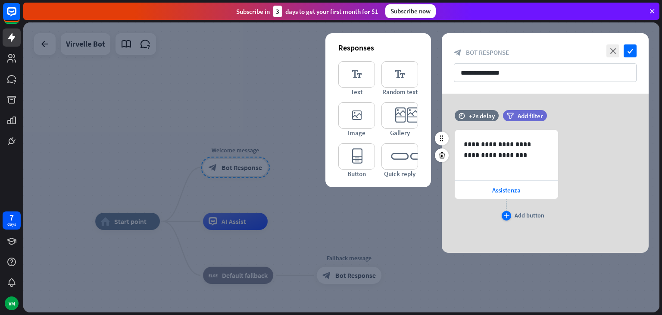
click at [506, 215] on icon "plus" at bounding box center [507, 215] width 6 height 5
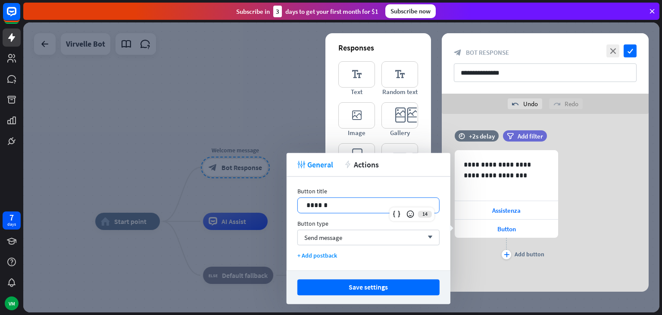
drag, startPoint x: 367, startPoint y: 200, endPoint x: 274, endPoint y: 223, distance: 96.4
click at [274, 223] on body "7 days VM close First steps arrow_left Back to home ChatBot basics Learn how to…" at bounding box center [331, 157] width 662 height 315
drag, startPoint x: 335, startPoint y: 203, endPoint x: 253, endPoint y: 211, distance: 82.4
click at [253, 211] on body "7 days VM close First steps arrow_left Back to home ChatBot basics Learn how to…" at bounding box center [331, 157] width 662 height 315
drag, startPoint x: 327, startPoint y: 207, endPoint x: 304, endPoint y: 206, distance: 23.3
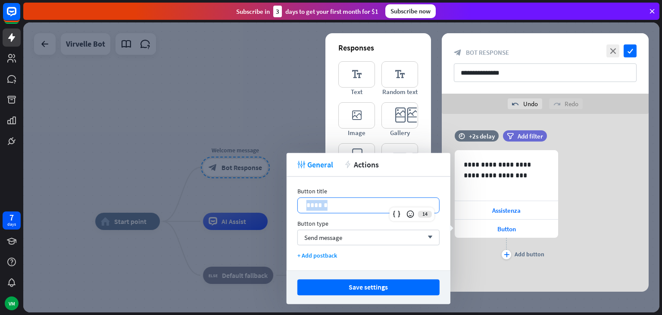
click at [304, 206] on div "******" at bounding box center [368, 205] width 141 height 15
click at [324, 254] on div "+ Add postback" at bounding box center [369, 255] width 142 height 8
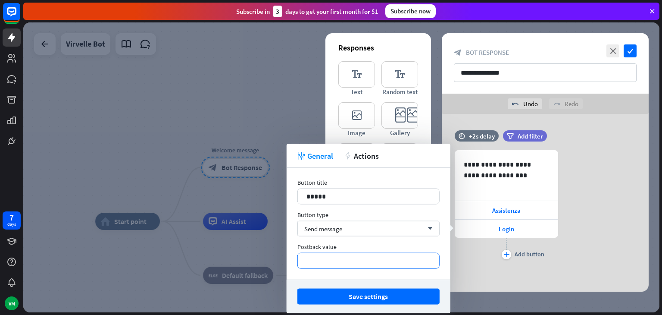
click at [341, 258] on p "**********" at bounding box center [369, 260] width 124 height 11
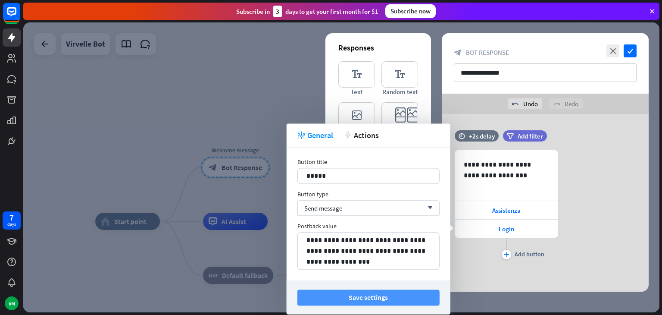
click at [338, 291] on button "Save settings" at bounding box center [369, 297] width 142 height 16
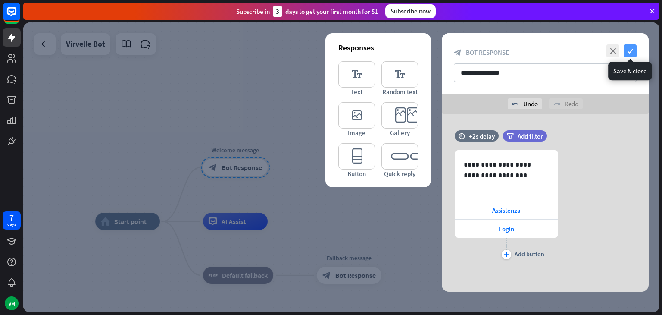
click at [626, 50] on icon "check" at bounding box center [630, 50] width 13 height 13
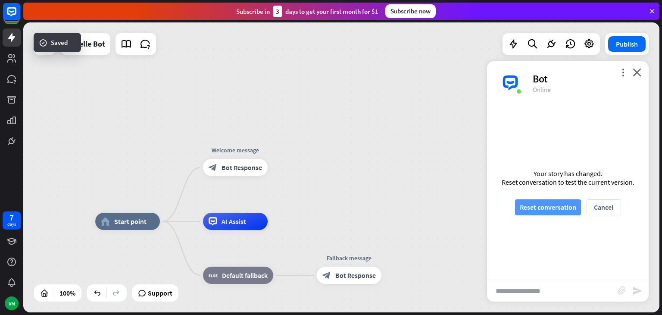
click at [534, 207] on button "Reset conversation" at bounding box center [548, 207] width 66 height 16
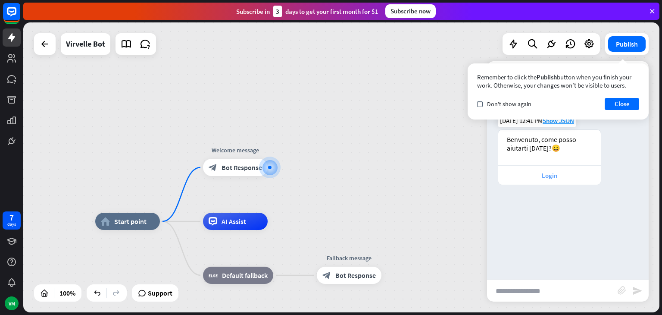
click at [531, 175] on div "Login" at bounding box center [550, 175] width 94 height 8
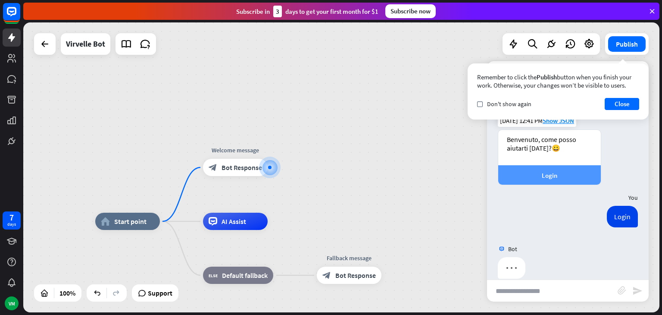
scroll to position [12, 0]
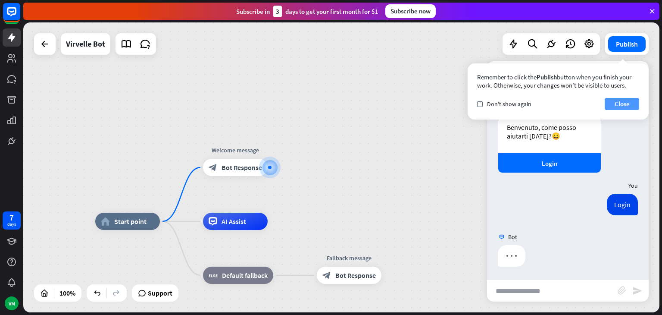
click at [625, 108] on button "Close" at bounding box center [622, 104] width 35 height 12
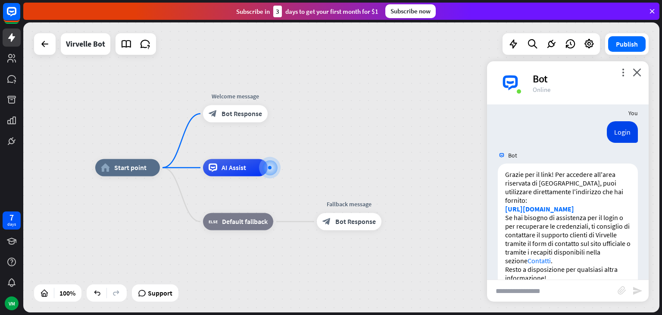
scroll to position [107, 0]
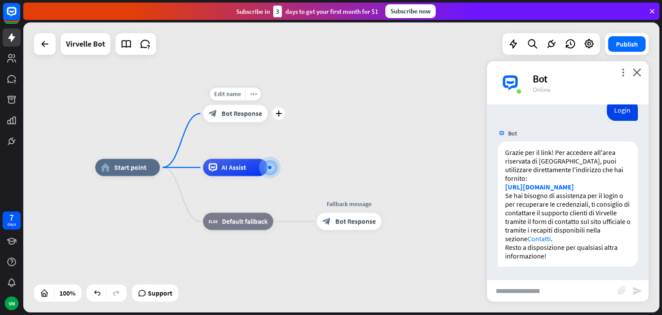
click at [238, 119] on div "block_bot_response Bot Response" at bounding box center [235, 113] width 65 height 17
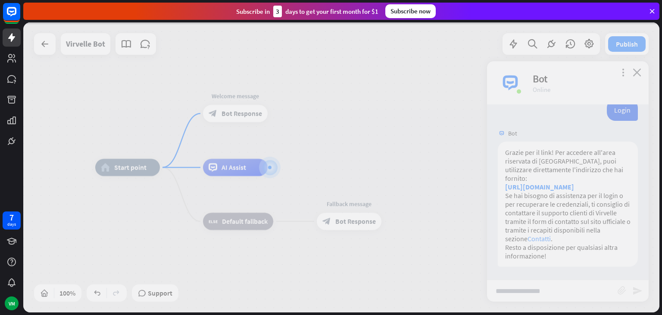
click at [238, 119] on div at bounding box center [341, 167] width 637 height 290
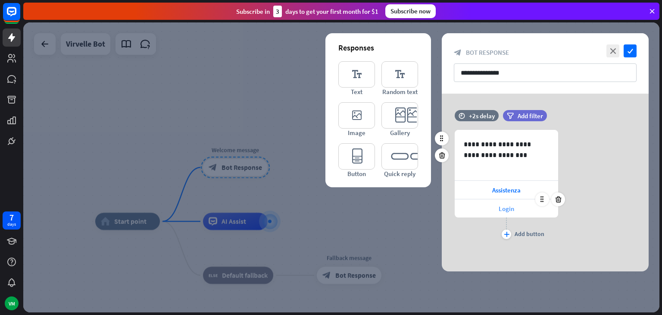
click at [512, 208] on span "Login" at bounding box center [507, 208] width 16 height 8
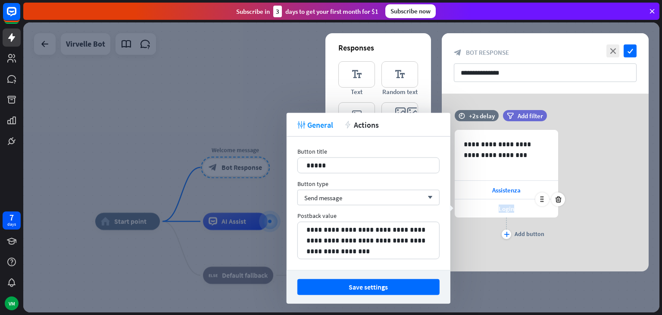
click at [512, 208] on span "Login" at bounding box center [507, 208] width 16 height 8
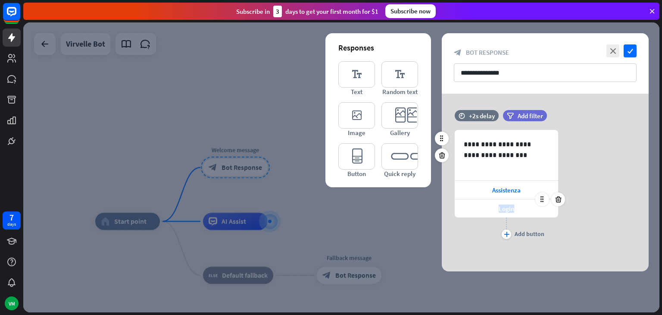
click at [512, 208] on span "Login" at bounding box center [507, 208] width 16 height 8
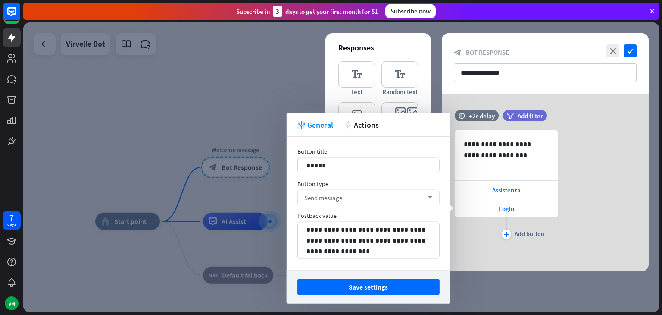
click at [397, 196] on div "Send message arrow_down" at bounding box center [369, 198] width 142 height 16
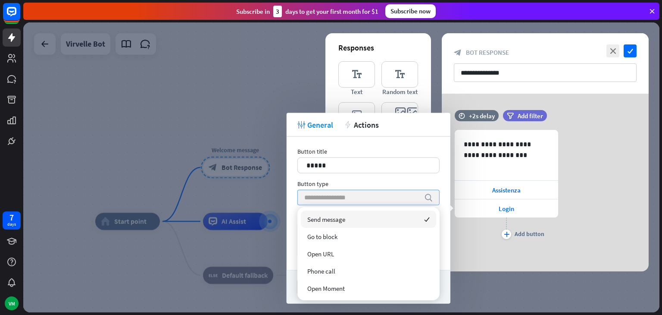
click at [397, 196] on input "search" at bounding box center [363, 197] width 116 height 15
click at [413, 185] on div "Button type" at bounding box center [369, 184] width 142 height 8
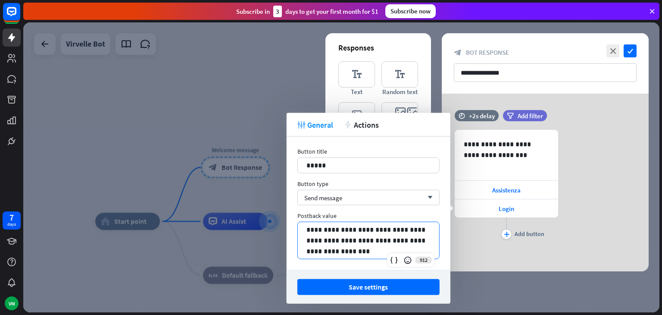
drag, startPoint x: 355, startPoint y: 252, endPoint x: 187, endPoint y: 210, distance: 173.8
click at [187, 210] on body "7 days VM close First steps arrow_left Back to home ChatBot basics Learn how to…" at bounding box center [331, 157] width 662 height 315
click at [187, 210] on div at bounding box center [341, 167] width 637 height 290
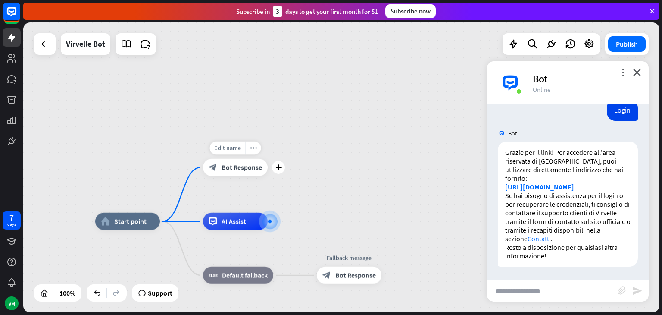
click at [250, 176] on div "Edit name more_horiz plus Welcome message block_bot_response Bot Response" at bounding box center [235, 167] width 65 height 17
click at [254, 173] on div "block_bot_response Bot Response" at bounding box center [236, 166] width 65 height 17
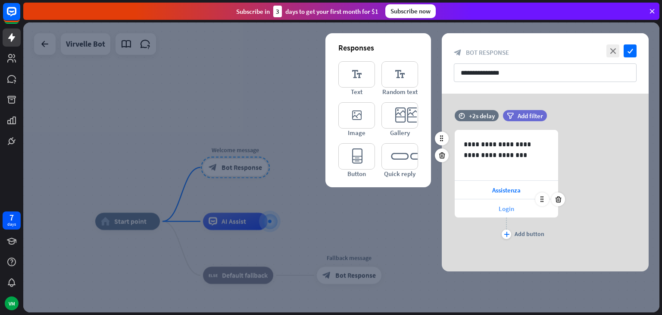
click at [504, 199] on div "Login" at bounding box center [507, 208] width 104 height 18
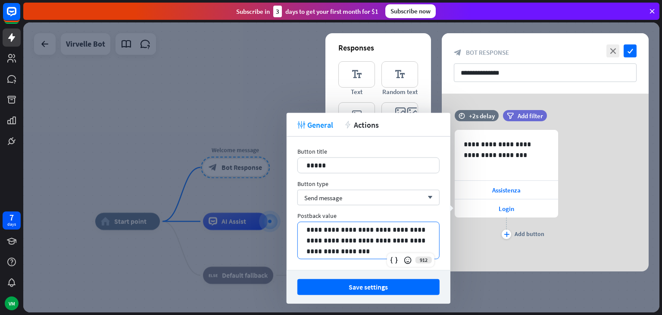
drag, startPoint x: 343, startPoint y: 256, endPoint x: 271, endPoint y: 205, distance: 87.9
click at [271, 205] on body "7 days VM close First steps arrow_left Back to home ChatBot basics Learn how to…" at bounding box center [331, 157] width 662 height 315
drag, startPoint x: 340, startPoint y: 247, endPoint x: 304, endPoint y: 229, distance: 41.1
click at [303, 229] on div "**********" at bounding box center [368, 240] width 141 height 37
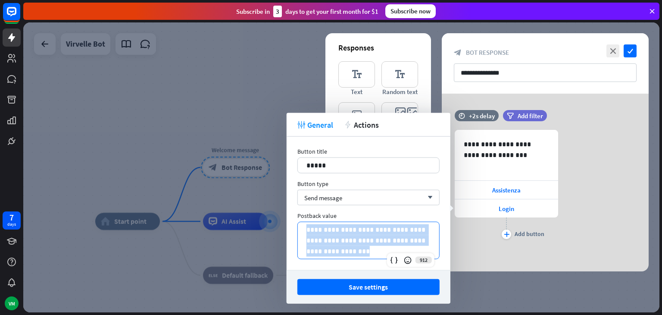
drag, startPoint x: 304, startPoint y: 229, endPoint x: 342, endPoint y: 257, distance: 47.2
click at [342, 257] on div "**********" at bounding box center [368, 240] width 141 height 37
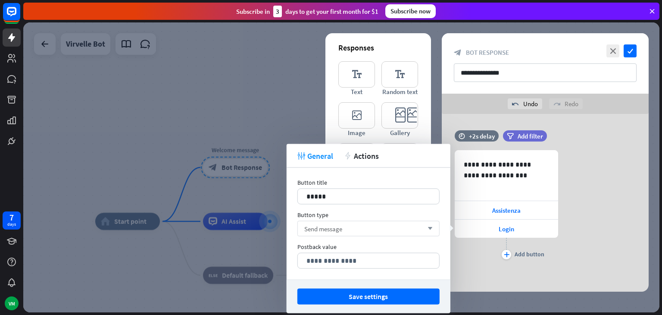
click at [383, 222] on div "Send message arrow_down" at bounding box center [369, 229] width 142 height 16
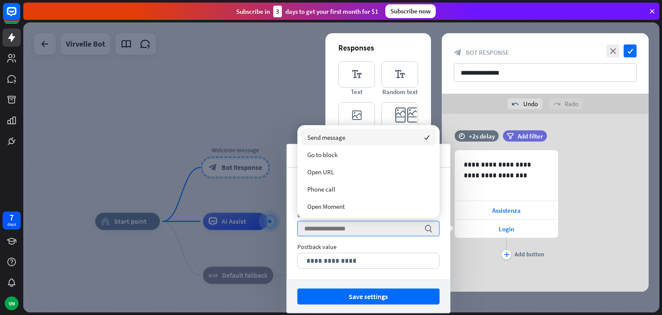
click at [397, 132] on div "Send message checked" at bounding box center [368, 137] width 135 height 17
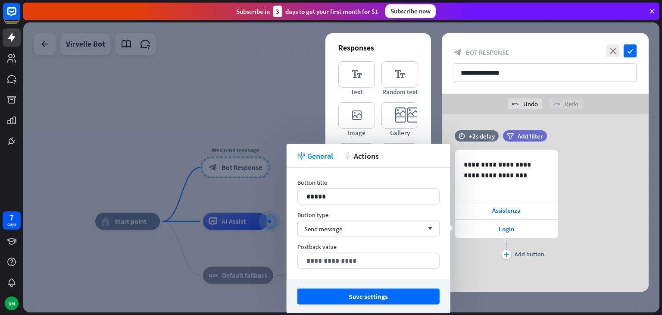
click at [574, 257] on div "**********" at bounding box center [545, 205] width 207 height 111
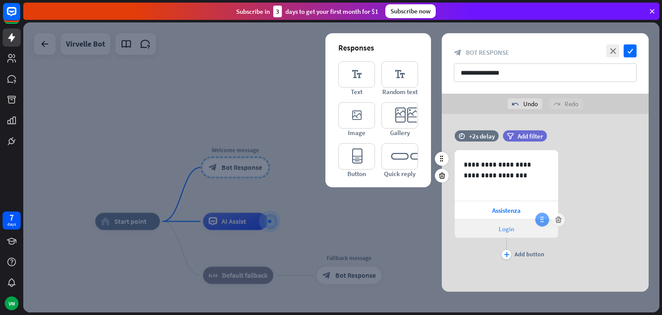
click at [541, 220] on icon at bounding box center [543, 220] width 8 height 8
click at [541, 221] on icon at bounding box center [543, 220] width 8 height 8
click at [530, 229] on div "Login" at bounding box center [507, 229] width 104 height 18
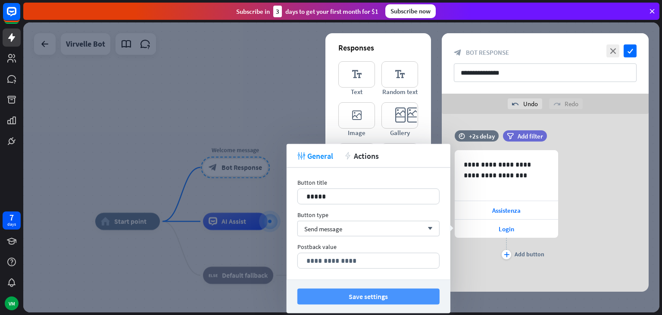
click at [372, 292] on button "Save settings" at bounding box center [369, 297] width 142 height 16
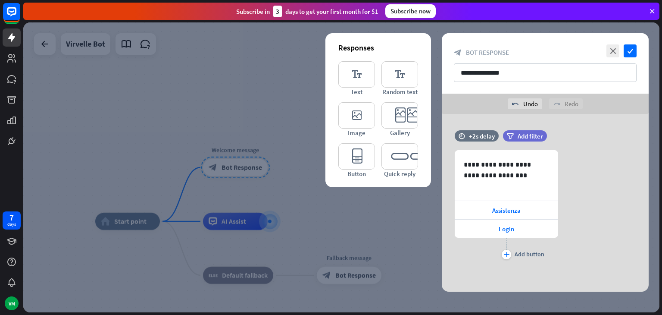
click at [630, 58] on div "**********" at bounding box center [545, 63] width 207 height 60
click at [632, 55] on icon "check" at bounding box center [630, 50] width 13 height 13
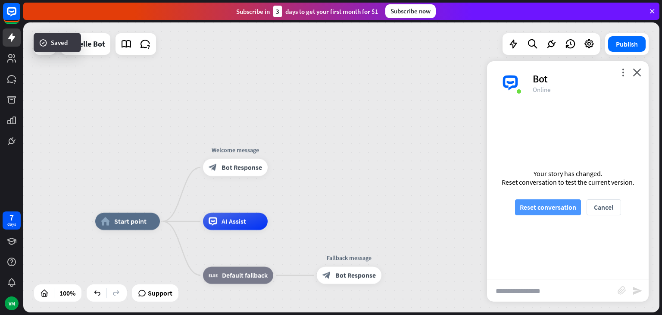
click at [543, 204] on button "Reset conversation" at bounding box center [548, 207] width 66 height 16
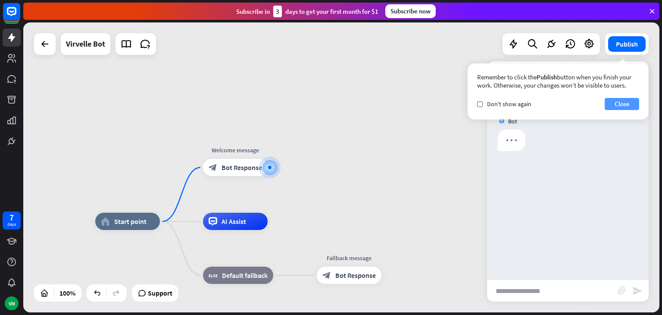
click at [628, 98] on div "Remember to click the Publish button when you finish your work. Otherwise, your…" at bounding box center [558, 91] width 181 height 56
click at [625, 102] on button "Close" at bounding box center [622, 104] width 35 height 12
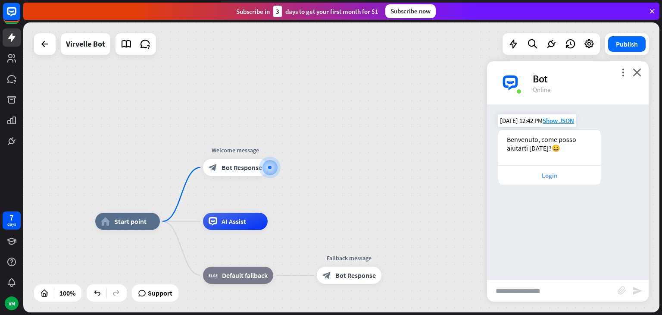
click at [535, 178] on div "Login" at bounding box center [550, 175] width 94 height 8
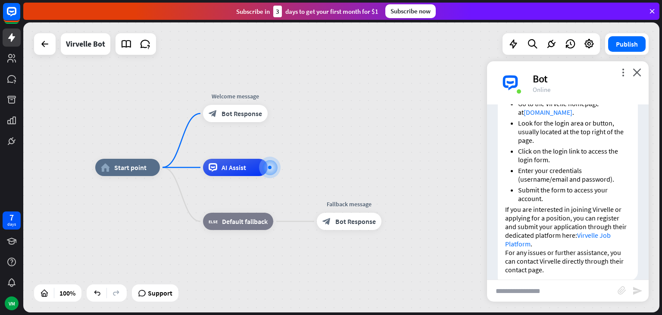
scroll to position [188, 0]
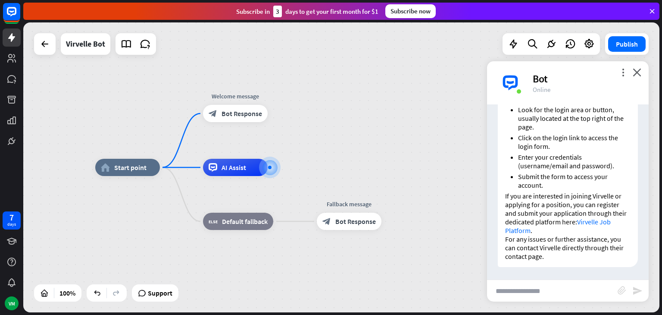
click at [529, 286] on input "text" at bounding box center [552, 291] width 131 height 22
type input "**********"
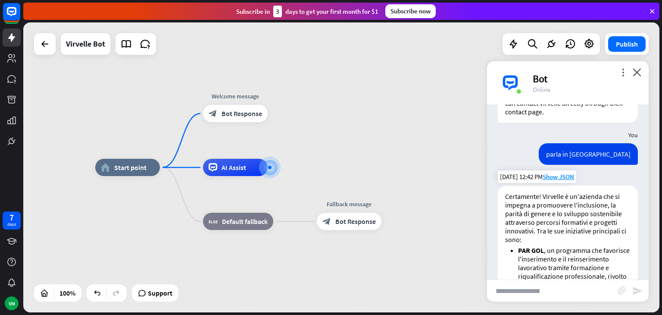
scroll to position [333, 0]
click at [238, 168] on span "AI Assist" at bounding box center [234, 167] width 25 height 9
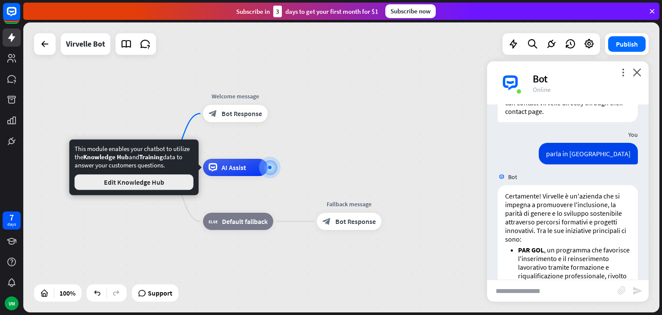
click at [181, 179] on button "Edit Knowledge Hub" at bounding box center [134, 182] width 119 height 16
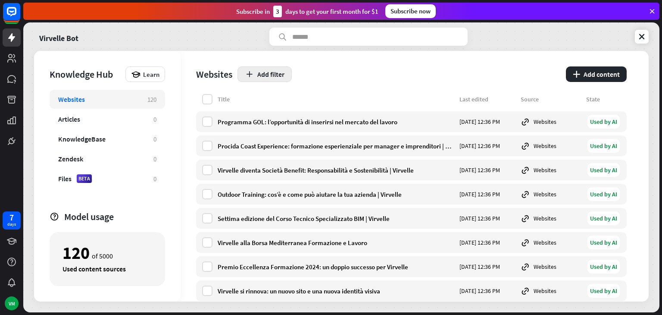
click at [270, 69] on button "Add filter" at bounding box center [265, 74] width 54 height 16
click at [596, 76] on button "plus Add content" at bounding box center [596, 74] width 61 height 16
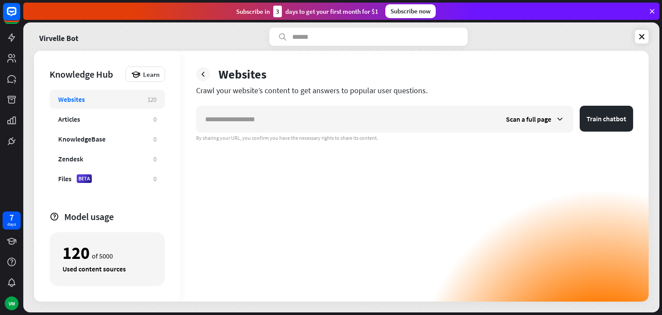
click at [206, 78] on icon at bounding box center [203, 74] width 9 height 9
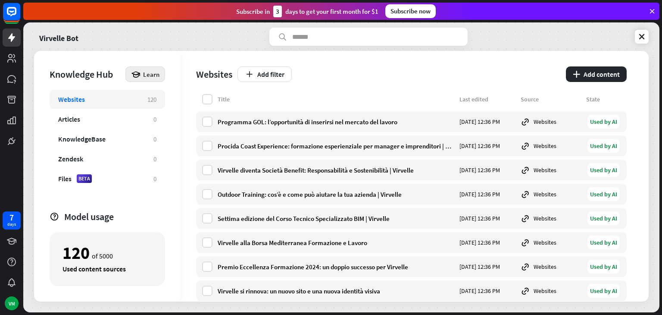
click at [146, 71] on span "Learn" at bounding box center [151, 74] width 16 height 8
click at [117, 50] on div "Virvelle Bot Knowledge Hub Learn Websites 120 Articles 0 KnowledgeBase 0 Zendes…" at bounding box center [341, 167] width 637 height 290
click at [10, 122] on icon at bounding box center [11, 120] width 10 height 10
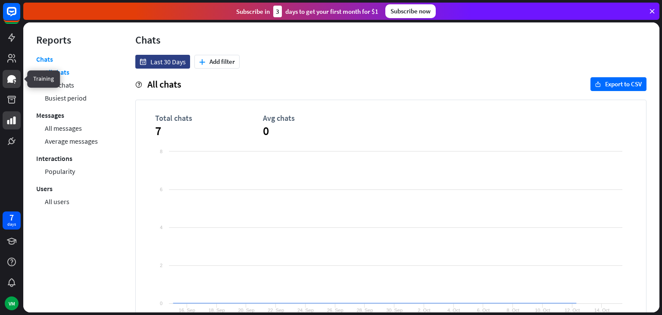
click at [11, 78] on icon at bounding box center [11, 79] width 9 height 8
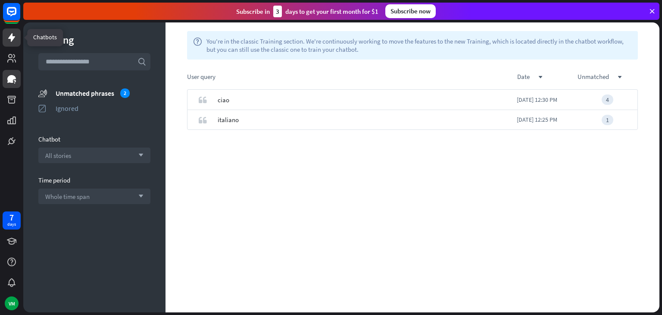
click at [17, 38] on link at bounding box center [12, 37] width 18 height 18
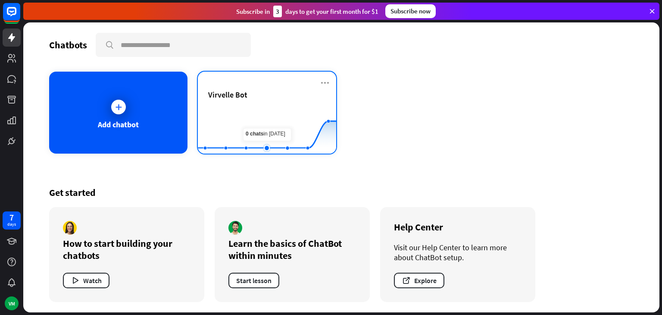
click at [273, 121] on rect at bounding box center [267, 132] width 138 height 54
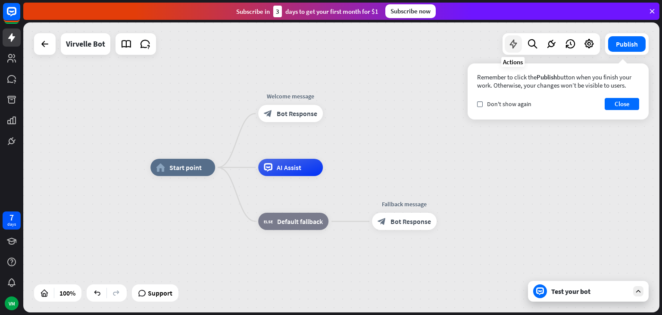
click at [520, 39] on div at bounding box center [513, 43] width 17 height 17
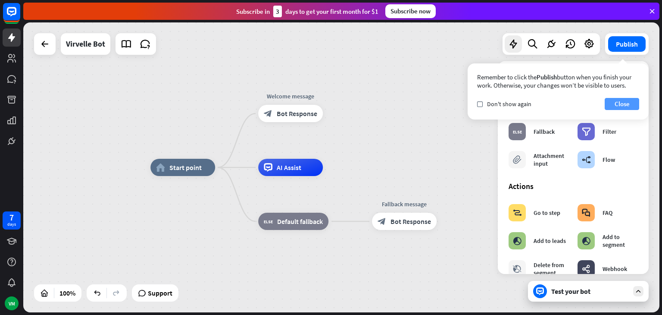
click at [619, 98] on button "Close" at bounding box center [622, 104] width 35 height 12
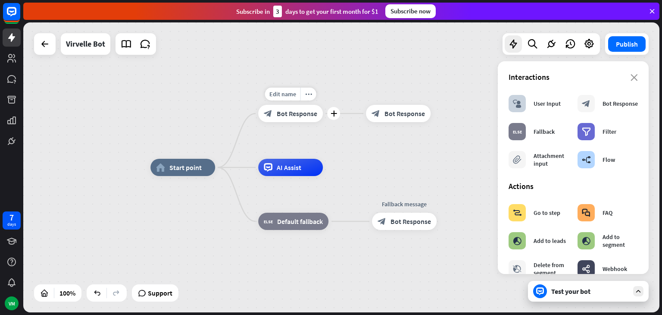
click at [312, 119] on div "block_bot_response Bot Response" at bounding box center [290, 113] width 65 height 17
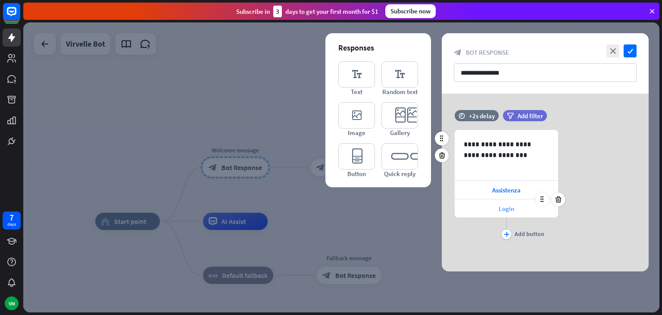
click at [517, 206] on div "Login" at bounding box center [507, 208] width 104 height 18
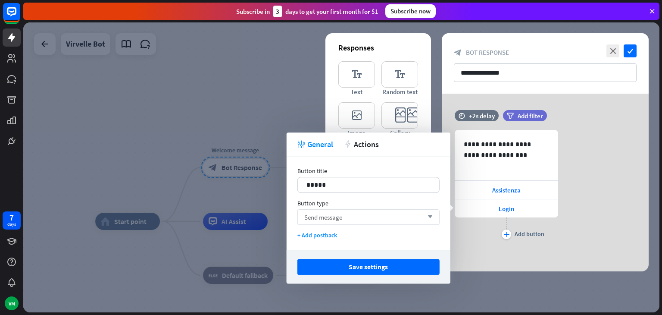
click at [362, 221] on div "Send message arrow_down" at bounding box center [369, 217] width 142 height 16
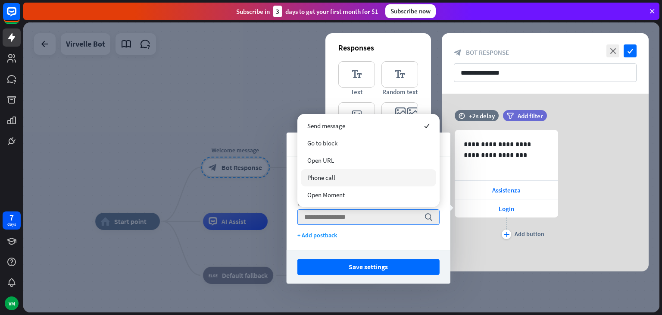
click at [342, 173] on div "Phone call" at bounding box center [368, 177] width 135 height 17
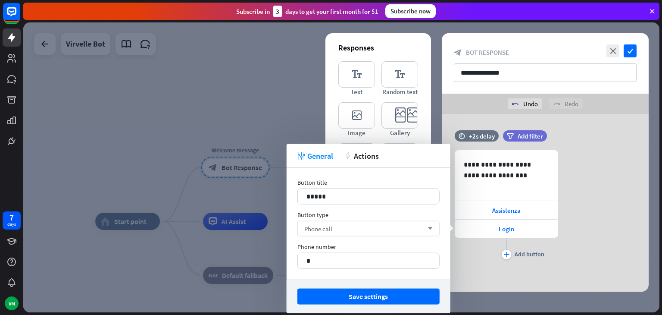
click at [385, 226] on div "Phone call arrow_down" at bounding box center [369, 229] width 142 height 16
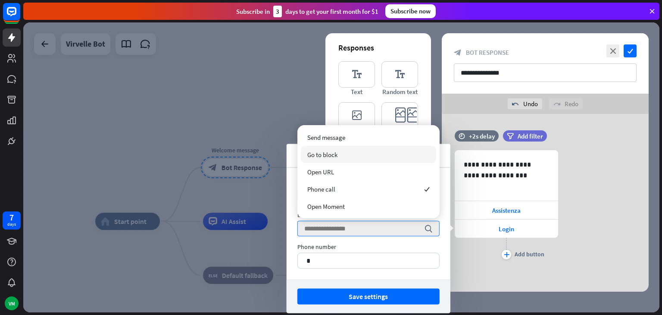
click at [344, 158] on div "Go to block" at bounding box center [368, 154] width 135 height 17
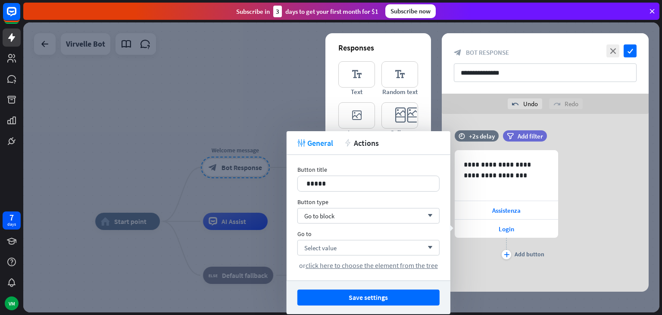
click at [341, 223] on div "Button title 15 ***** Button type Go to block arrow_down Go to Select value arr…" at bounding box center [369, 218] width 164 height 126
click at [350, 218] on div "Go to block arrow_down" at bounding box center [369, 216] width 142 height 16
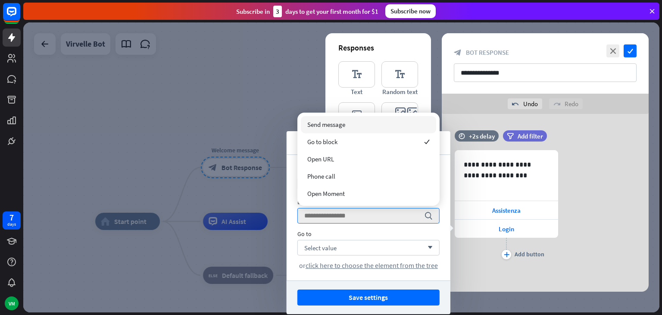
click at [341, 128] on span "Send message" at bounding box center [327, 124] width 38 height 8
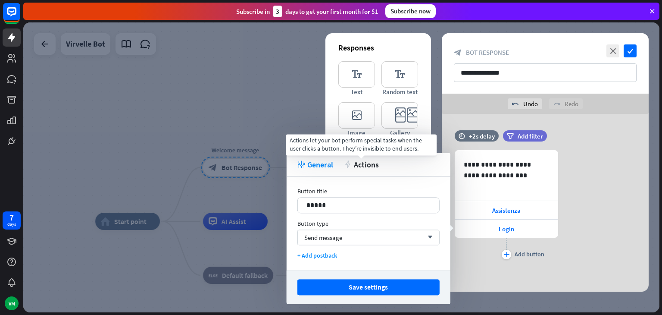
click at [349, 168] on icon "action" at bounding box center [348, 164] width 8 height 8
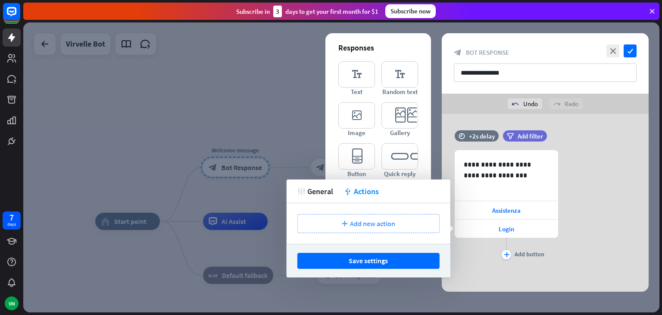
click at [349, 221] on div "plus Add new action" at bounding box center [369, 223] width 142 height 19
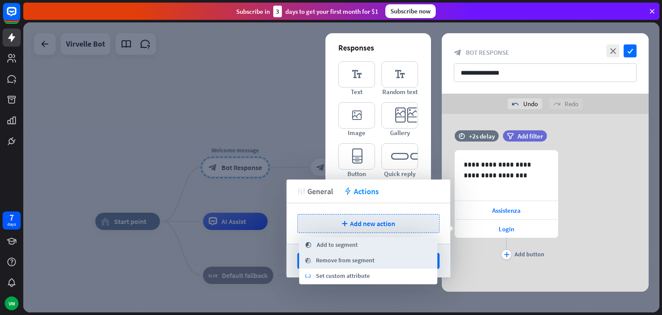
click at [315, 195] on span "General" at bounding box center [321, 191] width 26 height 10
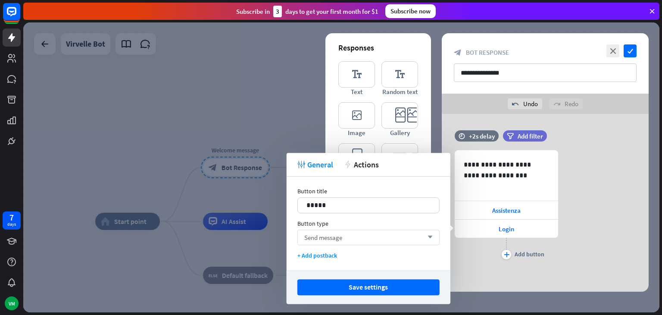
click at [330, 241] on span "Send message" at bounding box center [324, 237] width 38 height 8
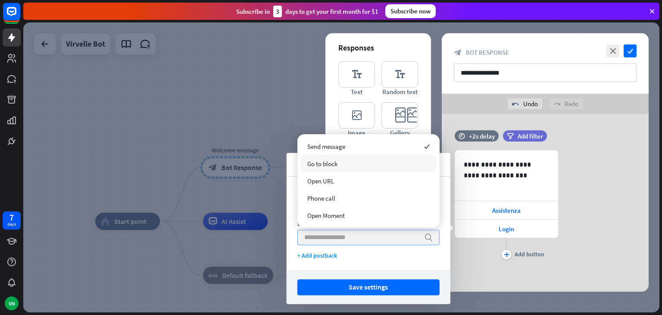
click at [342, 166] on div "Go to block" at bounding box center [368, 163] width 135 height 17
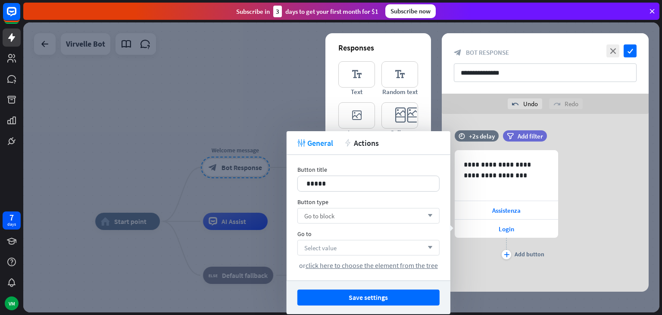
click at [340, 245] on div "Select value arrow_down" at bounding box center [369, 248] width 142 height 16
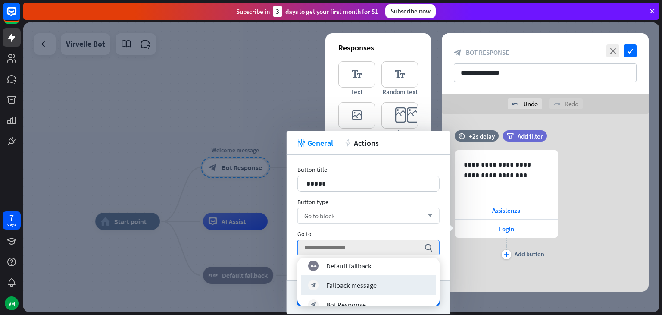
scroll to position [74, 0]
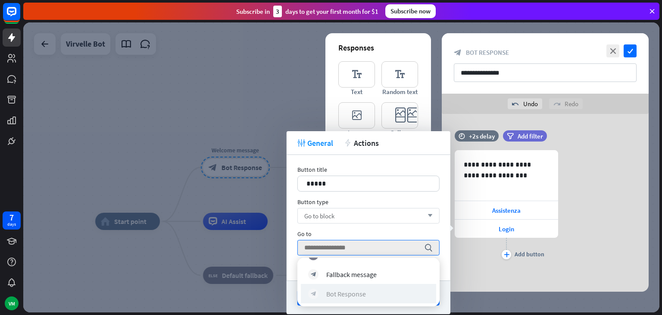
click at [356, 289] on div "Bot Response" at bounding box center [347, 293] width 40 height 9
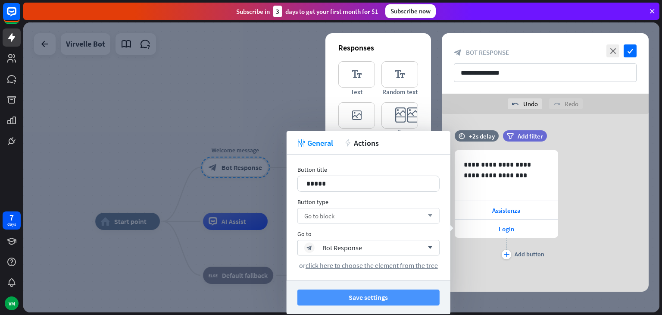
click at [376, 302] on button "Save settings" at bounding box center [369, 297] width 142 height 16
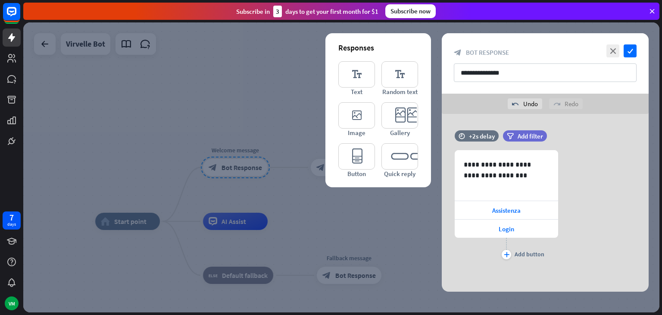
click at [338, 195] on div at bounding box center [341, 167] width 637 height 290
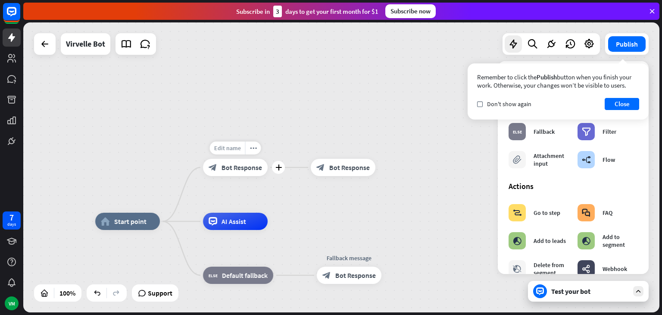
click at [235, 150] on span "Edit name" at bounding box center [227, 148] width 27 height 8
click at [340, 162] on div "block_bot_response Bot Response" at bounding box center [343, 167] width 65 height 17
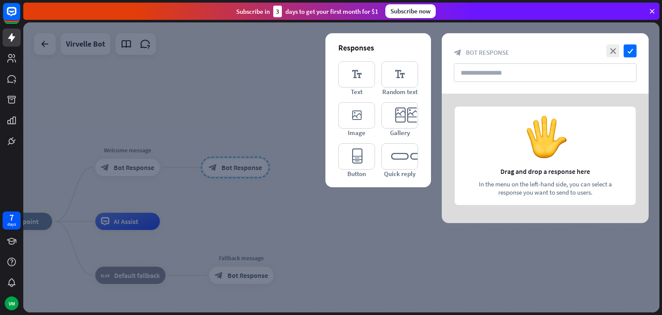
click at [262, 143] on div at bounding box center [341, 167] width 637 height 290
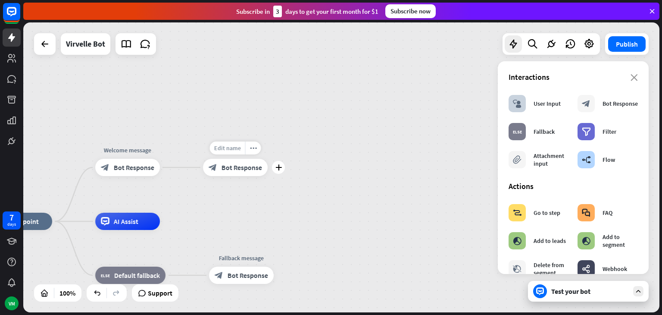
click at [234, 152] on div "Edit name" at bounding box center [227, 147] width 35 height 13
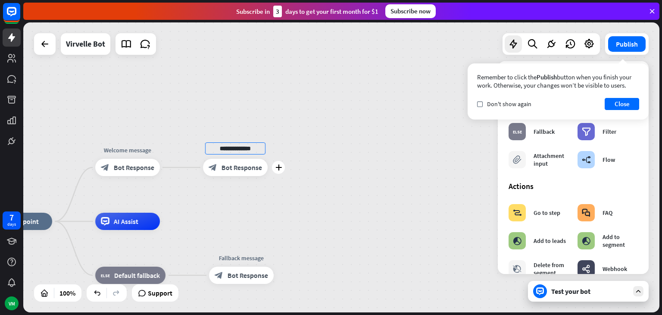
type input "**********"
click at [173, 170] on icon "plus" at bounding box center [171, 167] width 6 height 6
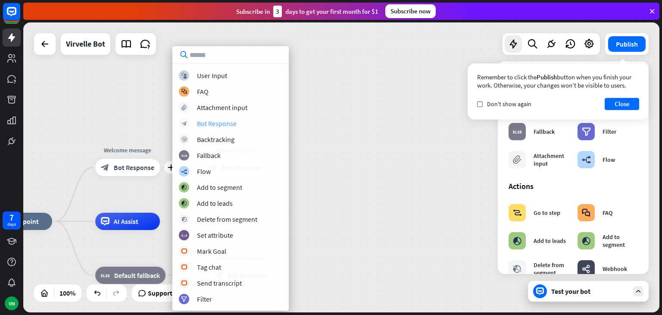
click at [230, 125] on div "Bot Response" at bounding box center [217, 123] width 40 height 9
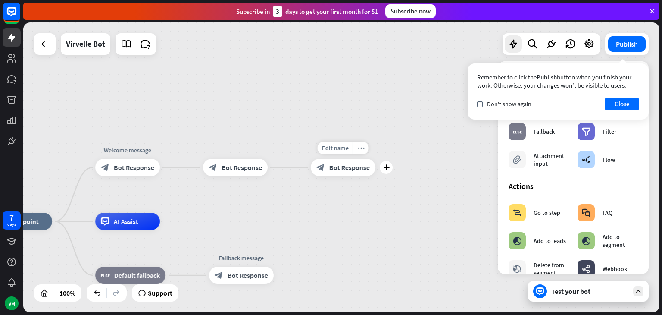
click at [353, 166] on span "Bot Response" at bounding box center [350, 167] width 41 height 9
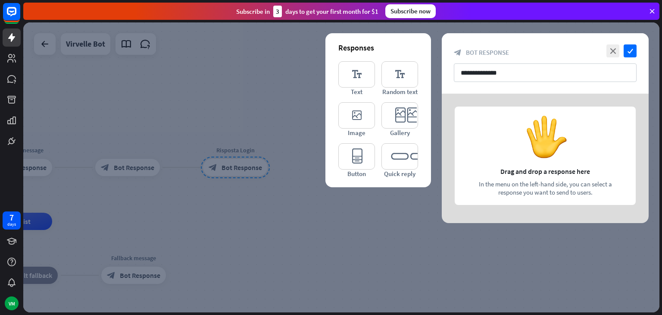
click at [254, 149] on div at bounding box center [341, 167] width 637 height 290
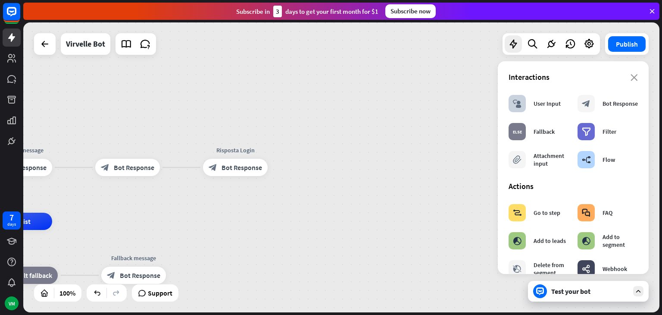
drag, startPoint x: 256, startPoint y: 170, endPoint x: 217, endPoint y: 133, distance: 54.0
click at [217, 133] on div "home_2 Start point Welcome message block_bot_response Bot Response block_bot_re…" at bounding box center [341, 167] width 637 height 290
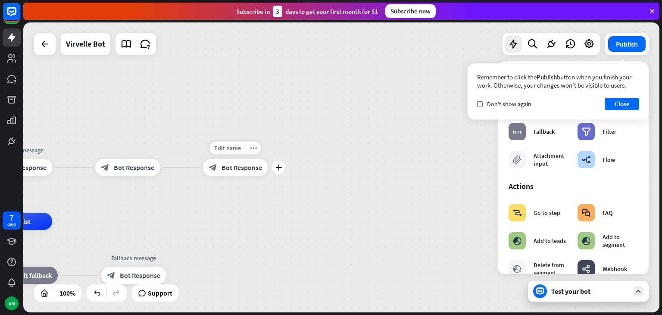
click at [244, 172] on div "block_bot_response Bot Response" at bounding box center [235, 167] width 65 height 17
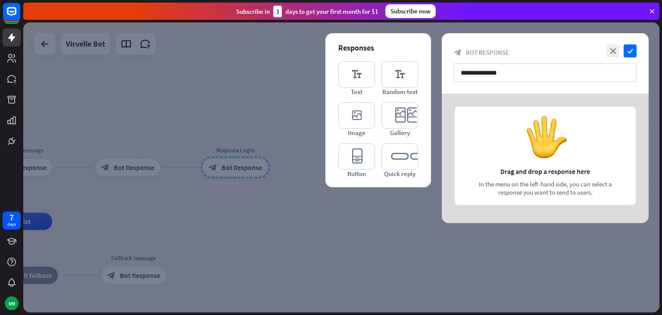
click at [244, 172] on div at bounding box center [341, 167] width 637 height 290
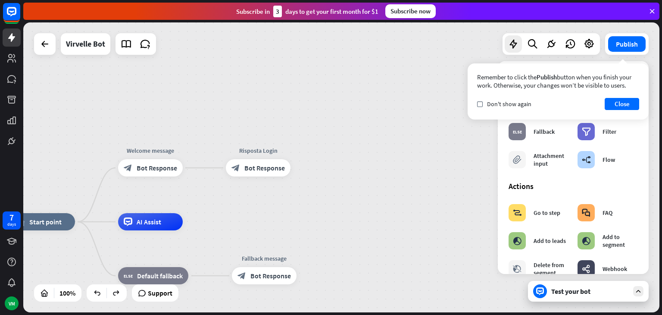
drag, startPoint x: 164, startPoint y: 195, endPoint x: 298, endPoint y: 195, distance: 134.6
click at [298, 195] on div "home_2 Start point Welcome message block_bot_response Bot Response Risposta Log…" at bounding box center [341, 167] width 637 height 290
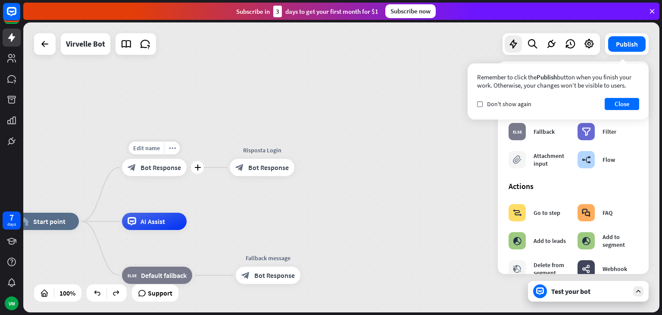
click at [178, 174] on div "Edit name more_horiz plus Welcome message block_bot_response Bot Response" at bounding box center [154, 167] width 65 height 17
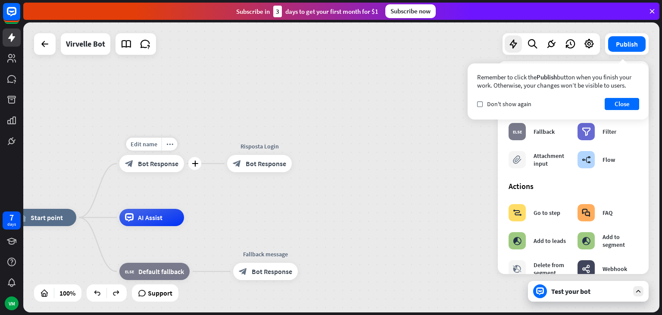
click at [154, 163] on span "Bot Response" at bounding box center [158, 163] width 41 height 9
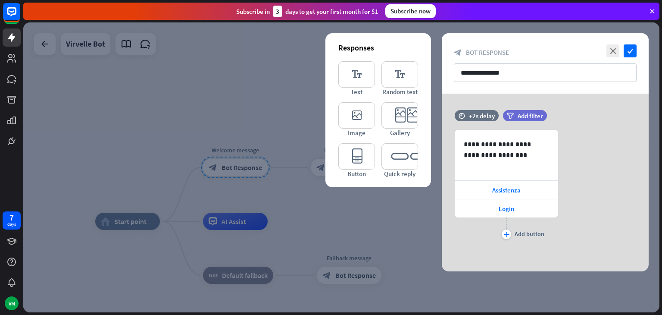
click at [298, 202] on div at bounding box center [341, 167] width 637 height 290
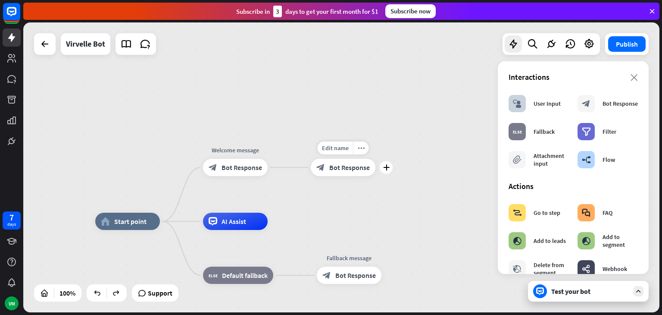
click at [345, 171] on span "Bot Response" at bounding box center [350, 167] width 41 height 9
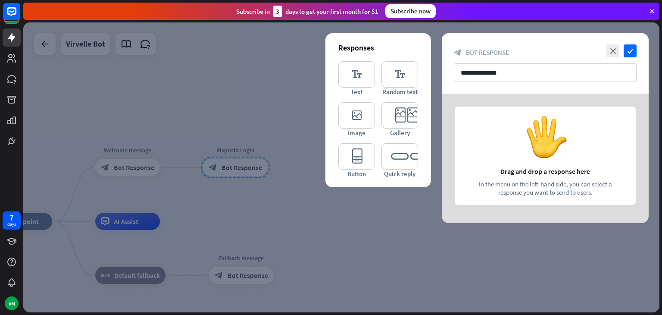
click at [491, 128] on div at bounding box center [545, 158] width 207 height 129
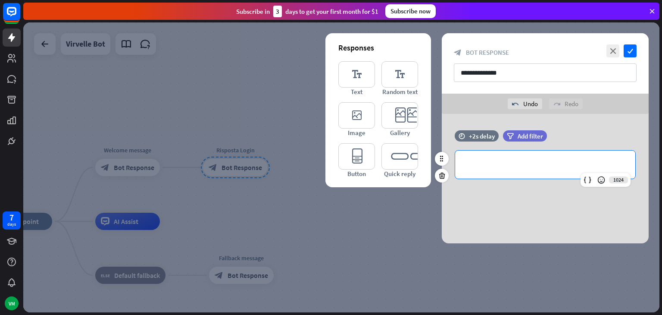
click at [503, 161] on p "**********" at bounding box center [545, 164] width 163 height 11
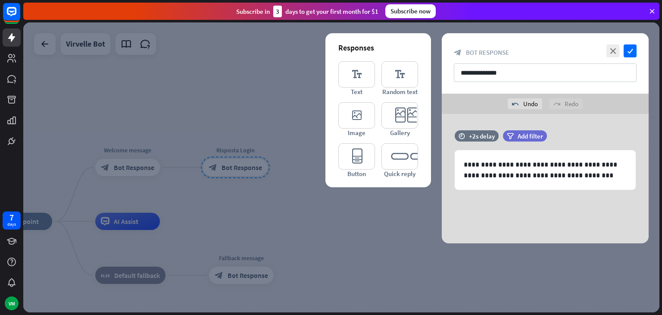
click at [631, 58] on div "**********" at bounding box center [545, 63] width 207 height 60
click at [633, 53] on icon "check" at bounding box center [630, 50] width 13 height 13
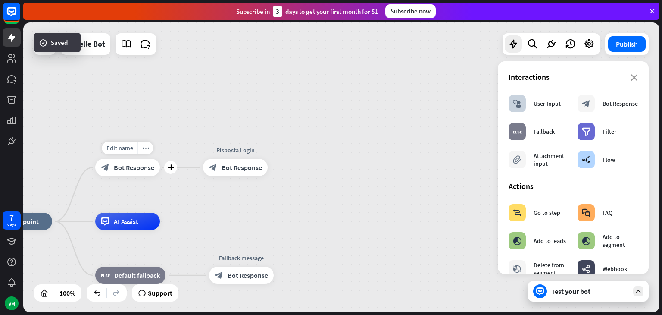
click at [159, 172] on div "block_bot_response Bot Response" at bounding box center [127, 167] width 65 height 17
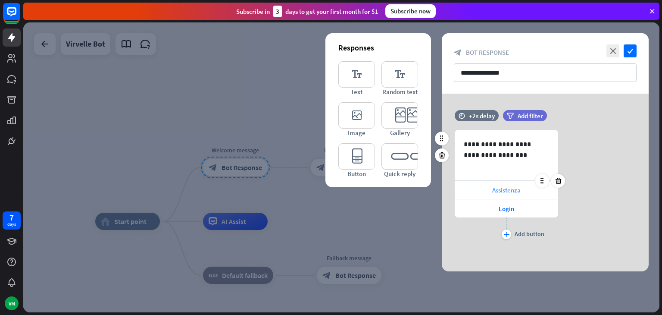
click at [502, 189] on span "Assistenza" at bounding box center [507, 190] width 28 height 8
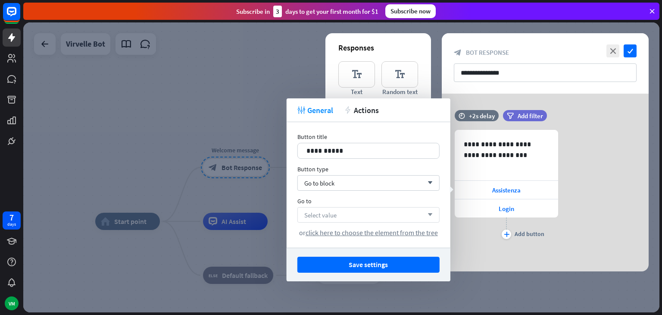
click at [361, 216] on div "Select value arrow_down" at bounding box center [369, 215] width 142 height 16
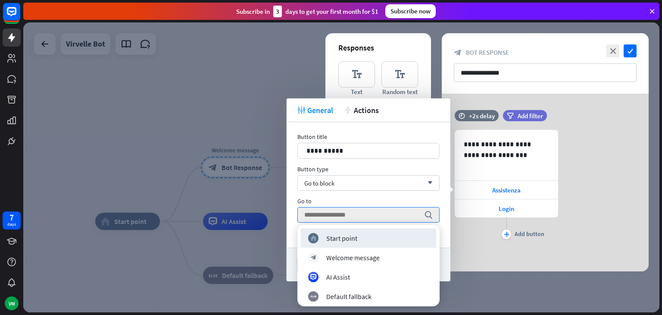
click at [248, 204] on div at bounding box center [341, 167] width 637 height 290
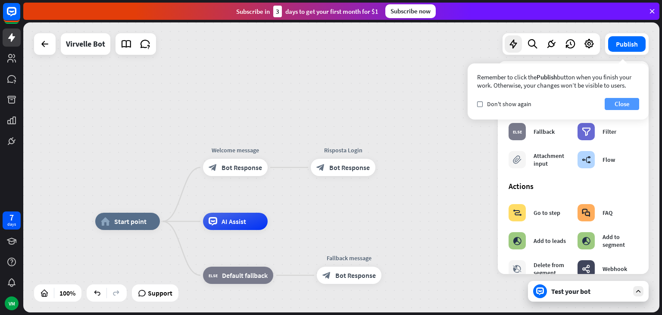
click at [636, 100] on button "Close" at bounding box center [622, 104] width 35 height 12
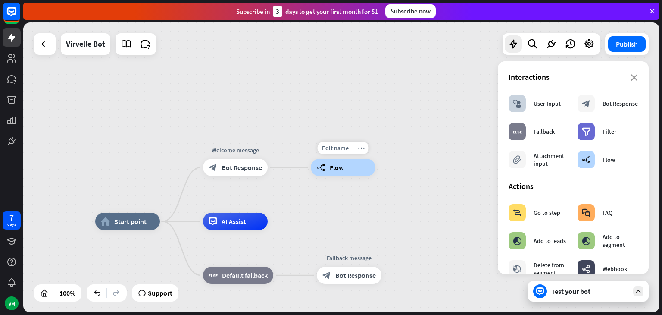
click at [338, 163] on div "builder_tree Flow" at bounding box center [343, 167] width 65 height 17
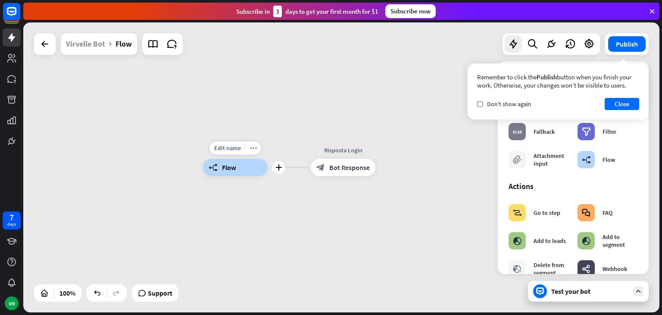
click at [257, 170] on div "builder_tree Flow" at bounding box center [235, 167] width 65 height 17
click at [622, 100] on button "Close" at bounding box center [622, 104] width 35 height 12
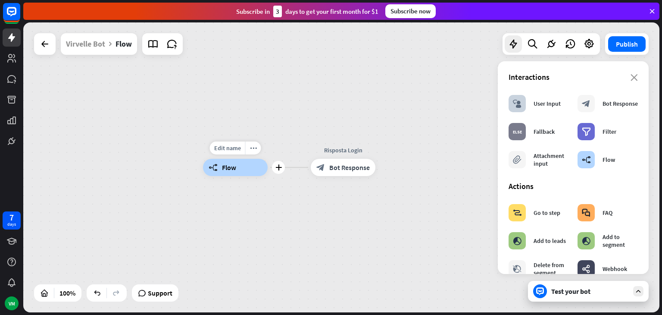
click at [249, 166] on div "builder_tree Flow" at bounding box center [235, 167] width 65 height 17
drag, startPoint x: 252, startPoint y: 148, endPoint x: 250, endPoint y: 164, distance: 15.7
click at [252, 158] on div "builder_tree Flow" at bounding box center [235, 166] width 65 height 17
click at [248, 176] on div "builder_tree Flow" at bounding box center [235, 167] width 65 height 17
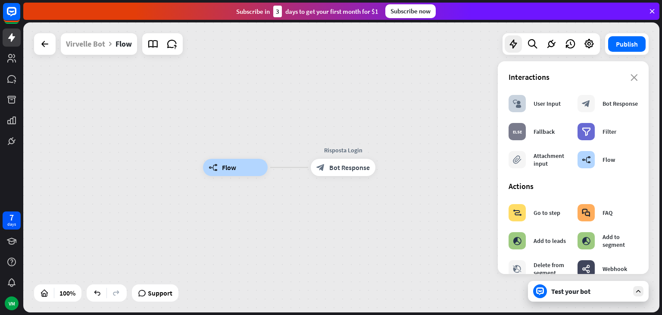
click at [251, 173] on div "builder_tree Flow" at bounding box center [235, 167] width 65 height 17
click at [253, 168] on div "builder_tree Flow" at bounding box center [235, 167] width 65 height 17
click at [242, 169] on div "builder_tree Flow" at bounding box center [235, 167] width 65 height 17
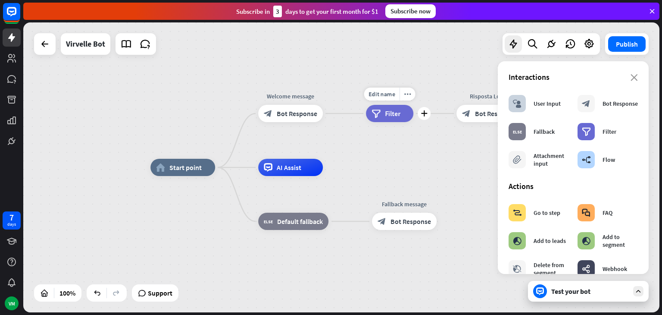
click at [386, 119] on div "filter Filter" at bounding box center [389, 113] width 47 height 17
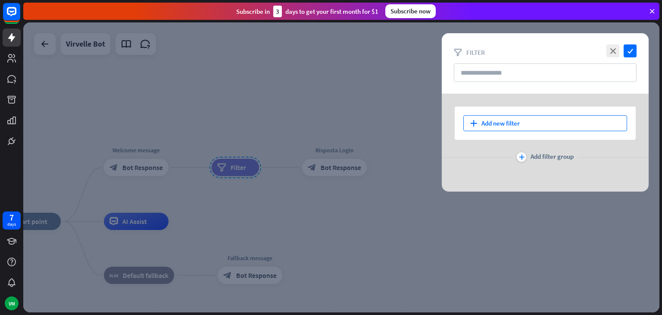
click at [494, 124] on div "plus Add new filter" at bounding box center [546, 123] width 164 height 16
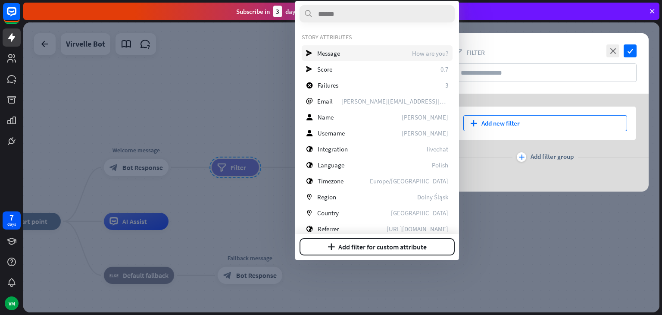
click at [436, 53] on span "How are you?" at bounding box center [430, 53] width 36 height 8
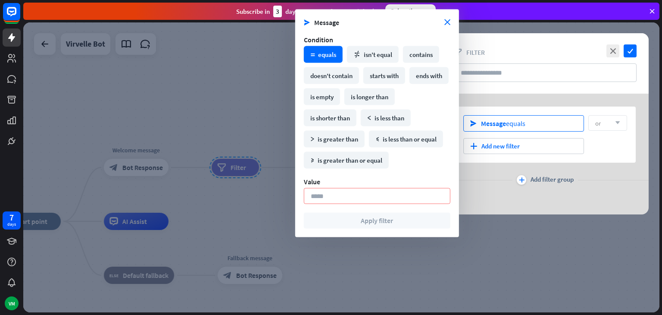
click at [495, 120] on span "Message" at bounding box center [493, 123] width 25 height 9
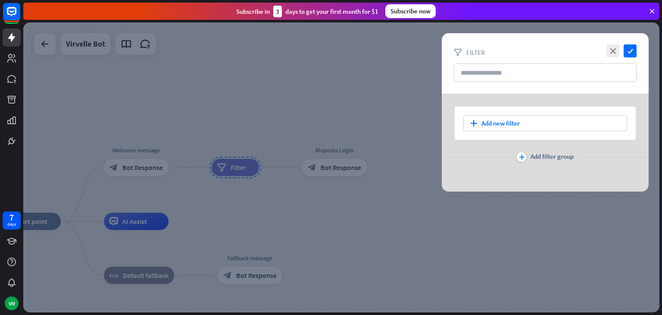
click at [495, 120] on div "plus Add new filter" at bounding box center [546, 123] width 164 height 16
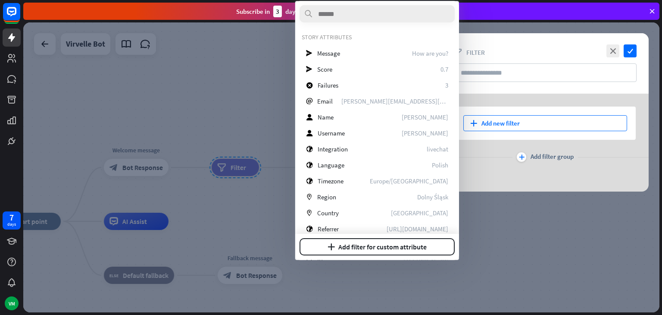
click at [264, 116] on div at bounding box center [341, 167] width 637 height 290
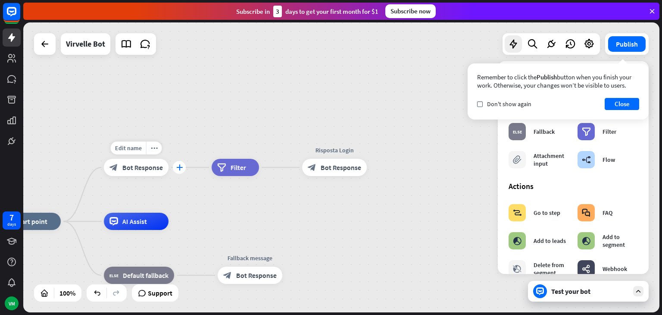
click at [182, 173] on div "plus" at bounding box center [179, 167] width 13 height 13
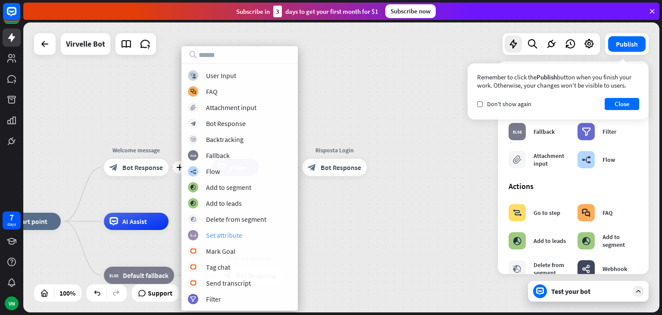
click at [231, 239] on div "block_set_attribute Set attribute" at bounding box center [240, 235] width 104 height 10
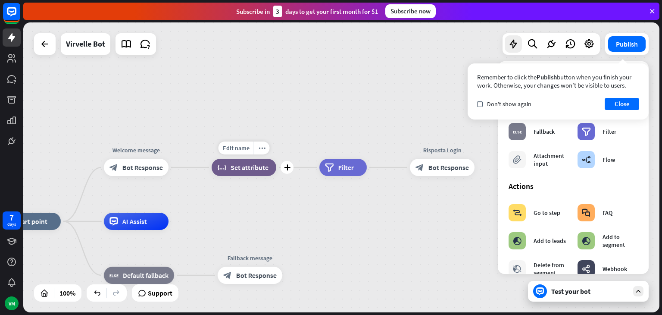
click at [253, 164] on span "Set attribute" at bounding box center [250, 167] width 38 height 9
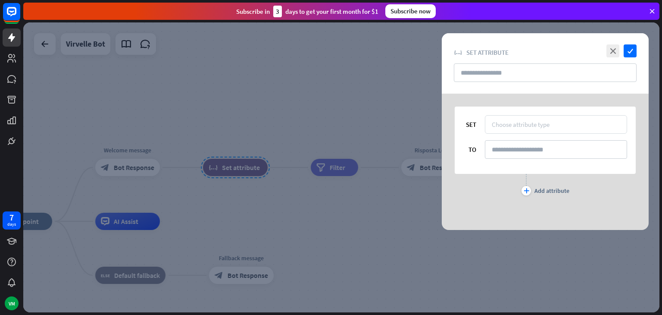
click at [530, 124] on div "Choose attribute type" at bounding box center [521, 124] width 58 height 8
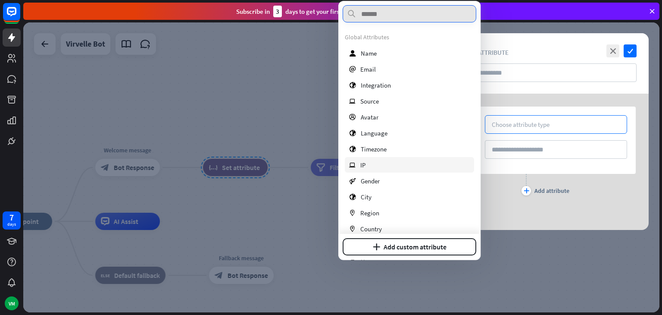
scroll to position [57, 0]
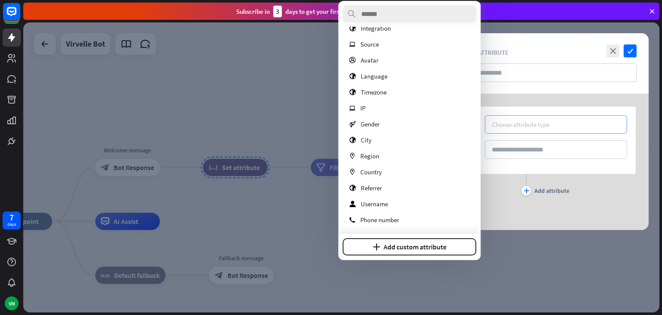
click at [571, 126] on div "Choose attribute type" at bounding box center [556, 124] width 129 height 8
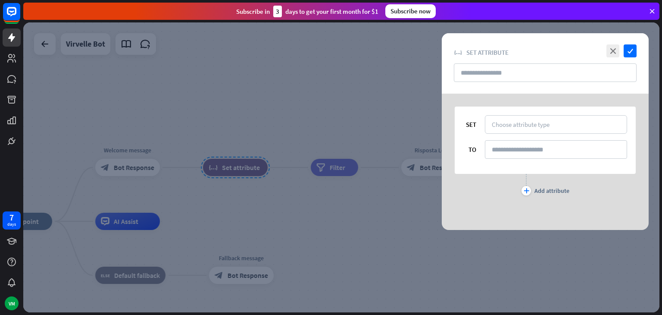
click at [156, 165] on div at bounding box center [341, 167] width 637 height 290
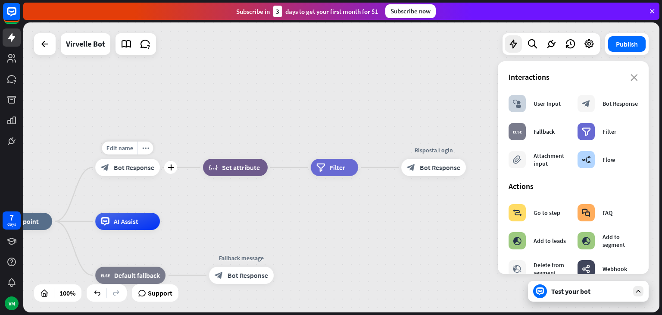
click at [156, 165] on div "block_bot_response Bot Response" at bounding box center [127, 167] width 65 height 17
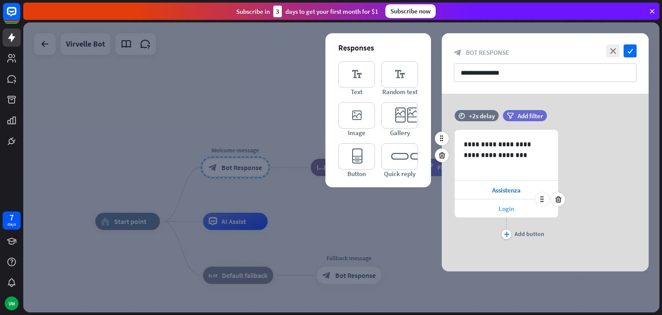
click at [500, 206] on span "Login" at bounding box center [507, 208] width 16 height 8
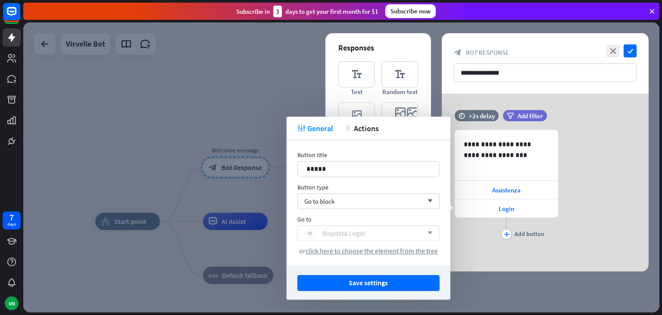
drag, startPoint x: 386, startPoint y: 224, endPoint x: 382, endPoint y: 229, distance: 7.0
click at [382, 229] on div "Go to block_bot_response Risposta Login arrow_down or click here to choose the …" at bounding box center [369, 235] width 142 height 40
click at [382, 229] on div "block_bot_response Risposta Login" at bounding box center [364, 233] width 119 height 10
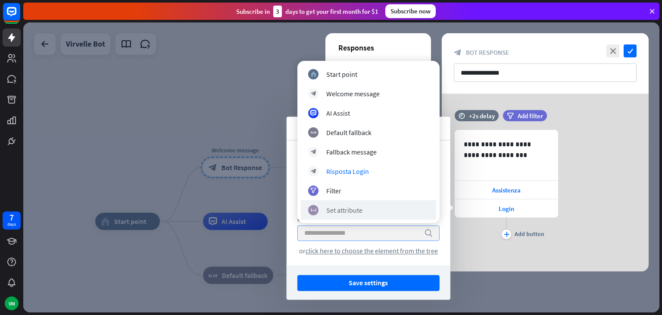
click at [352, 204] on div "block_set_attribute Set attribute" at bounding box center [368, 209] width 135 height 19
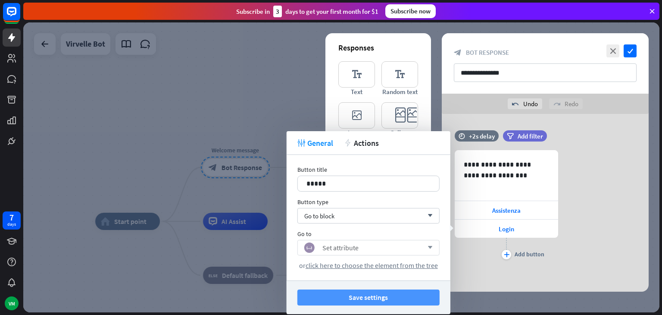
click at [362, 290] on button "Save settings" at bounding box center [369, 297] width 142 height 16
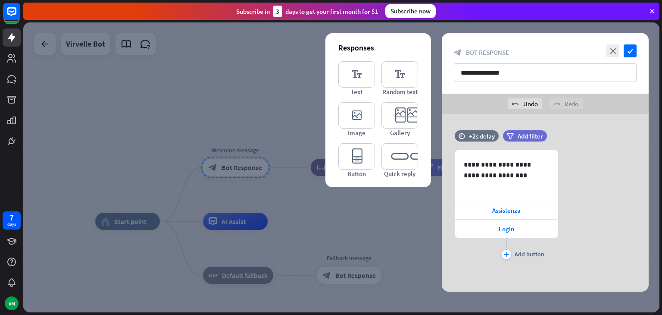
click at [300, 193] on div at bounding box center [341, 167] width 637 height 290
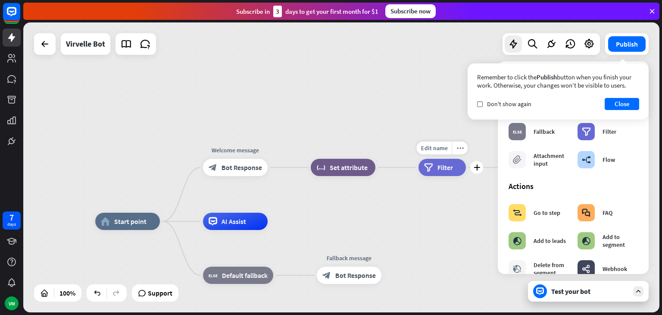
click at [453, 169] on div "filter Filter" at bounding box center [442, 167] width 47 height 17
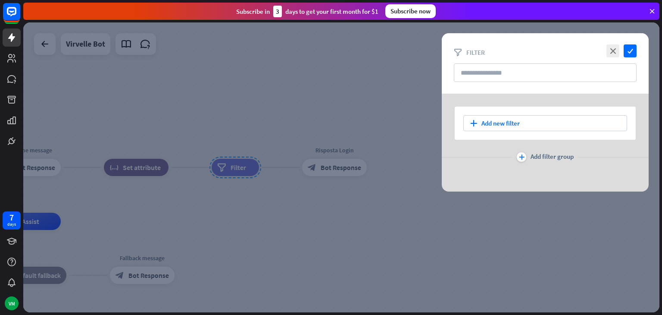
click at [300, 229] on div at bounding box center [341, 167] width 637 height 290
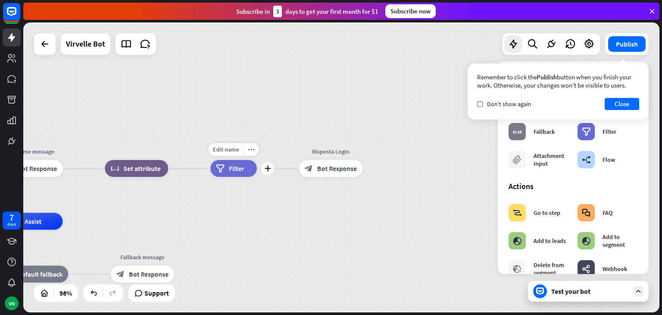
click at [237, 175] on div "filter Filter" at bounding box center [233, 168] width 47 height 17
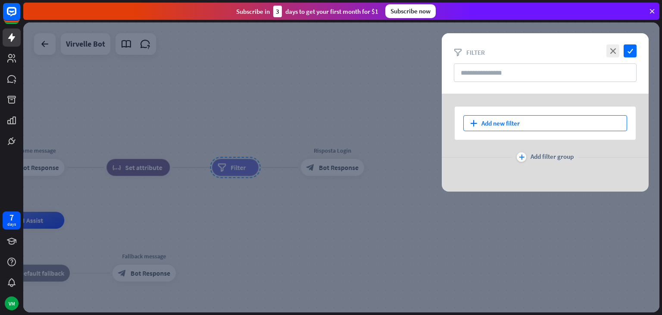
click at [496, 116] on div "plus Add new filter" at bounding box center [545, 123] width 181 height 33
click at [495, 118] on div "plus Add new filter" at bounding box center [546, 123] width 164 height 16
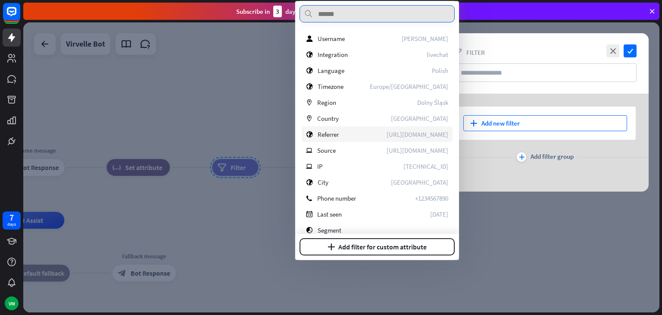
scroll to position [121, 0]
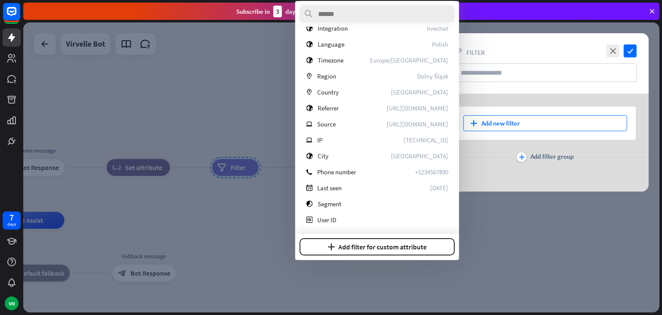
click at [252, 218] on div at bounding box center [341, 167] width 637 height 290
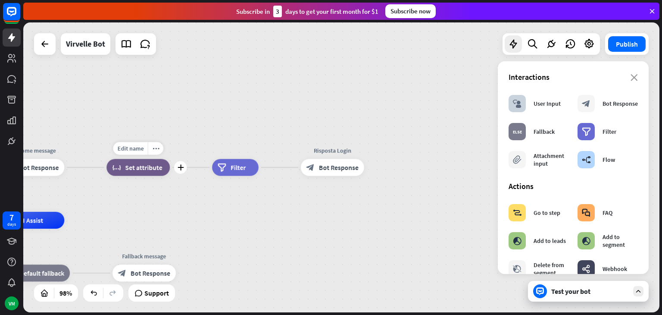
click at [147, 176] on div "block_set_attribute Set attribute" at bounding box center [138, 167] width 63 height 17
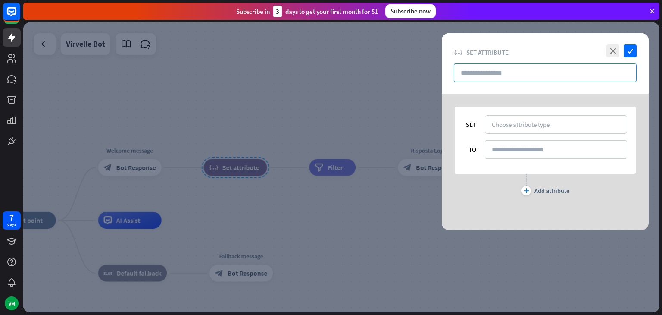
click at [523, 72] on input "text" at bounding box center [545, 72] width 183 height 19
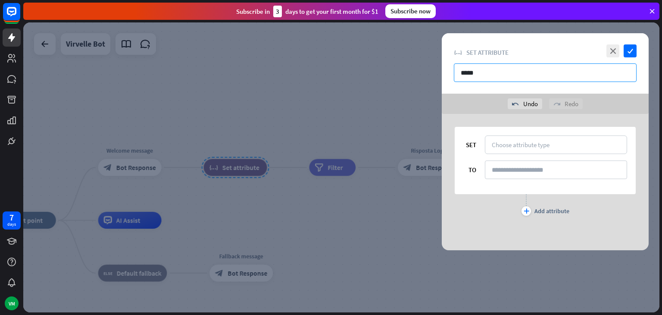
type input "*****"
click at [523, 141] on div "Choose attribute type" at bounding box center [521, 145] width 58 height 8
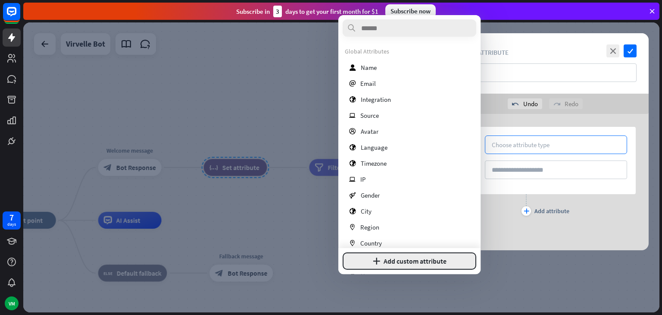
click at [424, 259] on button "plus Add custom attribute" at bounding box center [410, 260] width 134 height 17
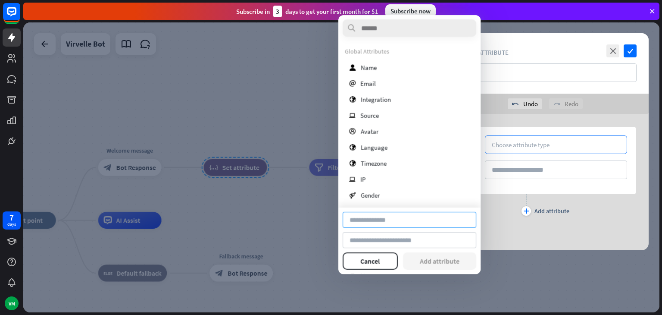
click at [374, 225] on input at bounding box center [410, 220] width 134 height 16
type input "*"
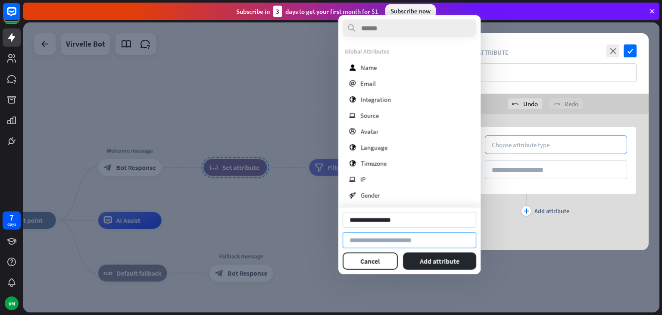
type input "**********"
click at [390, 237] on input at bounding box center [410, 240] width 134 height 16
type input "*"
click at [427, 257] on button "Add attribute" at bounding box center [439, 260] width 73 height 17
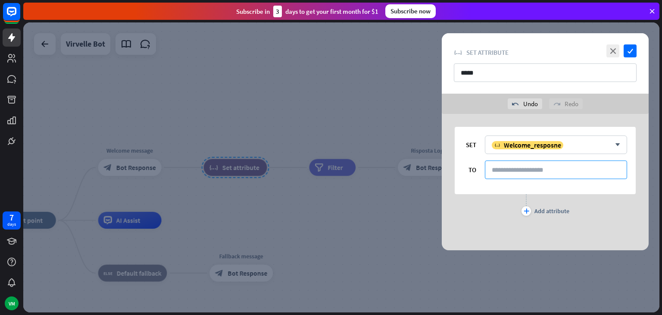
click at [514, 169] on input at bounding box center [556, 169] width 142 height 19
type input "*****"
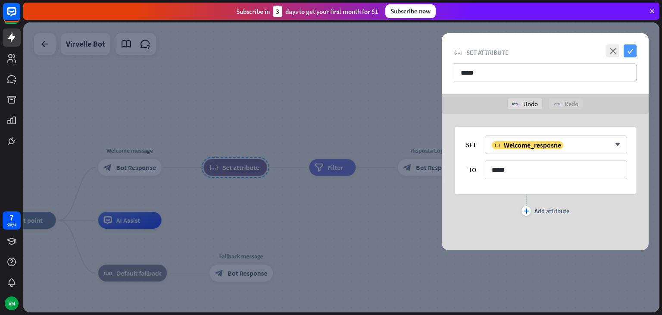
click at [631, 48] on icon "check" at bounding box center [630, 50] width 13 height 13
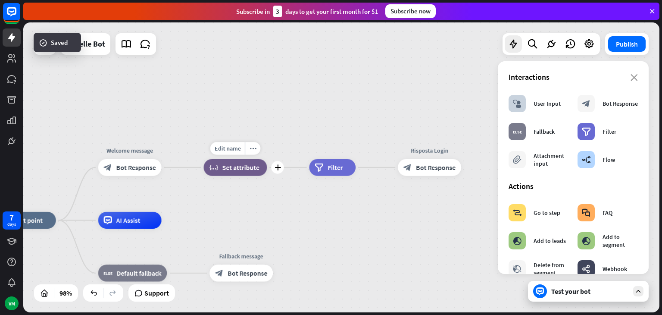
click at [238, 176] on div "Edit name more_horiz plus block_set_attribute Set attribute" at bounding box center [235, 167] width 63 height 17
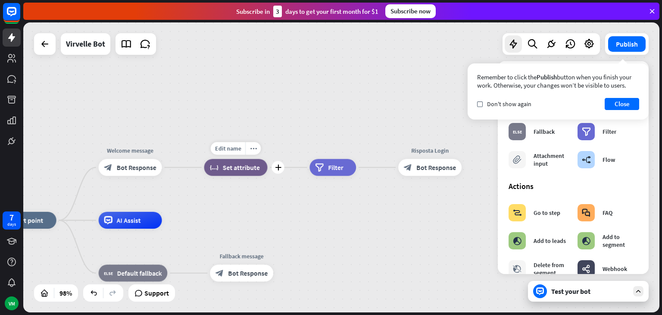
click at [245, 175] on div "block_set_attribute Set attribute" at bounding box center [235, 167] width 63 height 17
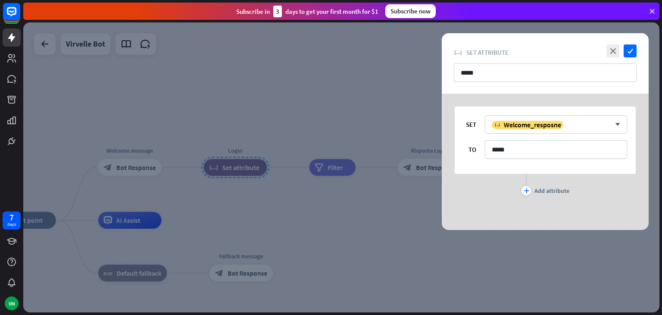
click at [226, 211] on div at bounding box center [341, 167] width 637 height 290
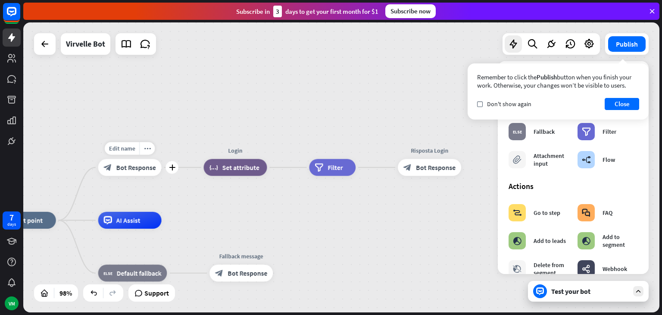
click at [129, 176] on div "Edit name more_horiz plus Welcome message block_bot_response Bot Response" at bounding box center [129, 167] width 63 height 17
click at [139, 174] on div "block_bot_response Bot Response" at bounding box center [130, 166] width 63 height 17
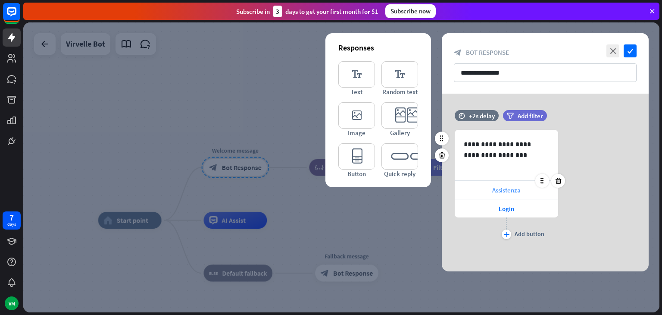
click at [498, 186] on span "Assistenza" at bounding box center [507, 190] width 28 height 8
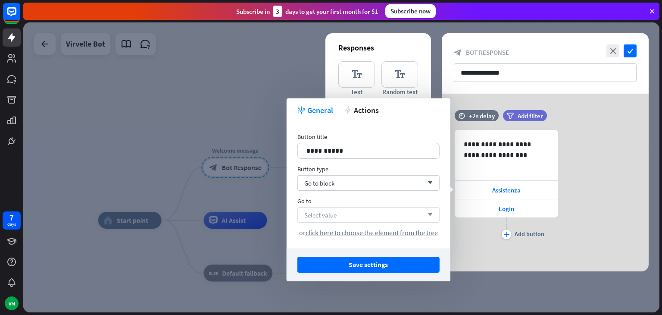
click at [364, 217] on div "Select value arrow_down" at bounding box center [369, 215] width 142 height 16
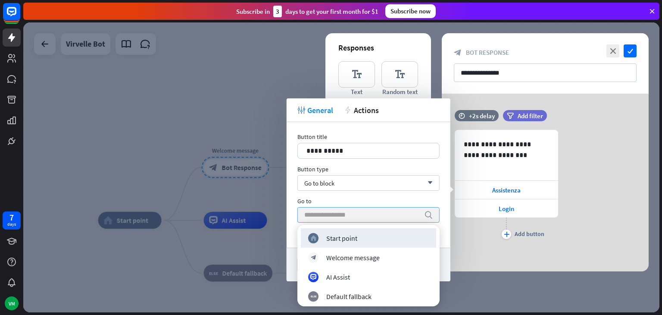
click at [364, 217] on input "search" at bounding box center [363, 214] width 116 height 15
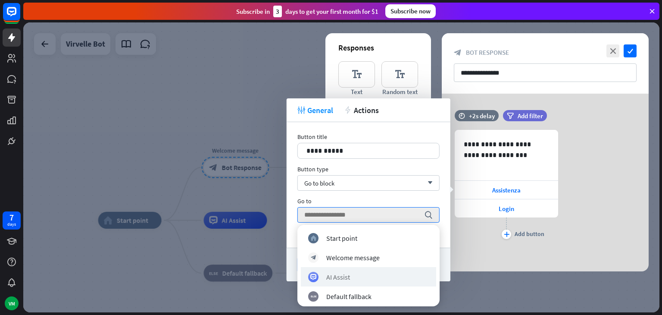
click at [336, 270] on div "AI Assist" at bounding box center [368, 276] width 135 height 19
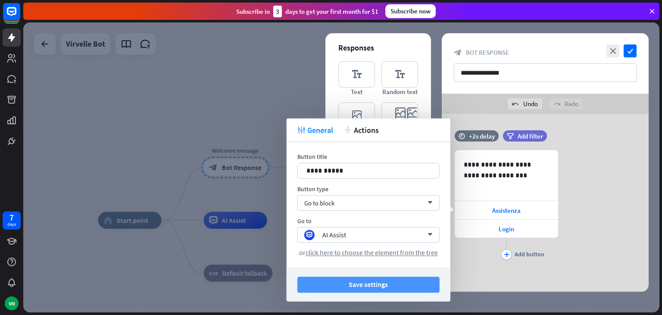
click at [361, 288] on button "Save settings" at bounding box center [369, 284] width 142 height 16
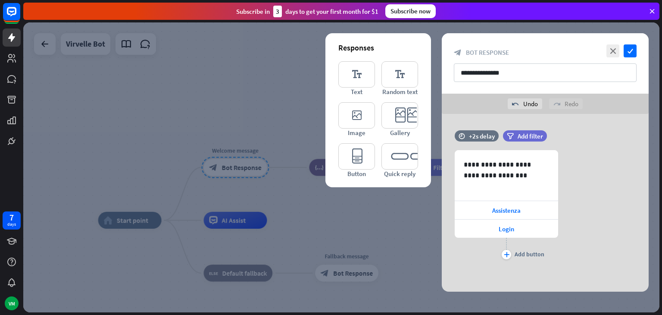
click at [380, 207] on div at bounding box center [341, 167] width 637 height 290
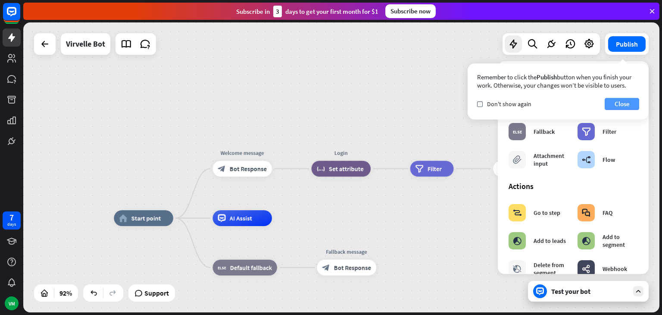
click at [621, 100] on button "Close" at bounding box center [622, 104] width 35 height 12
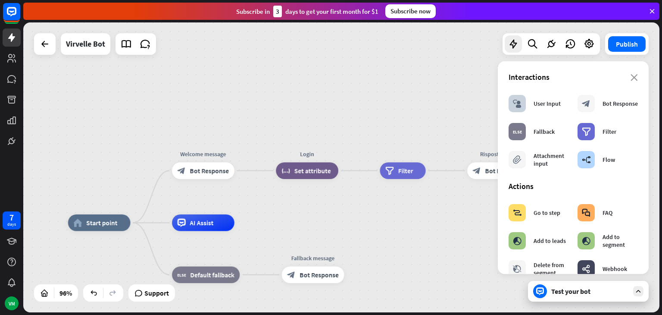
drag, startPoint x: 421, startPoint y: 225, endPoint x: 372, endPoint y: 232, distance: 49.2
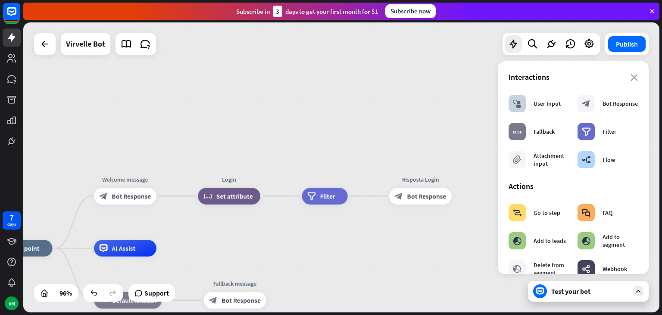
drag, startPoint x: 420, startPoint y: 198, endPoint x: 358, endPoint y: 217, distance: 64.0
click at [348, 204] on div "Edit name more_horiz filter Filter" at bounding box center [325, 196] width 46 height 17
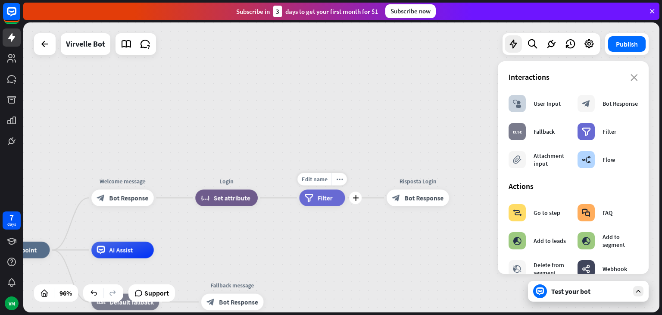
click at [326, 204] on div "filter Filter" at bounding box center [322, 197] width 46 height 17
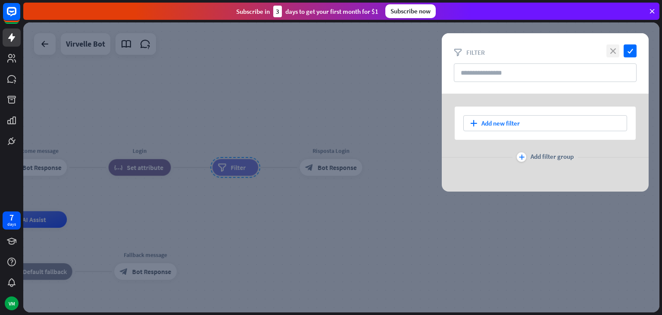
click at [612, 47] on icon "close" at bounding box center [613, 50] width 13 height 13
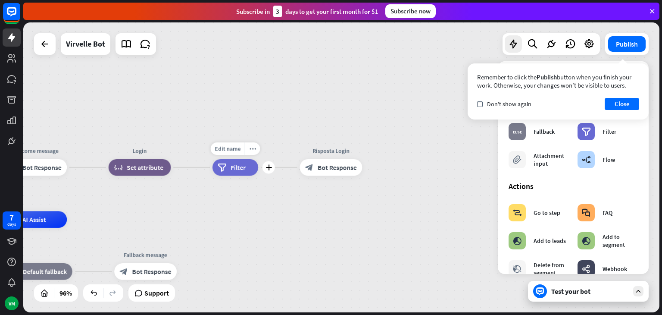
click at [248, 174] on div "filter Filter" at bounding box center [236, 167] width 46 height 17
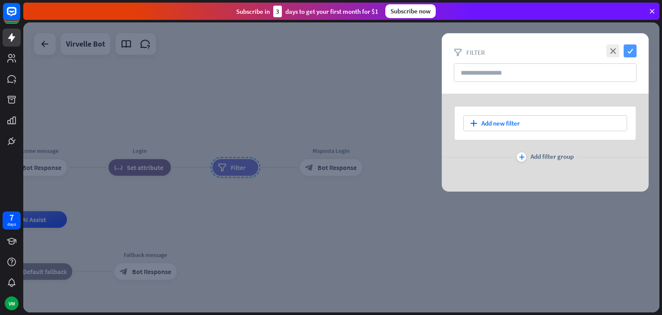
click at [631, 50] on icon "check" at bounding box center [630, 50] width 13 height 13
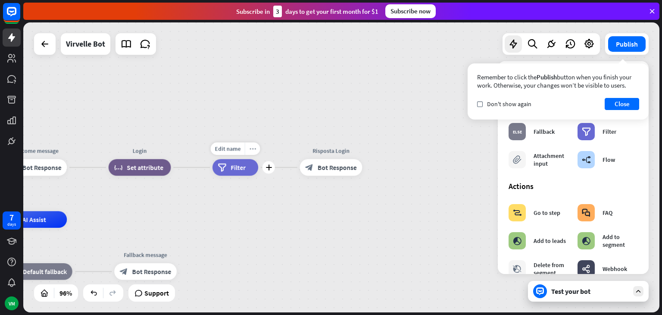
click at [254, 148] on div "more_horiz" at bounding box center [253, 148] width 16 height 13
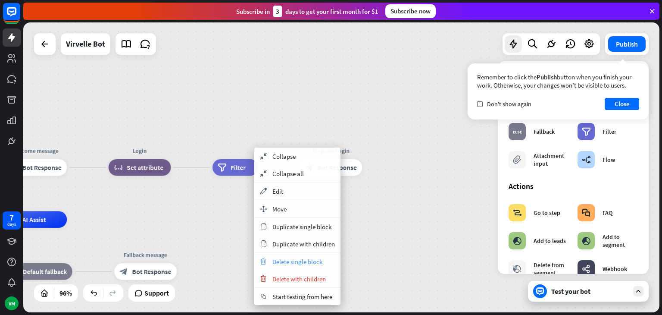
click at [293, 267] on div "trash Delete single block" at bounding box center [297, 261] width 86 height 17
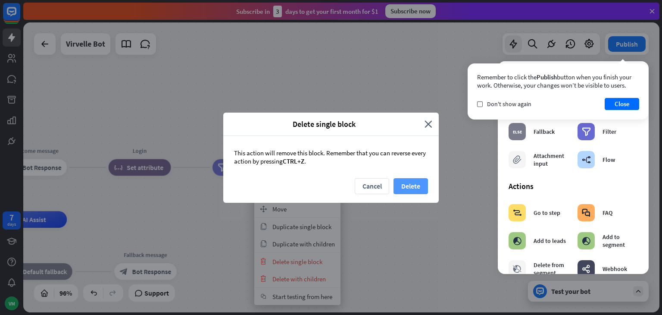
click at [411, 186] on button "Delete" at bounding box center [411, 186] width 35 height 16
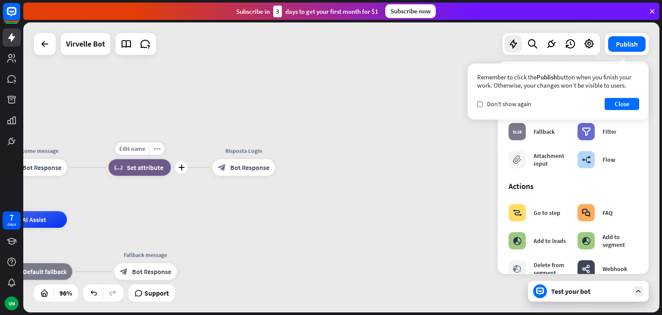
click at [159, 167] on span "Set attribute" at bounding box center [145, 167] width 37 height 8
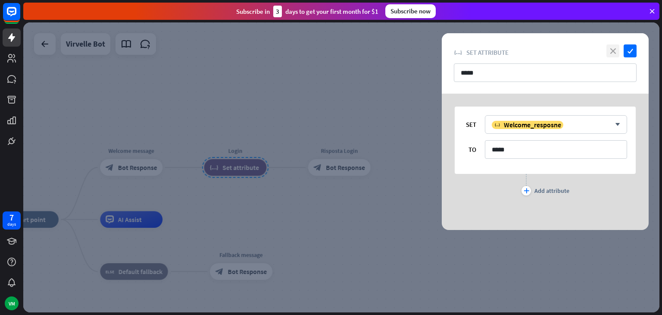
click at [614, 50] on icon "close" at bounding box center [613, 50] width 13 height 13
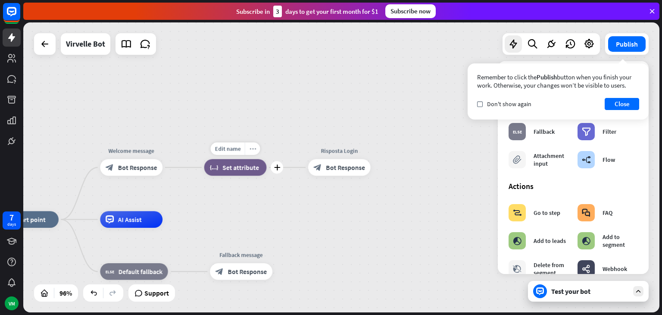
click at [257, 148] on div "more_horiz" at bounding box center [253, 148] width 16 height 13
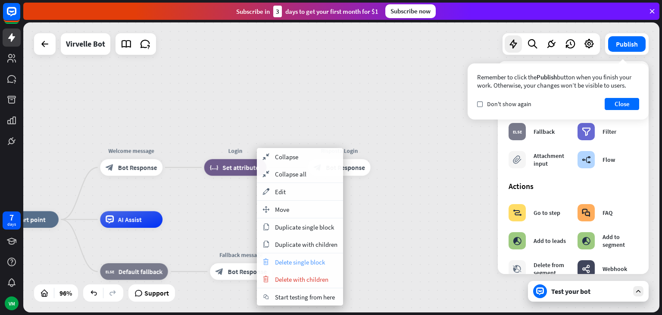
click at [291, 259] on span "Delete single block" at bounding box center [300, 262] width 50 height 8
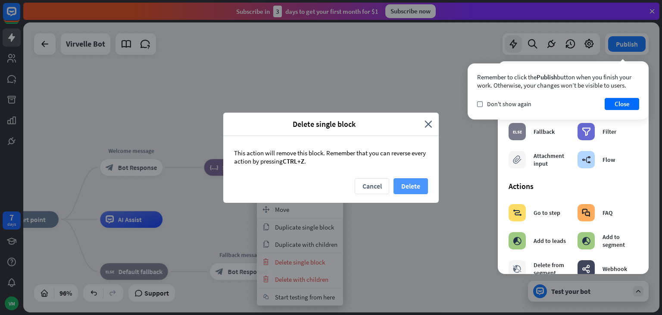
click at [397, 186] on button "Delete" at bounding box center [411, 186] width 35 height 16
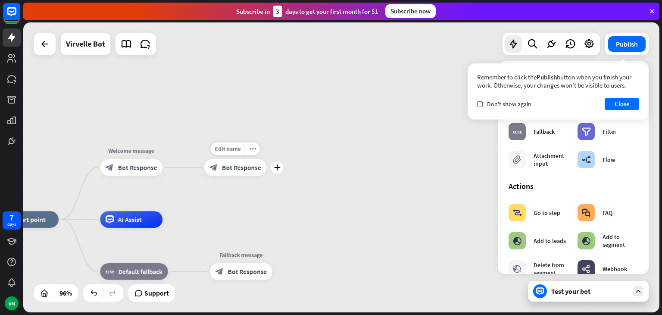
click at [231, 173] on div "block_bot_response Bot Response" at bounding box center [235, 167] width 63 height 17
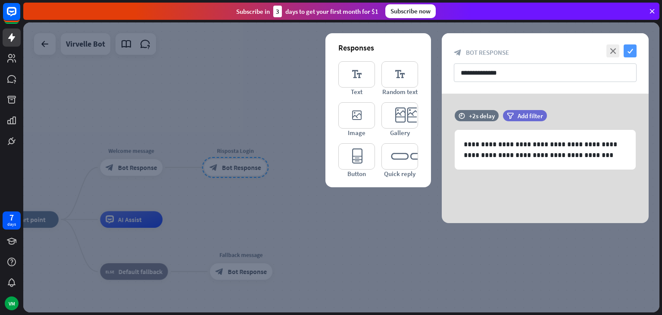
click at [627, 47] on icon "check" at bounding box center [630, 50] width 13 height 13
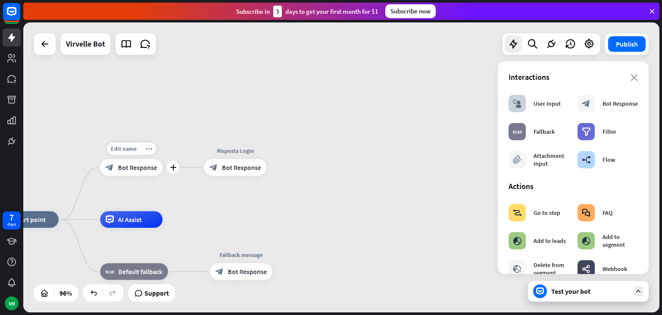
click at [142, 173] on div "block_bot_response Bot Response" at bounding box center [131, 167] width 63 height 17
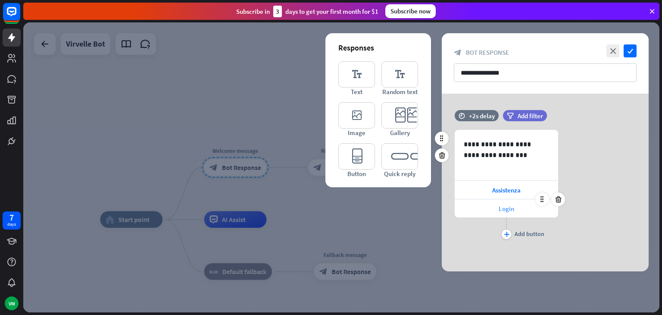
click at [519, 201] on div "Login" at bounding box center [507, 208] width 104 height 18
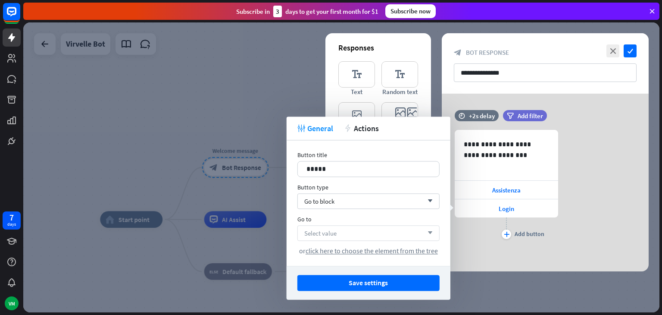
click at [363, 240] on div "Select value arrow_down" at bounding box center [369, 233] width 142 height 16
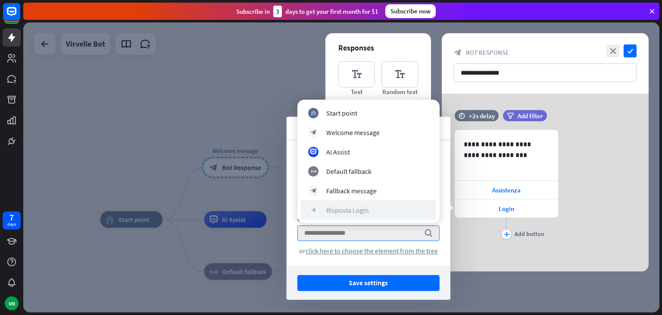
click at [355, 205] on div "block_bot_response Risposta Login" at bounding box center [368, 210] width 121 height 10
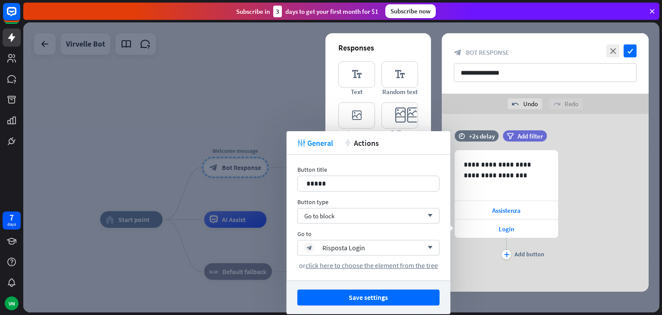
click at [376, 287] on div "Save settings" at bounding box center [369, 297] width 164 height 34
click at [373, 294] on button "Save settings" at bounding box center [369, 297] width 142 height 16
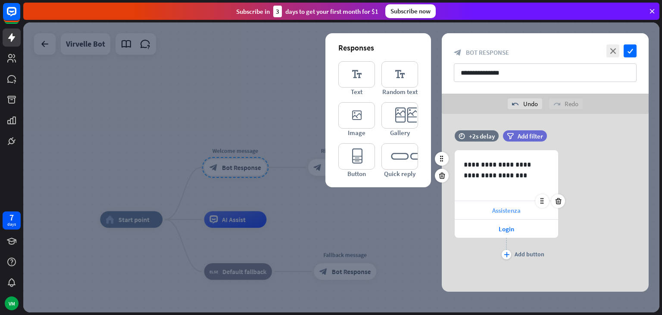
click at [510, 207] on span "Assistenza" at bounding box center [507, 210] width 28 height 8
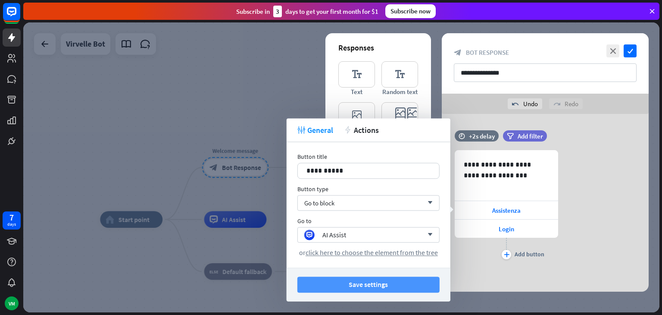
click at [362, 285] on button "Save settings" at bounding box center [369, 284] width 142 height 16
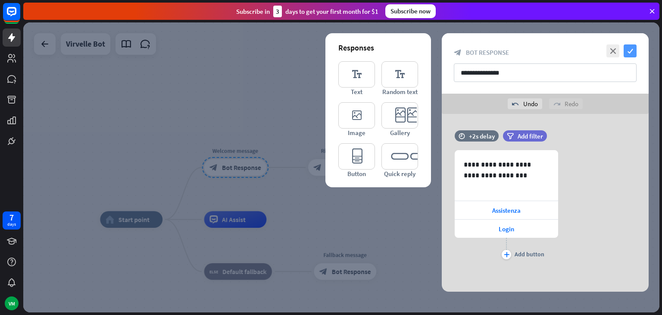
click at [636, 48] on icon "check" at bounding box center [630, 50] width 13 height 13
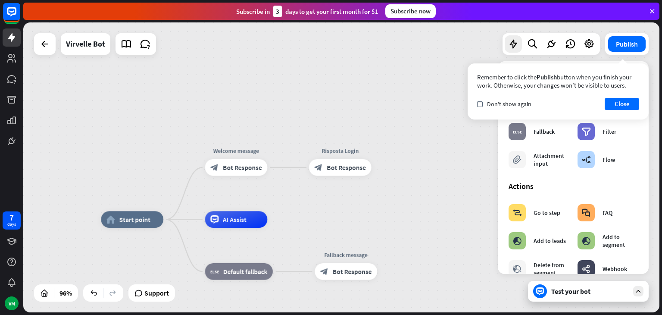
click at [626, 99] on button "Close" at bounding box center [622, 104] width 35 height 12
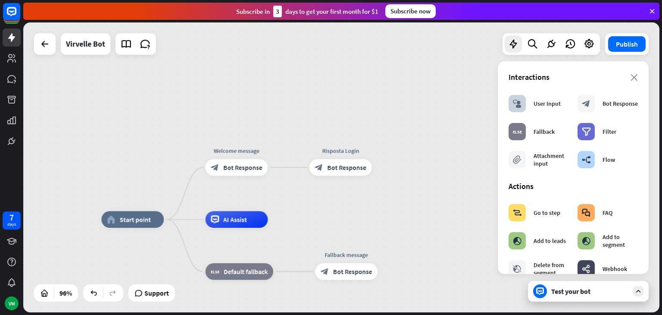
click at [587, 292] on div "Test your bot" at bounding box center [591, 291] width 78 height 9
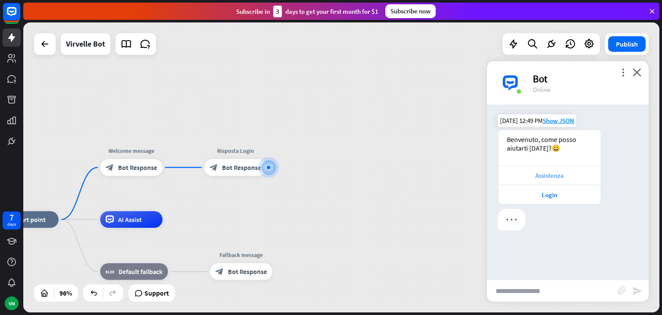
click at [556, 176] on div "Assistenza" at bounding box center [550, 175] width 94 height 8
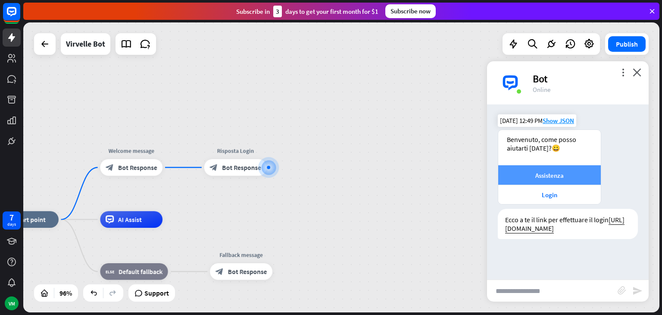
click at [556, 176] on div "Assistenza" at bounding box center [550, 175] width 94 height 8
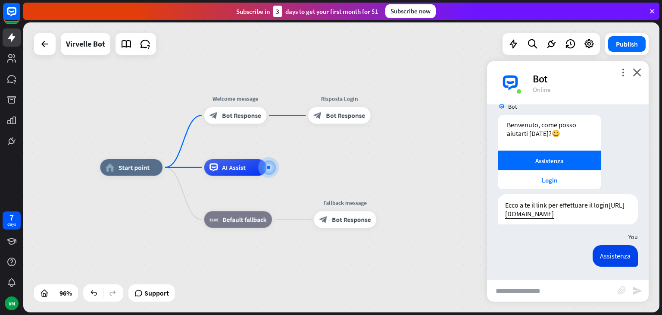
scroll to position [23, 0]
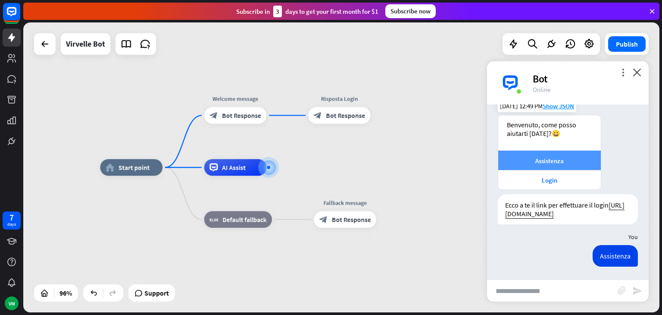
click at [534, 151] on div "Assistenza" at bounding box center [550, 160] width 103 height 19
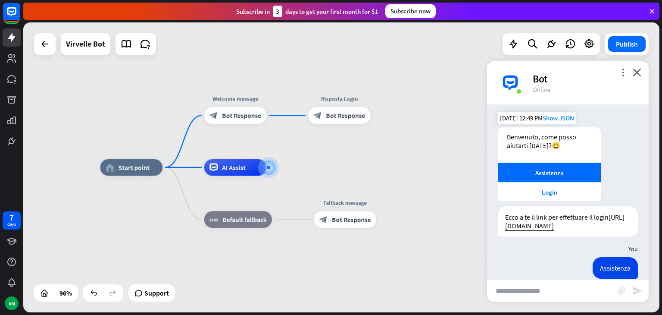
scroll to position [0, 0]
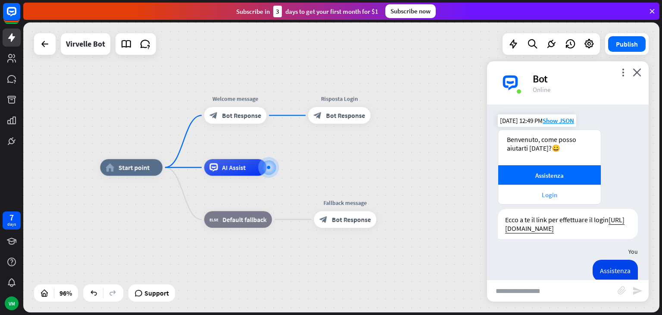
click at [537, 197] on div "Login" at bounding box center [550, 195] width 94 height 8
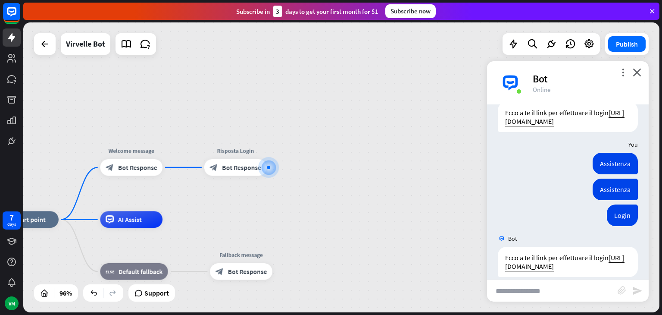
scroll to position [107, 0]
click at [321, 163] on div "home_2 Start point Welcome message block_bot_response Bot Response Risposta Log…" at bounding box center [341, 167] width 637 height 290
click at [131, 173] on div "block_bot_response Bot Response" at bounding box center [131, 167] width 63 height 17
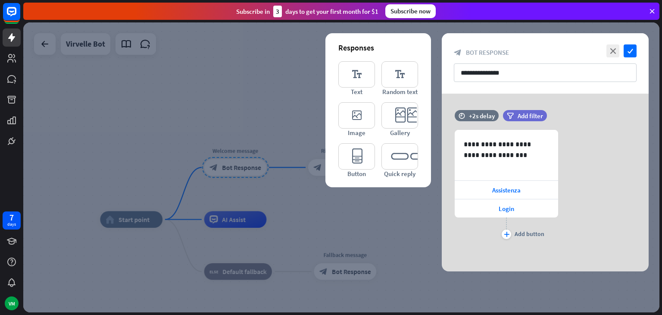
click at [345, 232] on div at bounding box center [341, 167] width 637 height 290
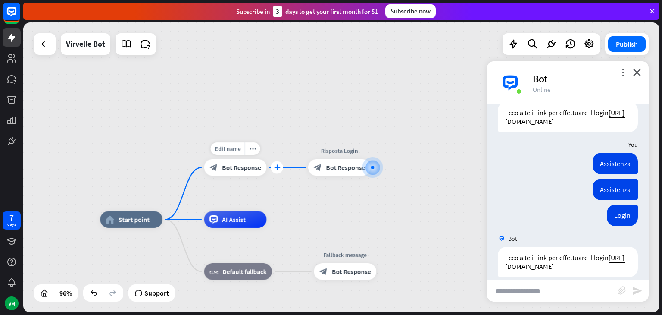
click at [279, 170] on icon "plus" at bounding box center [277, 167] width 6 height 6
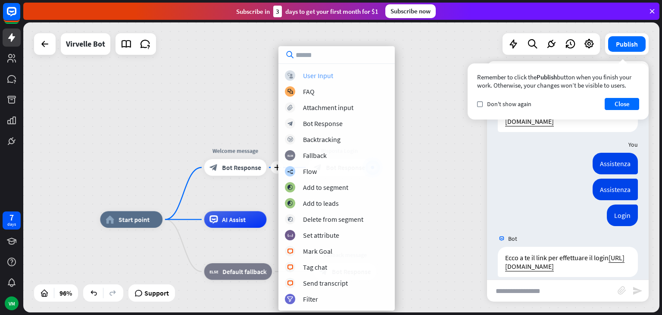
click at [326, 74] on div "User Input" at bounding box center [318, 75] width 30 height 9
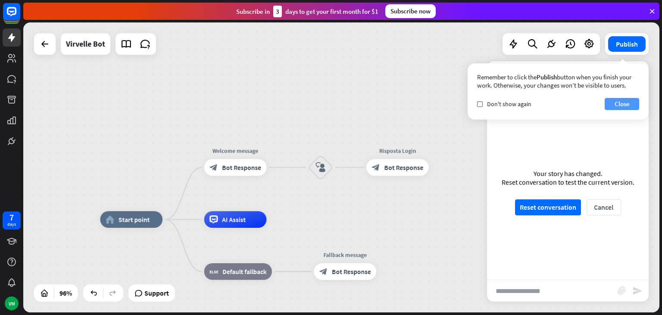
click at [611, 104] on button "Close" at bounding box center [622, 104] width 35 height 12
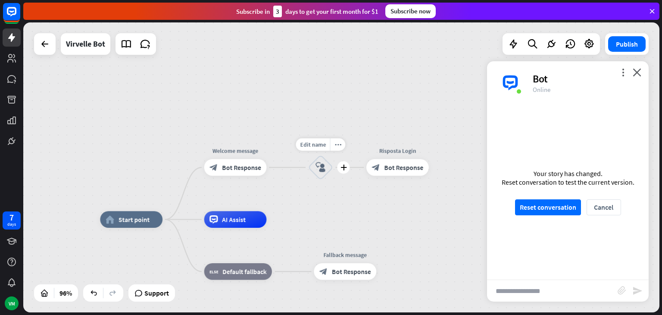
click at [319, 169] on icon "block_user_input" at bounding box center [321, 167] width 10 height 10
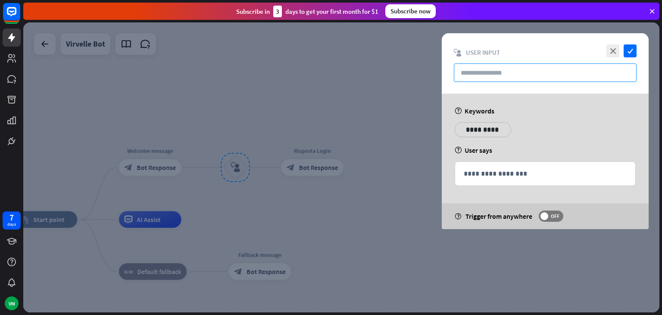
click at [520, 67] on input "text" at bounding box center [545, 72] width 183 height 19
click at [613, 49] on icon "close" at bounding box center [613, 50] width 13 height 13
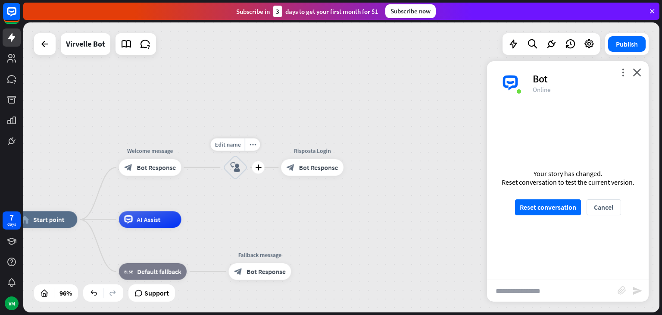
click at [236, 176] on div "block_user_input" at bounding box center [235, 167] width 25 height 25
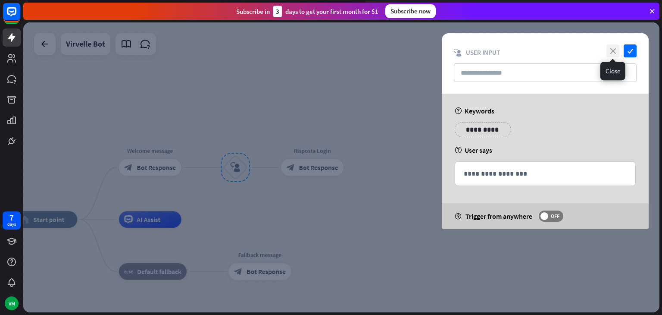
click at [613, 52] on icon "close" at bounding box center [613, 50] width 13 height 13
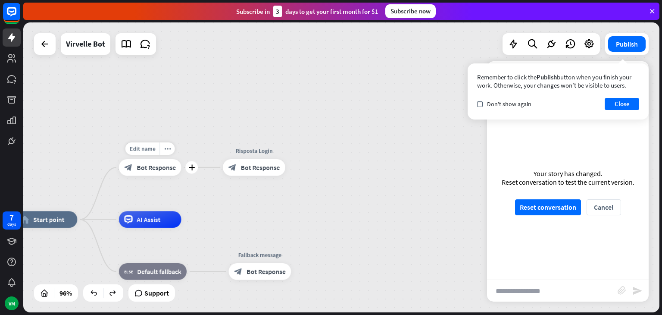
click at [182, 171] on div "Edit name more_horiz plus Welcome message block_bot_response Bot Response" at bounding box center [150, 167] width 63 height 17
click at [191, 170] on div "plus" at bounding box center [191, 167] width 13 height 13
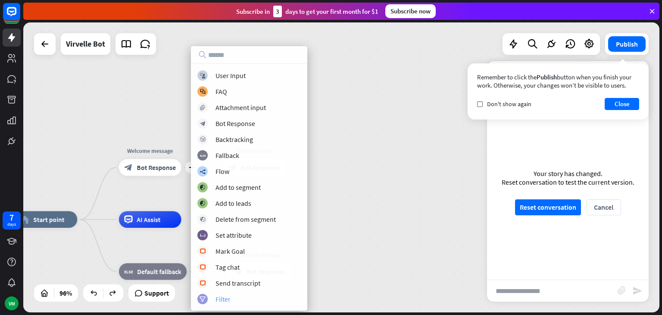
click at [226, 299] on div "Filter" at bounding box center [223, 299] width 15 height 9
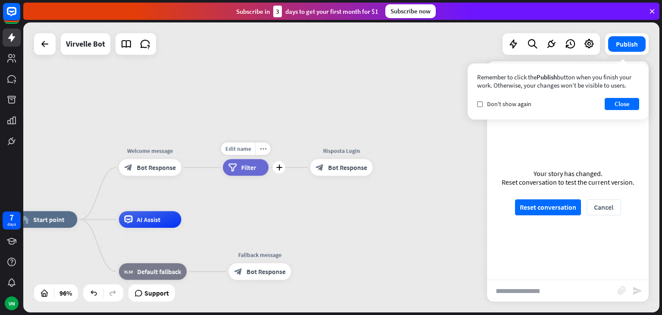
click at [238, 161] on div "filter Filter" at bounding box center [246, 167] width 46 height 17
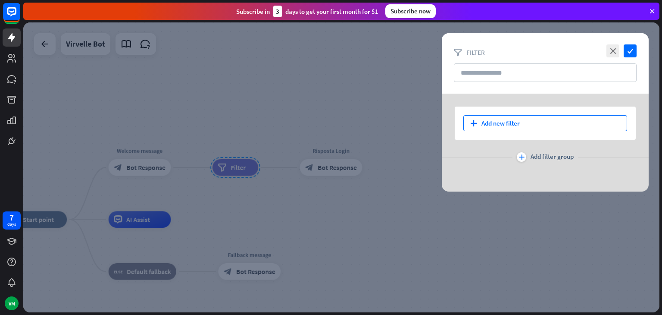
click at [491, 125] on div "plus Add new filter" at bounding box center [546, 123] width 164 height 16
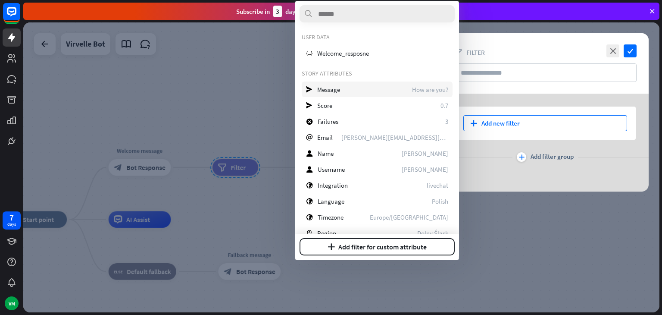
click at [379, 85] on div "send Message How are you?" at bounding box center [377, 90] width 151 height 16
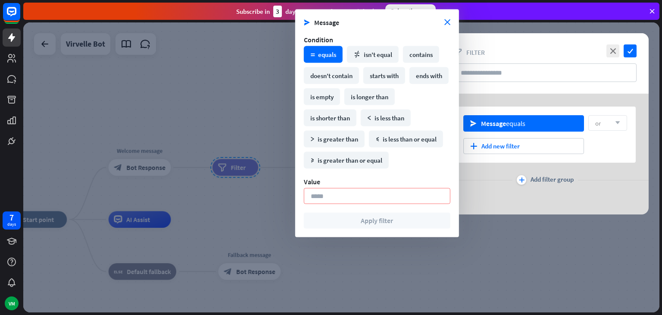
click at [346, 190] on input at bounding box center [377, 196] width 147 height 16
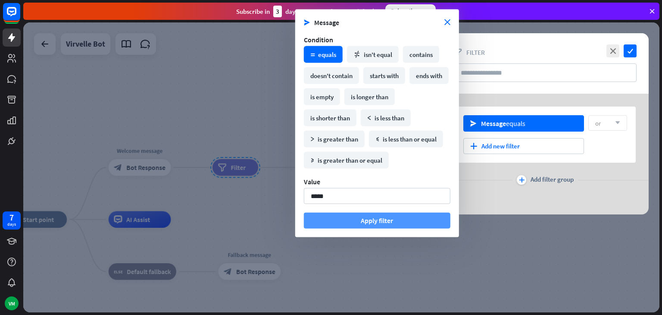
type input "*****"
click at [362, 221] on button "Apply filter" at bounding box center [377, 221] width 147 height 16
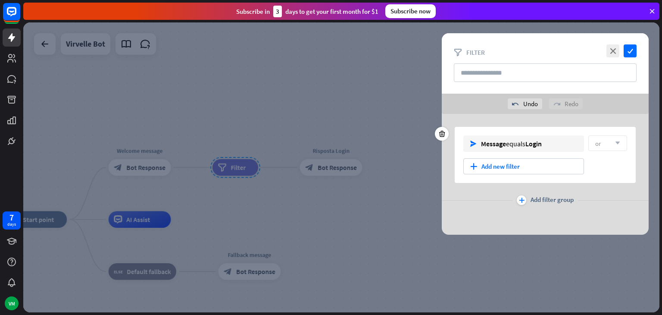
click at [600, 145] on span "or" at bounding box center [599, 143] width 6 height 8
click at [506, 69] on input "text" at bounding box center [545, 72] width 183 height 19
click at [513, 148] on div "send Message equals Login" at bounding box center [524, 143] width 121 height 16
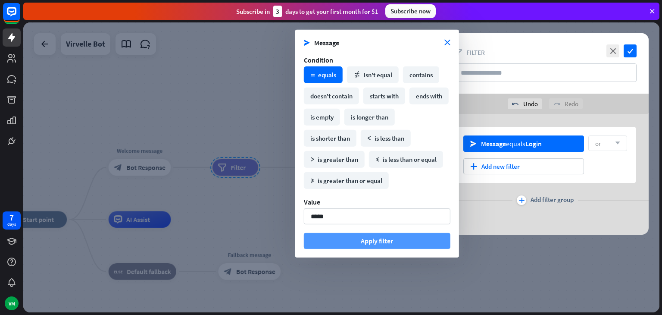
click at [407, 240] on button "Apply filter" at bounding box center [377, 241] width 147 height 16
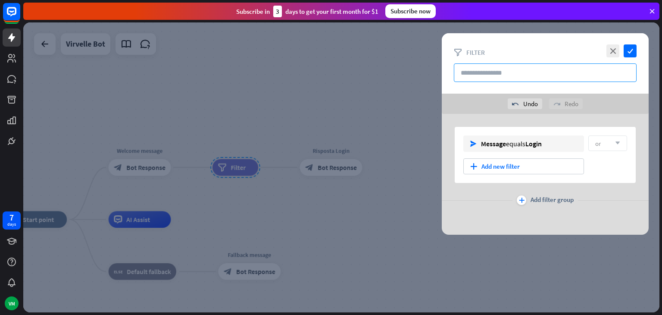
click at [598, 67] on input "text" at bounding box center [545, 72] width 183 height 19
click at [461, 69] on input "*****" at bounding box center [545, 72] width 183 height 19
type input "********"
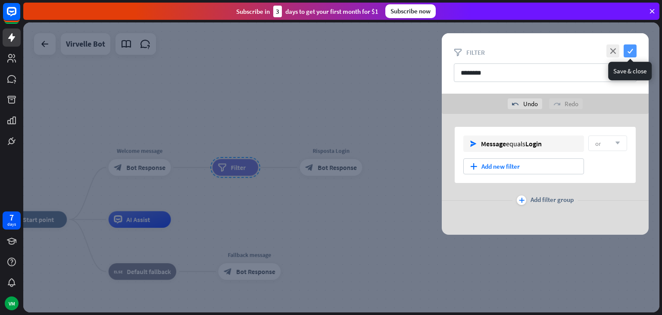
click at [634, 49] on icon "check" at bounding box center [630, 50] width 13 height 13
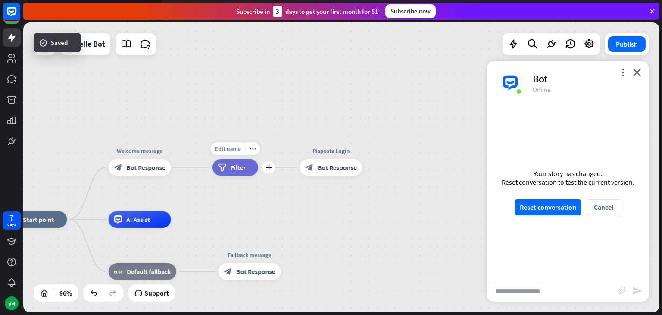
click at [242, 175] on div "filter Filter" at bounding box center [236, 167] width 46 height 17
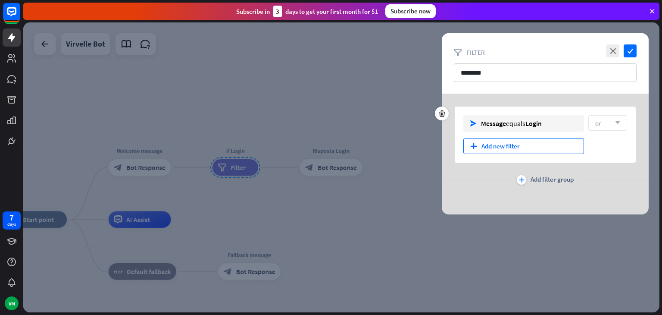
click at [497, 148] on div "plus Add new filter" at bounding box center [524, 146] width 121 height 16
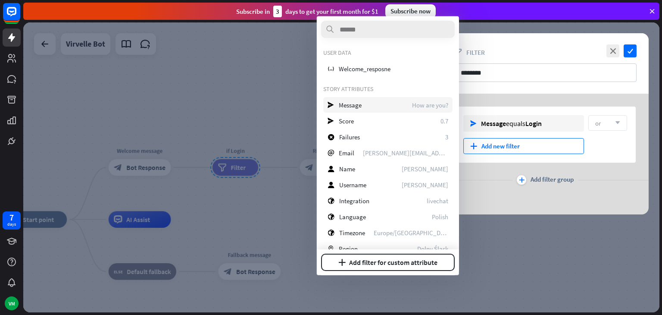
click at [358, 101] on span "Message" at bounding box center [350, 104] width 23 height 8
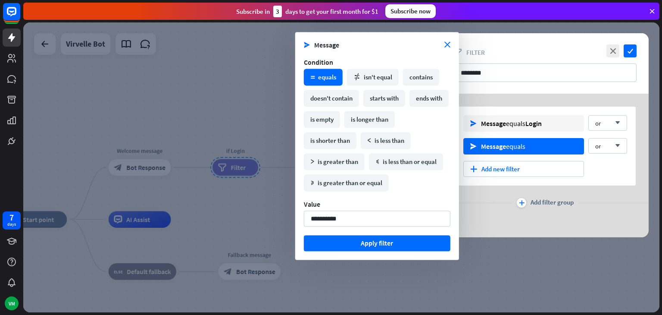
type input "**********"
click at [450, 39] on div "send Message close Condition math_equal equals math_not_equal isn't equal conta…" at bounding box center [377, 146] width 164 height 228
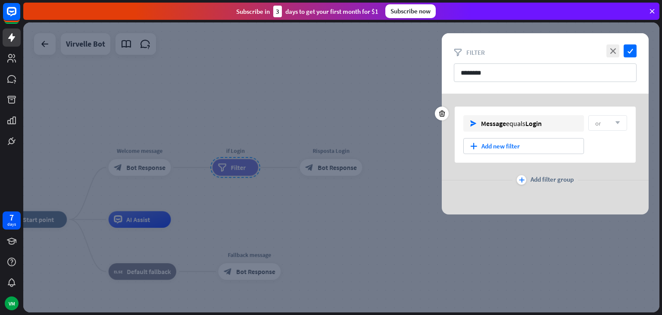
click at [620, 127] on div "or arrow_down" at bounding box center [608, 123] width 39 height 16
click at [524, 178] on icon "plus" at bounding box center [522, 179] width 6 height 5
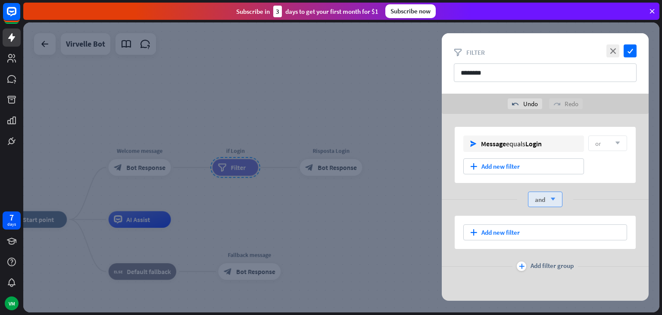
click at [554, 193] on div "and arrow_down" at bounding box center [545, 200] width 35 height 16
click at [588, 206] on div "and arrow_down" at bounding box center [545, 200] width 207 height 16
click at [446, 225] on div at bounding box center [442, 223] width 14 height 14
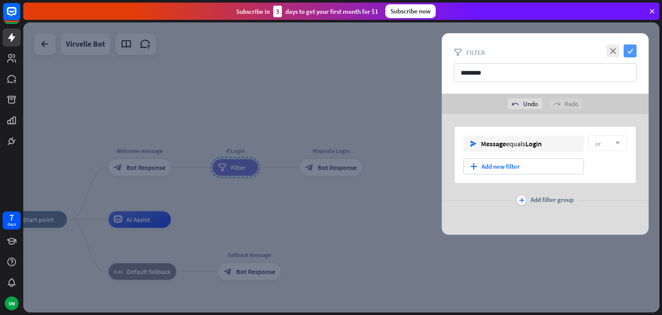
click at [631, 55] on icon "check" at bounding box center [630, 50] width 13 height 13
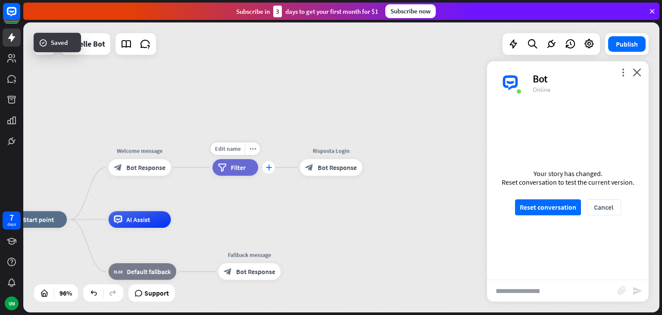
click at [258, 168] on div "Edit name more_horiz plus filter Filter" at bounding box center [236, 167] width 46 height 17
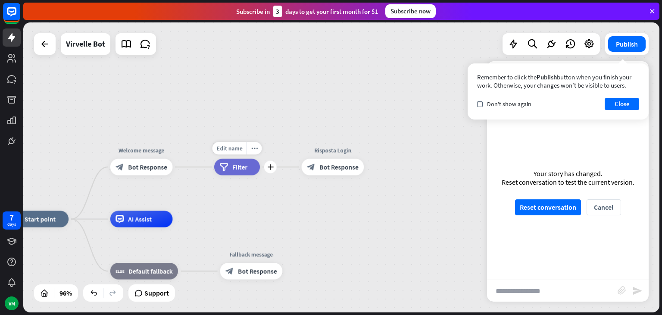
click at [260, 170] on div "Edit name more_horiz plus filter Filter" at bounding box center [237, 167] width 46 height 17
click at [270, 170] on div "plus" at bounding box center [271, 167] width 13 height 13
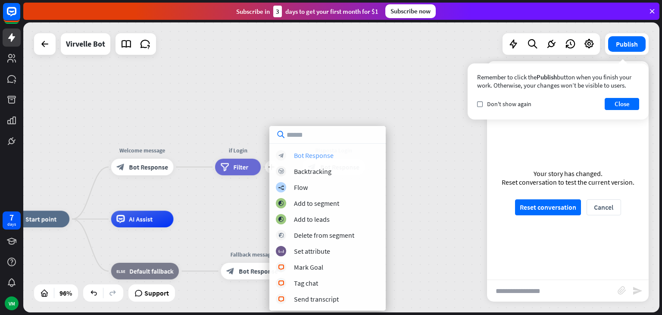
click at [319, 159] on div "Bot Response" at bounding box center [314, 155] width 40 height 9
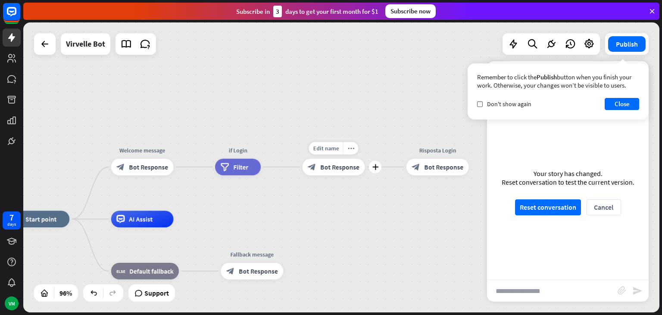
click at [335, 171] on span "Bot Response" at bounding box center [339, 167] width 39 height 8
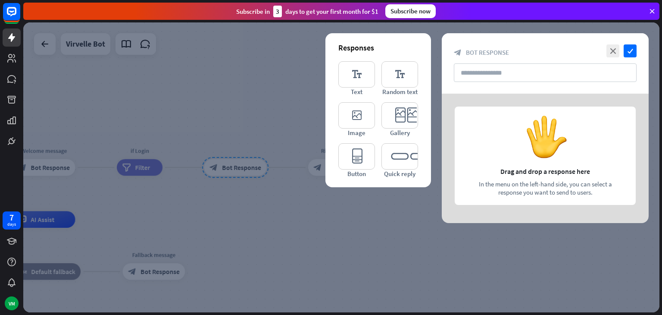
click at [321, 226] on div at bounding box center [341, 167] width 637 height 290
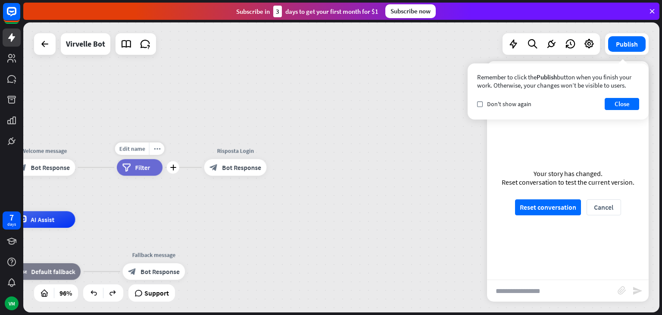
click at [156, 162] on div "filter Filter" at bounding box center [140, 167] width 46 height 17
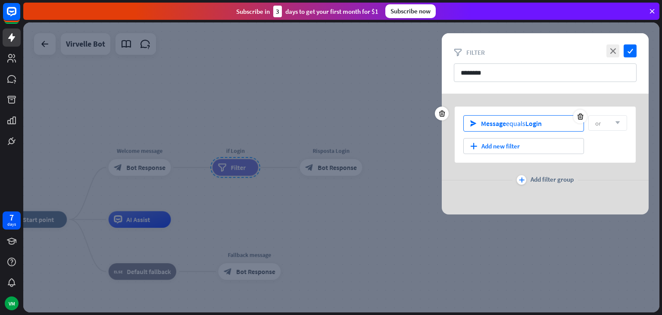
click at [475, 124] on icon "send" at bounding box center [474, 123] width 6 height 6
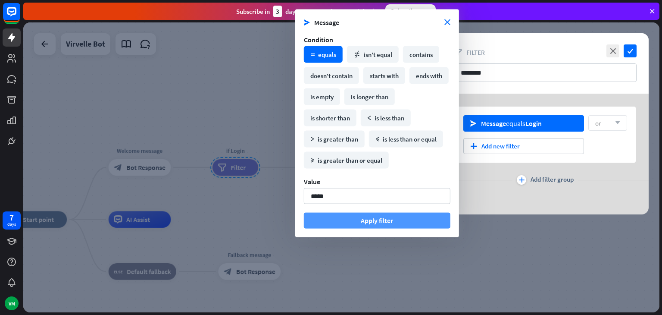
click at [392, 226] on button "Apply filter" at bounding box center [377, 221] width 147 height 16
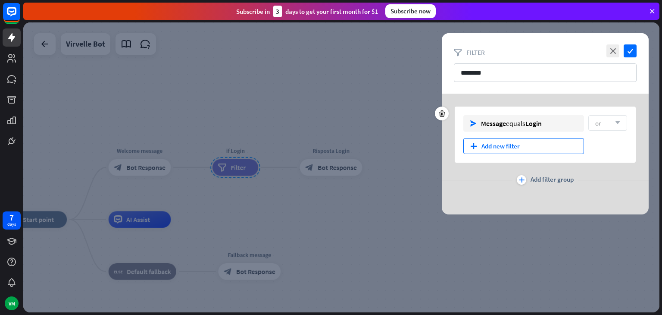
click at [545, 149] on div "plus Add new filter" at bounding box center [524, 146] width 121 height 16
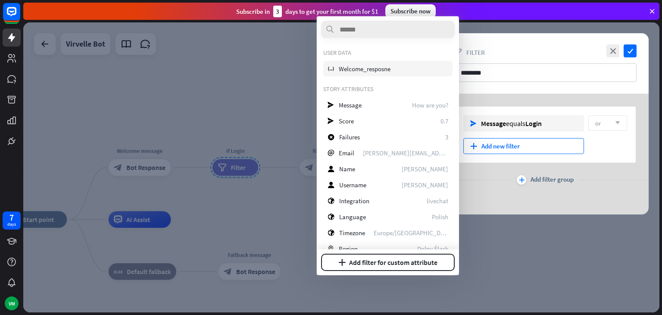
click at [386, 72] on div "variable Welcome_resposne" at bounding box center [387, 69] width 129 height 16
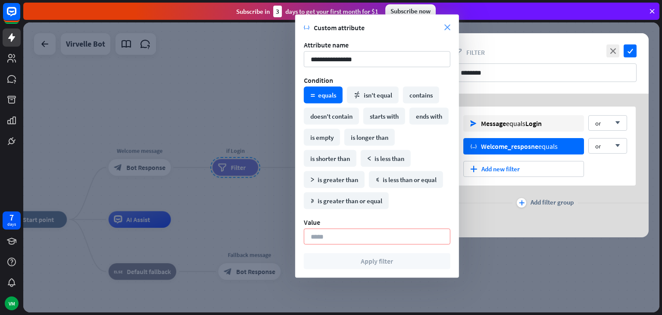
click at [447, 25] on icon "close" at bounding box center [448, 28] width 6 height 6
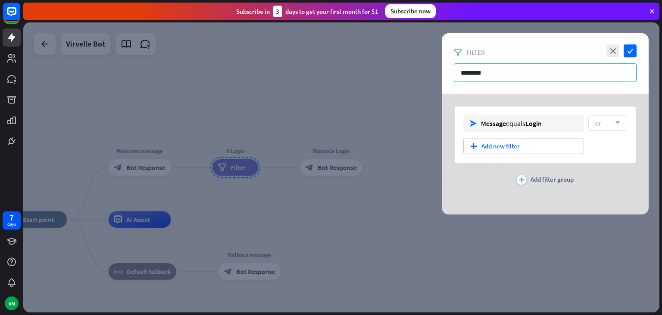
click at [564, 77] on input "********" at bounding box center [545, 72] width 183 height 19
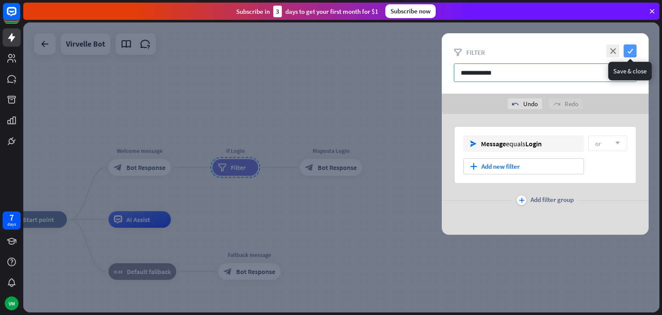
type input "**********"
click at [636, 52] on icon "check" at bounding box center [630, 50] width 13 height 13
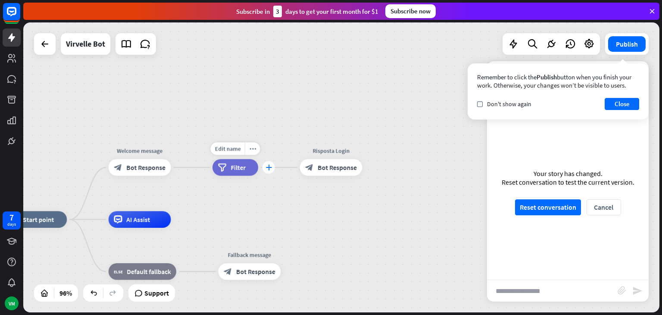
click at [271, 170] on icon "plus" at bounding box center [269, 167] width 6 height 6
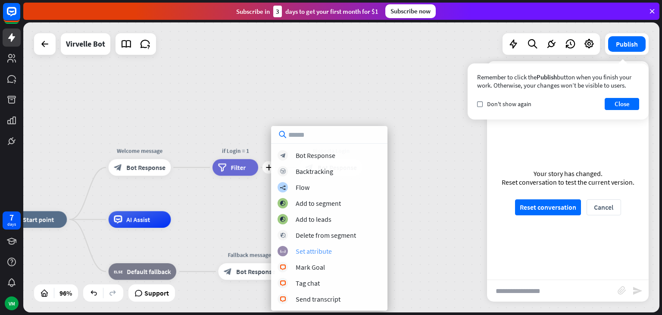
click at [320, 252] on div "Set attribute" at bounding box center [314, 251] width 36 height 9
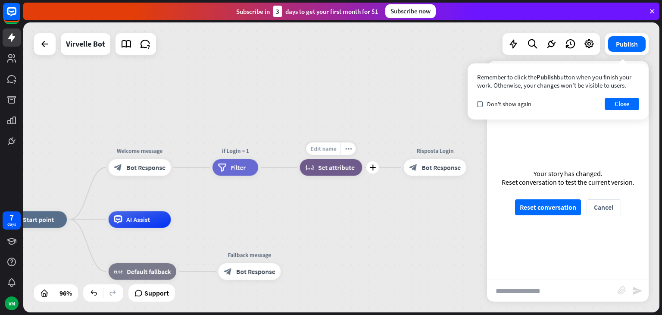
click at [325, 149] on span "Edit name" at bounding box center [324, 148] width 26 height 7
click at [356, 167] on div "block_set_attribute Set attribute" at bounding box center [331, 167] width 63 height 17
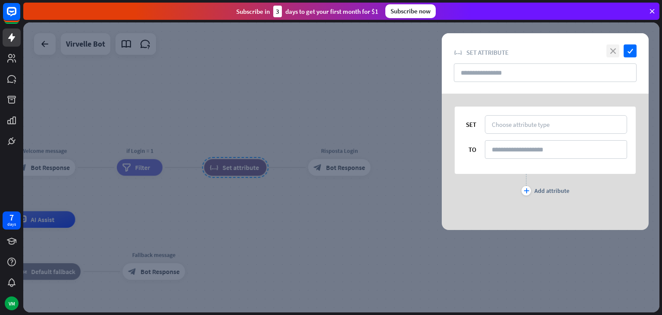
click at [615, 48] on icon "close" at bounding box center [613, 50] width 13 height 13
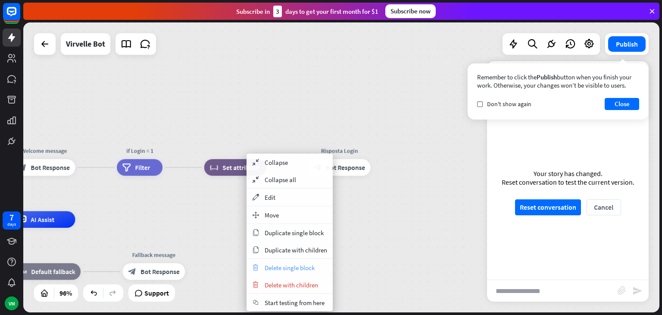
click at [289, 271] on div "trash Delete single block" at bounding box center [290, 267] width 86 height 17
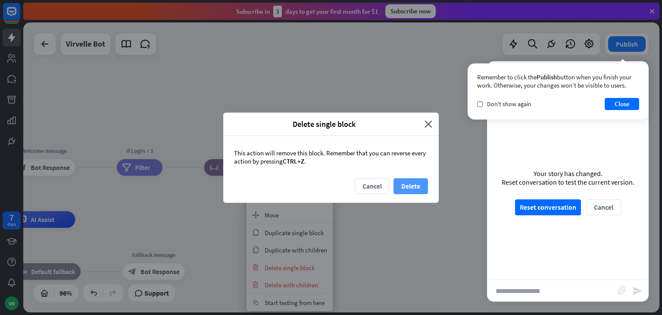
click at [406, 183] on button "Delete" at bounding box center [411, 186] width 35 height 16
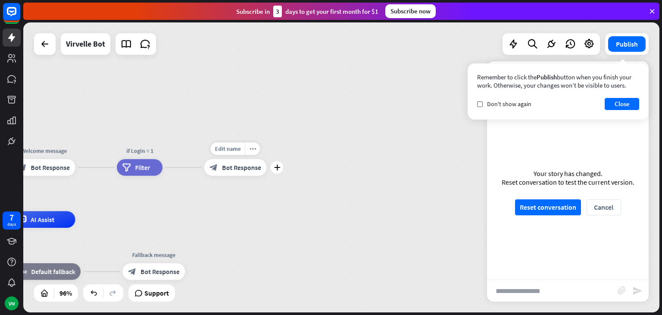
click at [242, 173] on div "block_bot_response Bot Response" at bounding box center [235, 167] width 63 height 17
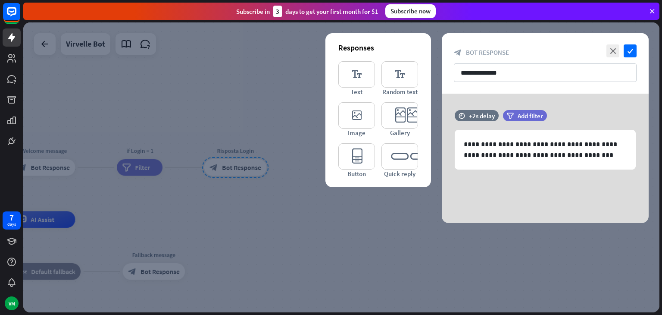
click at [244, 222] on div at bounding box center [341, 167] width 637 height 290
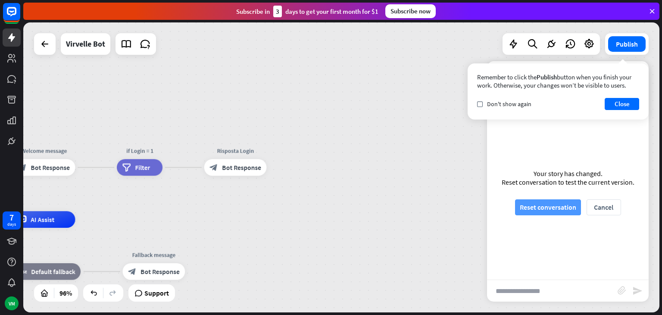
click at [524, 204] on button "Reset conversation" at bounding box center [548, 207] width 66 height 16
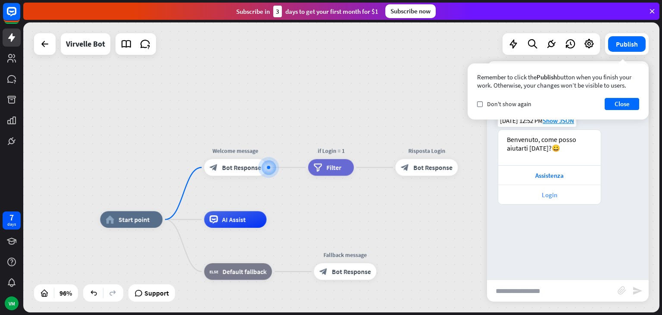
click at [546, 195] on div "Login" at bounding box center [550, 195] width 94 height 8
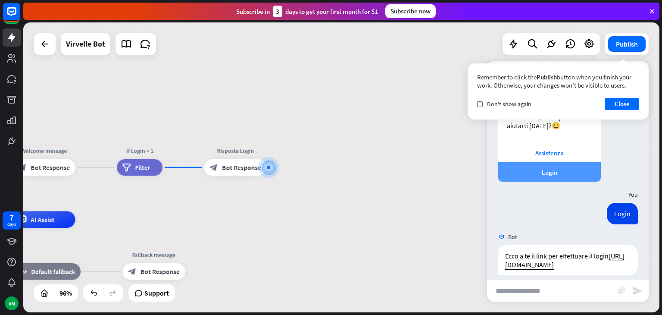
scroll to position [40, 0]
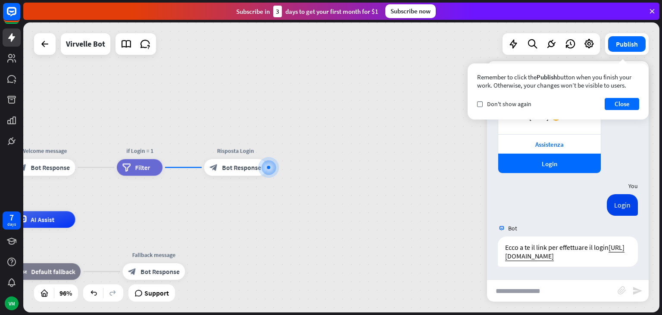
click at [632, 96] on div "Remember to click the Publish button when you finish your work. Otherwise, your…" at bounding box center [558, 91] width 181 height 56
click at [628, 99] on button "Close" at bounding box center [622, 104] width 35 height 12
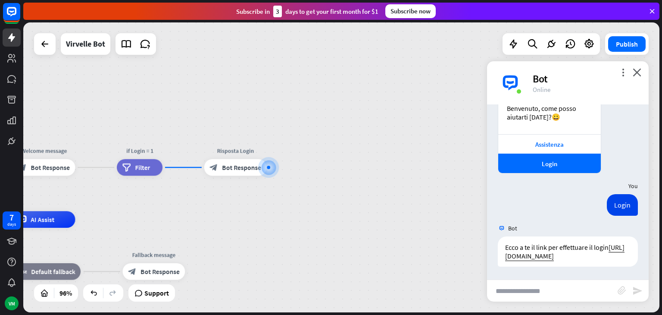
click at [642, 77] on div "more_vert close Bot Online" at bounding box center [568, 82] width 162 height 43
click at [637, 71] on icon "close" at bounding box center [637, 72] width 9 height 8
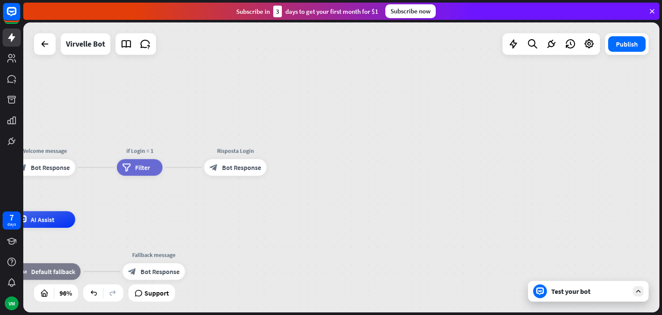
click at [569, 290] on div "Test your bot" at bounding box center [591, 291] width 78 height 9
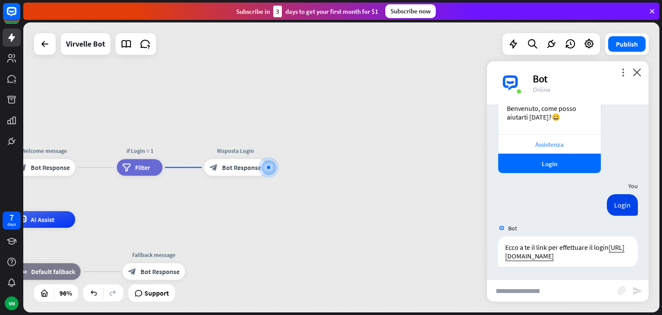
click at [559, 142] on div "Assistenza" at bounding box center [550, 143] width 103 height 19
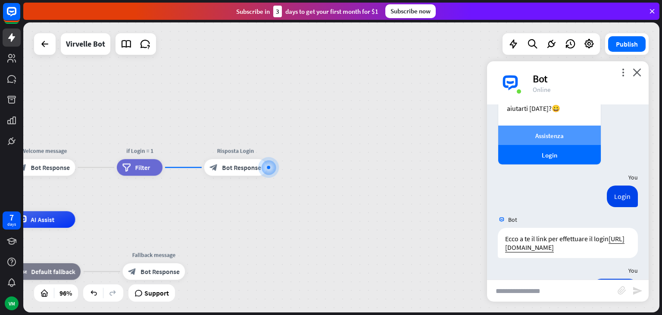
scroll to position [82, 0]
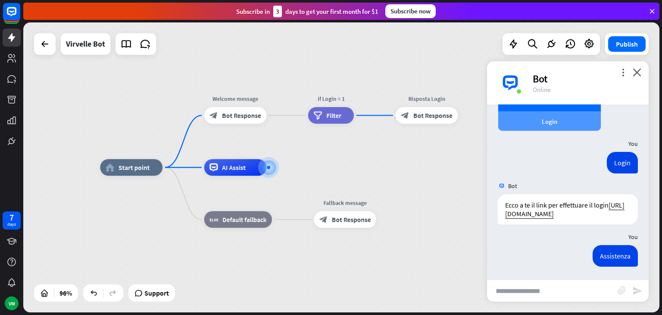
click at [547, 117] on div "Login" at bounding box center [550, 121] width 94 height 8
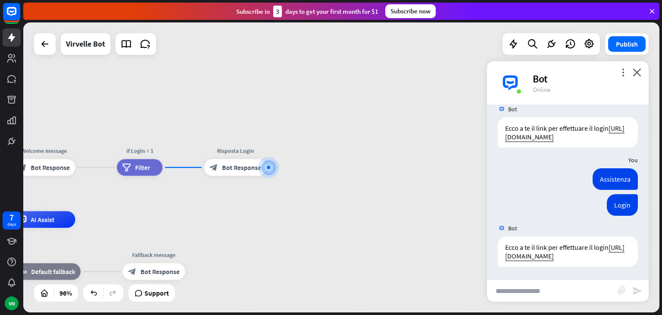
scroll to position [167, 0]
click at [621, 75] on icon "more_vert" at bounding box center [623, 72] width 8 height 8
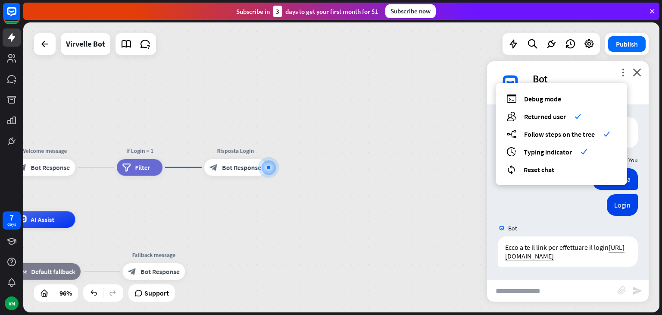
click at [533, 164] on div "debug Debug mode users Returned user check builder_tree Follow steps on the tre…" at bounding box center [562, 134] width 132 height 102
click at [534, 166] on span "Reset chat" at bounding box center [539, 169] width 31 height 9
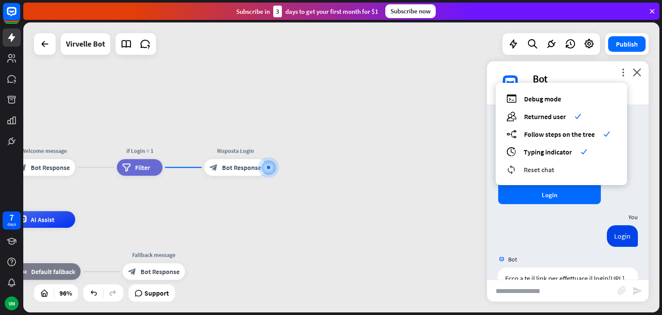
click at [534, 166] on span "Reset chat" at bounding box center [539, 169] width 31 height 9
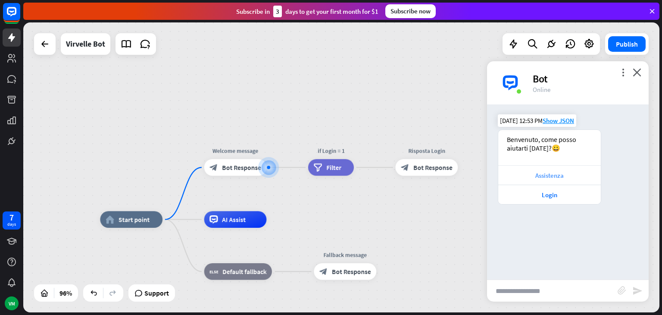
click at [530, 176] on div "Assistenza" at bounding box center [550, 175] width 94 height 8
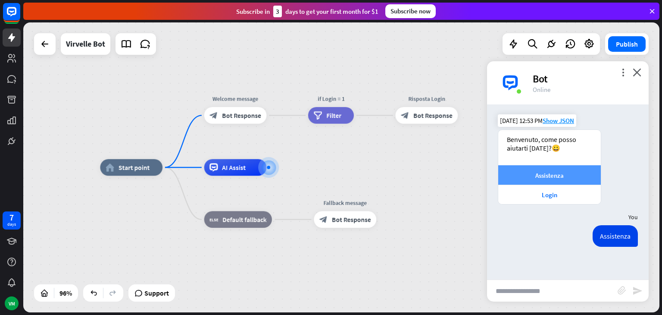
click at [544, 171] on div "Assistenza" at bounding box center [550, 175] width 94 height 8
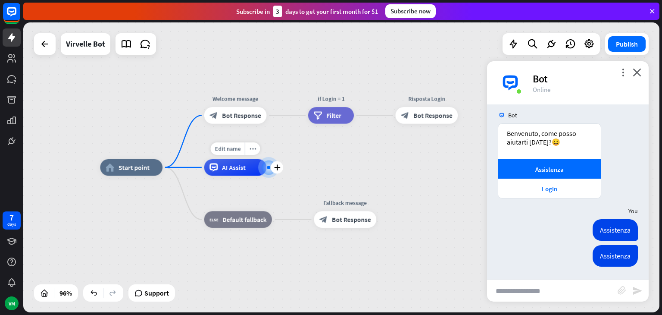
click at [204, 159] on div "Edit name more_horiz plus AI Assist" at bounding box center [235, 167] width 63 height 17
click at [221, 161] on div "AI Assist" at bounding box center [235, 166] width 63 height 17
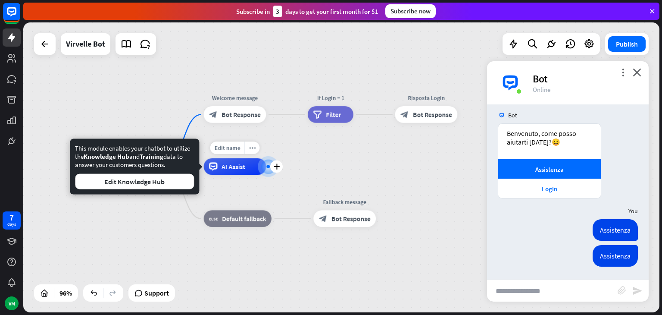
click at [230, 158] on div "Edit name more_horiz plus AI Assist" at bounding box center [235, 166] width 63 height 17
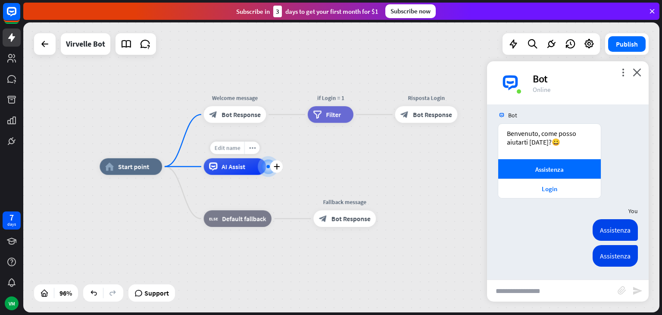
click at [233, 153] on div "Edit name" at bounding box center [227, 147] width 34 height 13
click at [264, 164] on div at bounding box center [268, 166] width 9 height 9
click at [275, 164] on icon "plus" at bounding box center [275, 167] width 6 height 6
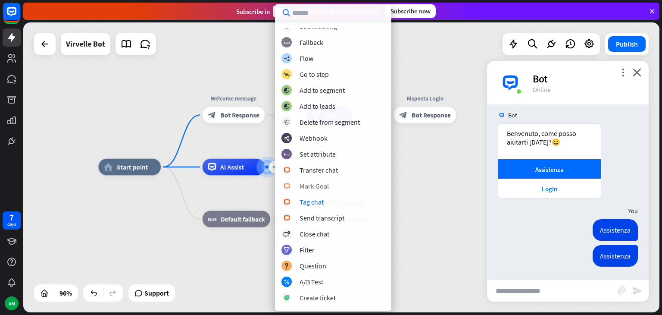
scroll to position [0, 0]
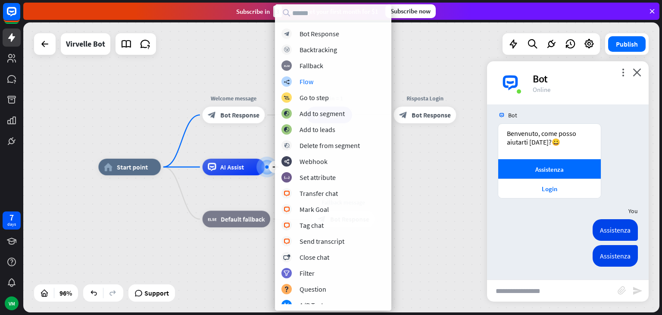
click at [419, 148] on div "home_2 Start point Welcome message block_bot_response Bot Response if Login = 1…" at bounding box center [341, 167] width 637 height 290
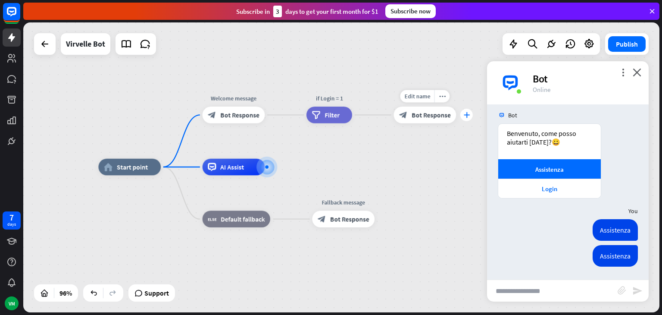
click at [466, 117] on icon "plus" at bounding box center [467, 115] width 6 height 6
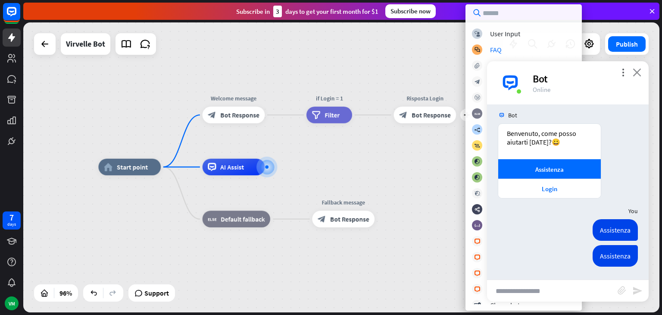
click at [638, 74] on icon "close" at bounding box center [637, 72] width 9 height 8
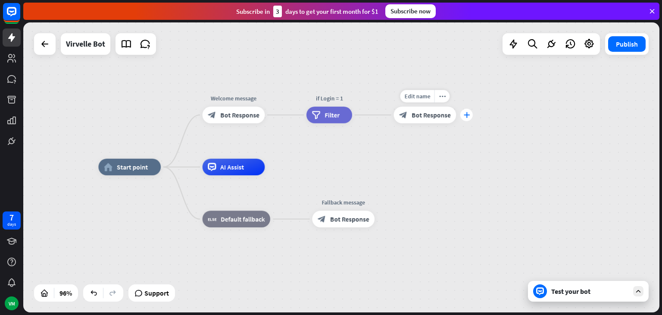
click at [466, 113] on icon "plus" at bounding box center [467, 115] width 6 height 6
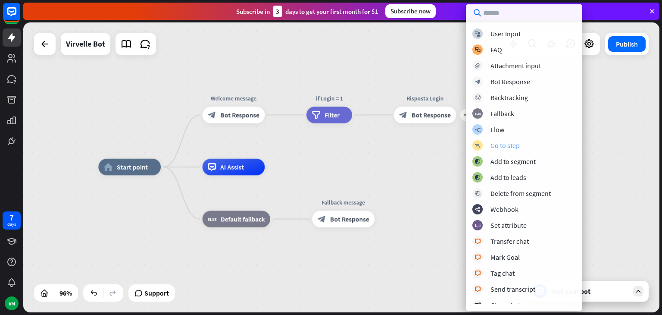
click at [499, 148] on div "Go to step" at bounding box center [505, 145] width 29 height 9
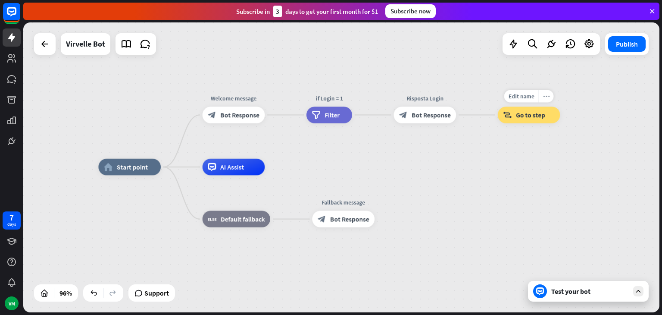
click at [546, 100] on div "more_horiz" at bounding box center [547, 96] width 16 height 13
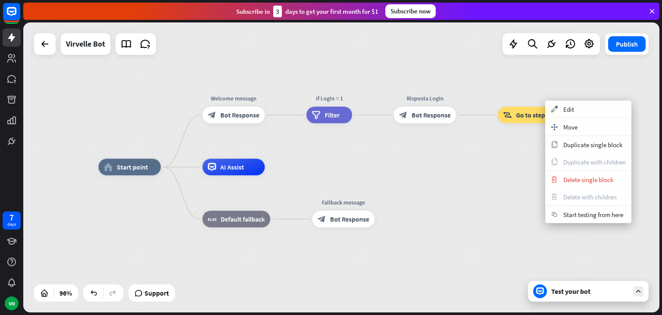
click at [535, 114] on span "Go to step" at bounding box center [530, 115] width 29 height 8
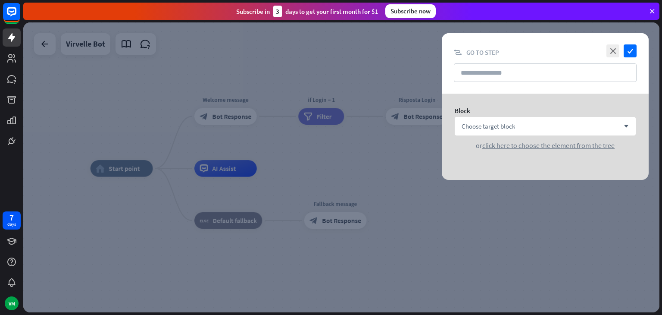
click at [536, 114] on div "Block Choose target block arrow_down or click here to choose the element from t…" at bounding box center [545, 128] width 207 height 69
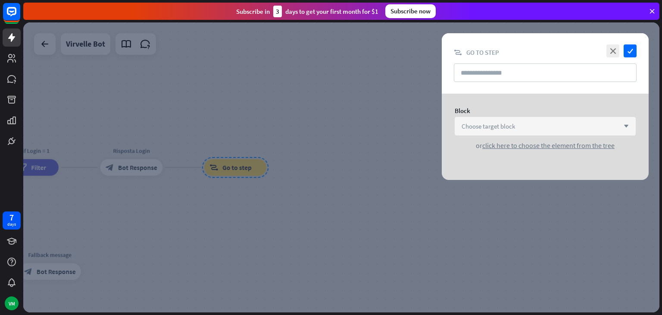
click at [509, 123] on span "Choose target block" at bounding box center [488, 126] width 53 height 8
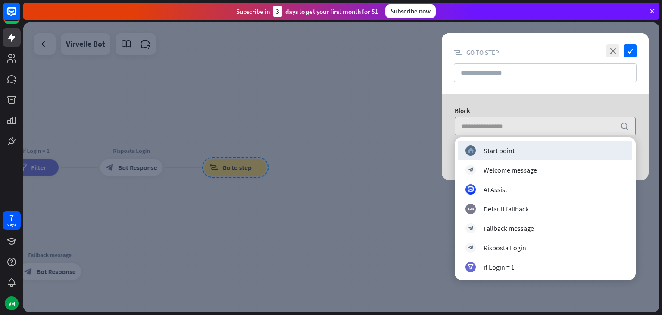
click at [495, 157] on div "home_2 Start point" at bounding box center [545, 150] width 174 height 19
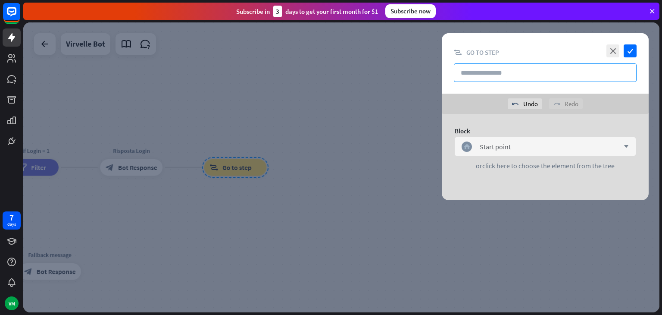
click at [569, 79] on input "text" at bounding box center [545, 72] width 183 height 19
type input "*"
type input "****"
click at [630, 51] on icon "check" at bounding box center [630, 50] width 13 height 13
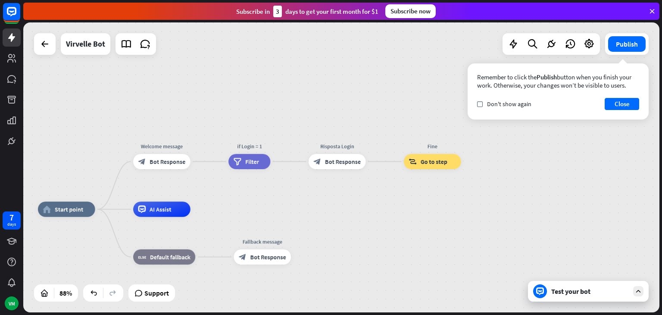
drag, startPoint x: 407, startPoint y: 154, endPoint x: 649, endPoint y: 132, distance: 243.0
click at [649, 132] on div "home_2 Start point Welcome message block_bot_response Bot Response if Login = 1…" at bounding box center [341, 167] width 637 height 290
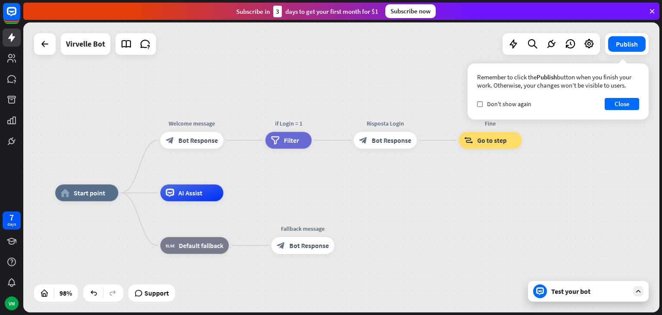
click at [447, 179] on div "home_2 Start point Welcome message block_bot_response Bot Response if Login = 1…" at bounding box center [341, 167] width 637 height 290
click at [615, 105] on button "Close" at bounding box center [622, 104] width 35 height 12
